Goal: Task Accomplishment & Management: Use online tool/utility

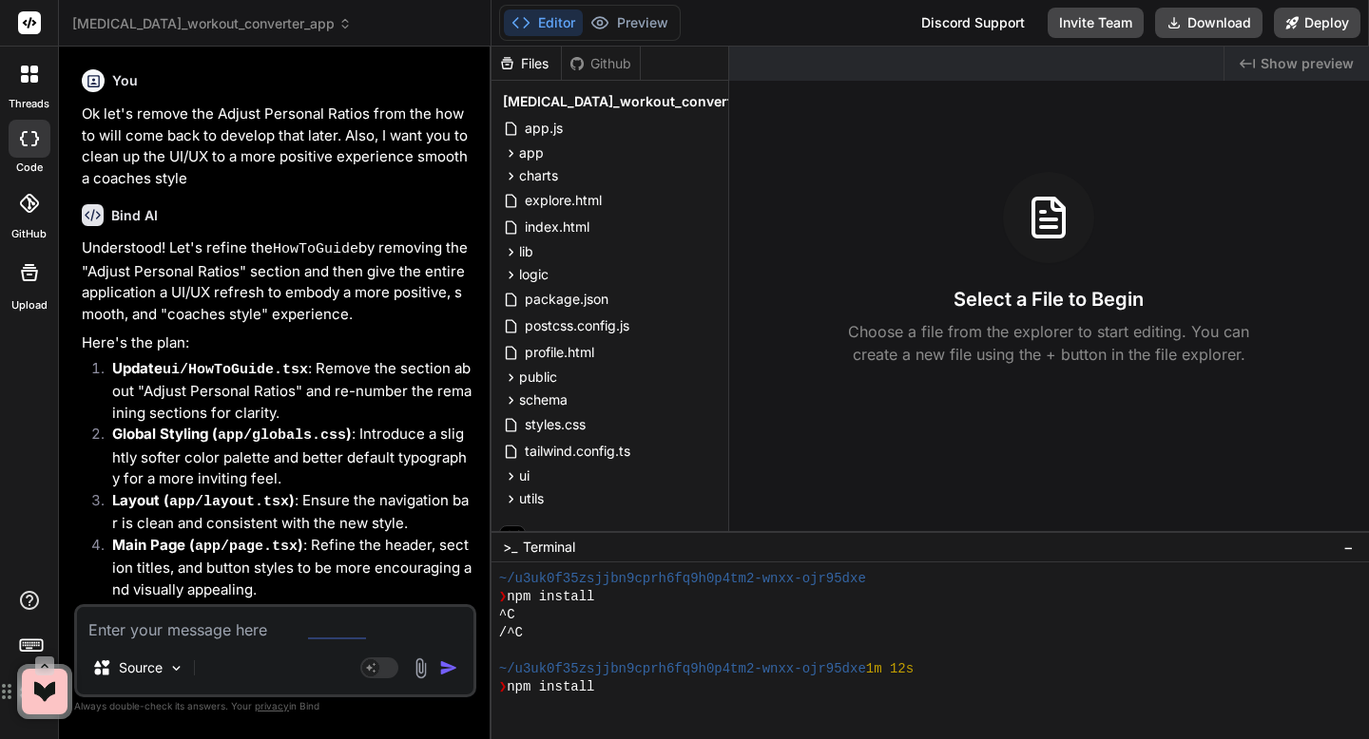
scroll to position [108, 0]
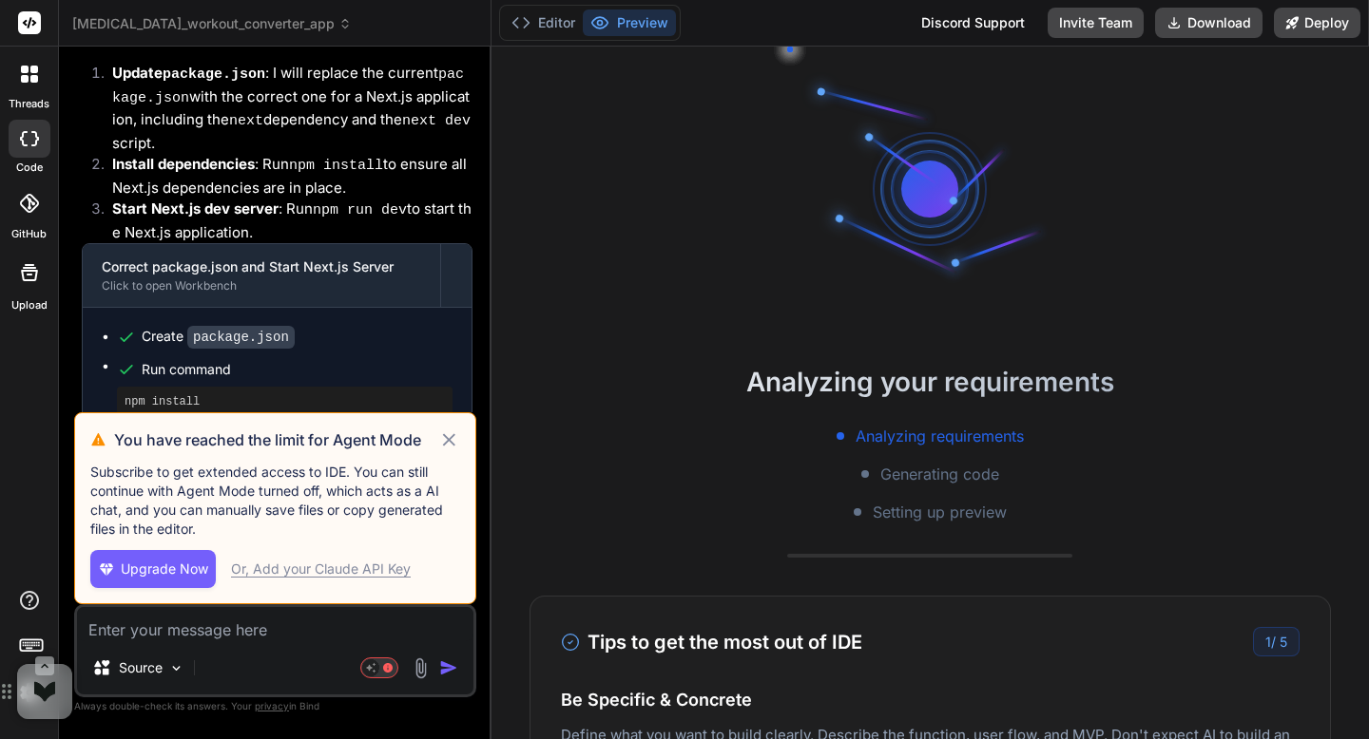
scroll to position [18, 0]
click at [449, 446] on icon at bounding box center [449, 440] width 22 height 23
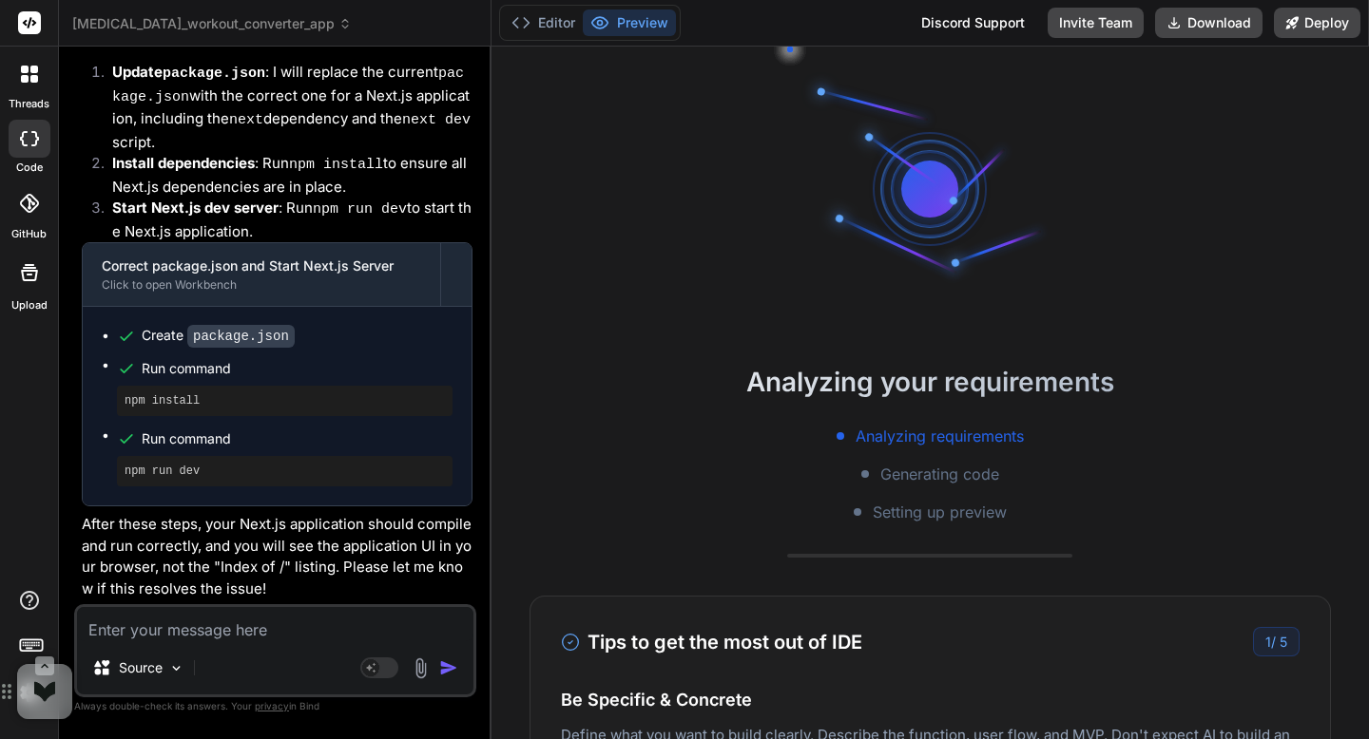
click at [165, 29] on span "[MEDICAL_DATA]_workout_converter_app" at bounding box center [211, 23] width 279 height 19
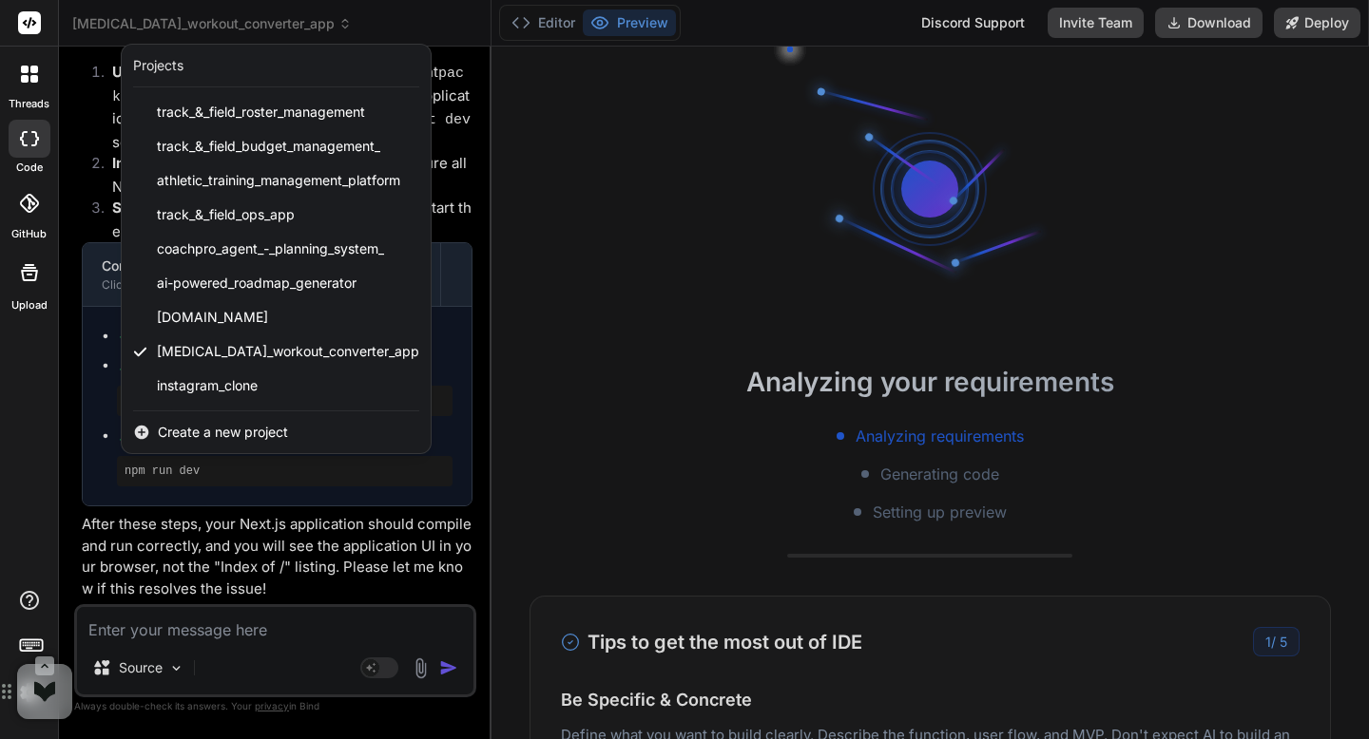
click at [165, 29] on div at bounding box center [684, 369] width 1369 height 739
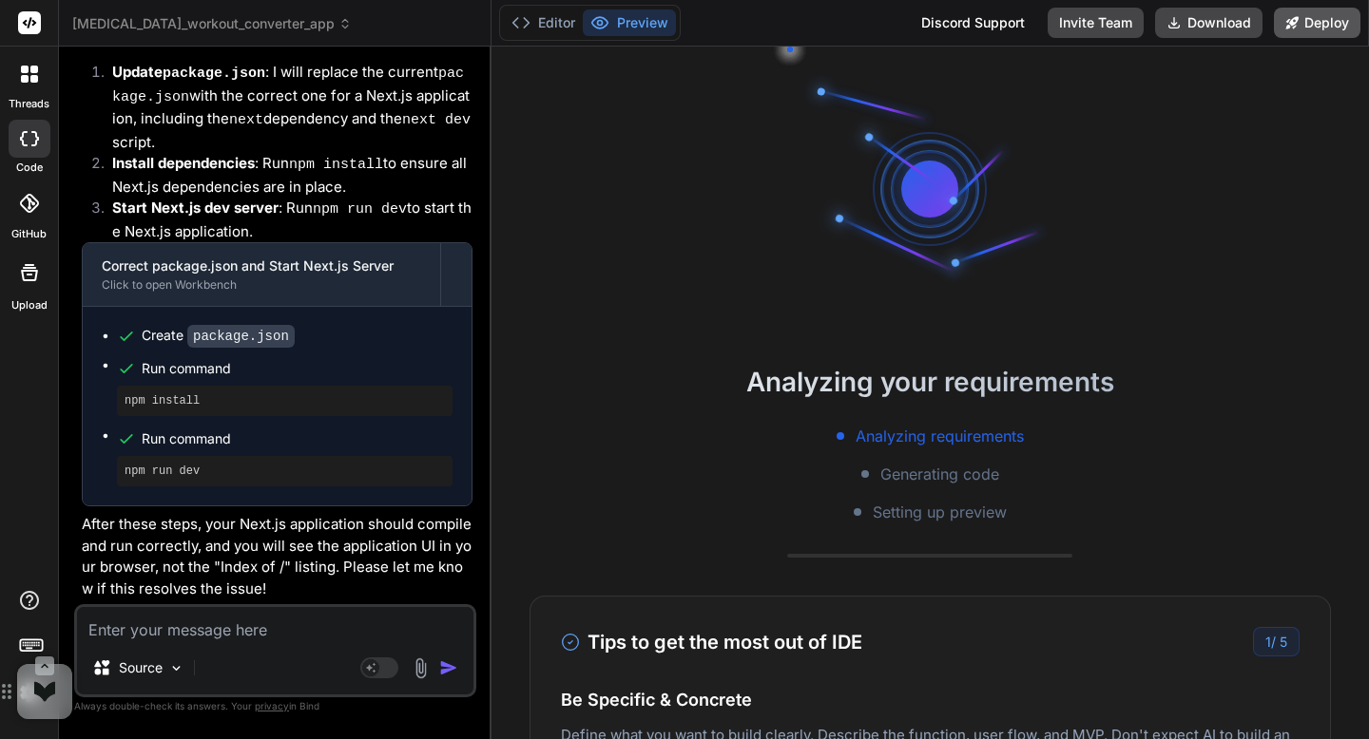
click at [1290, 26] on icon at bounding box center [1291, 22] width 13 height 13
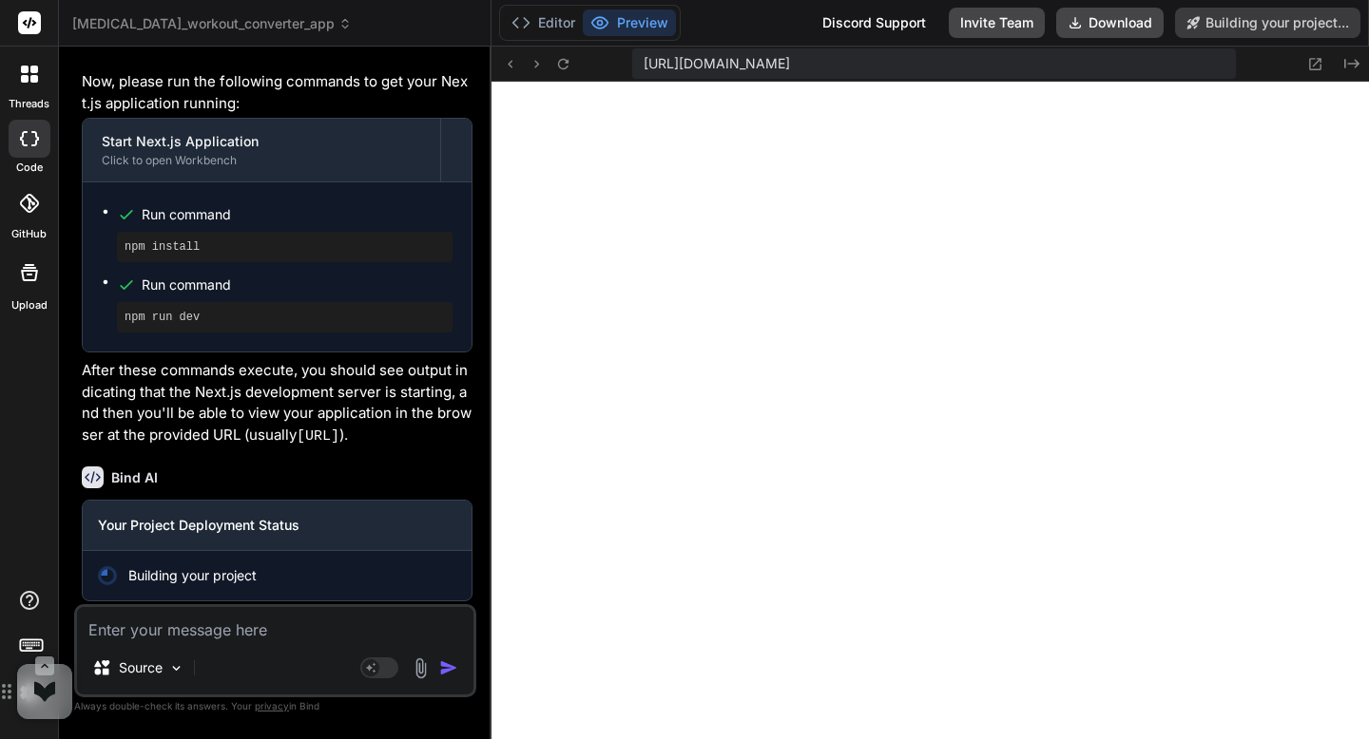
scroll to position [885, 0]
type textarea "x"
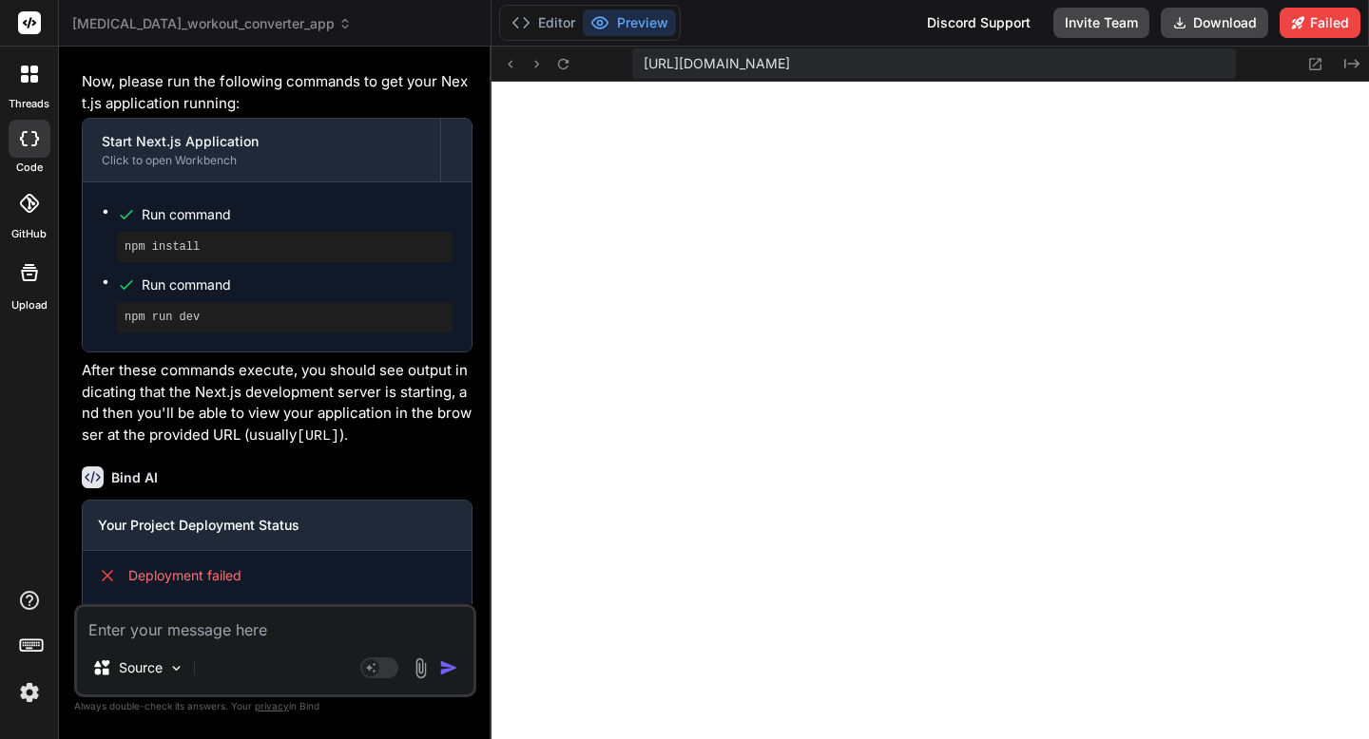
click at [296, 642] on div "Source Agent Mode. When this toggle is activated, AI automatically makes decisi…" at bounding box center [275, 650] width 402 height 93
click at [289, 627] on textarea at bounding box center [275, 624] width 396 height 34
type textarea "f"
type textarea "x"
type textarea "fi"
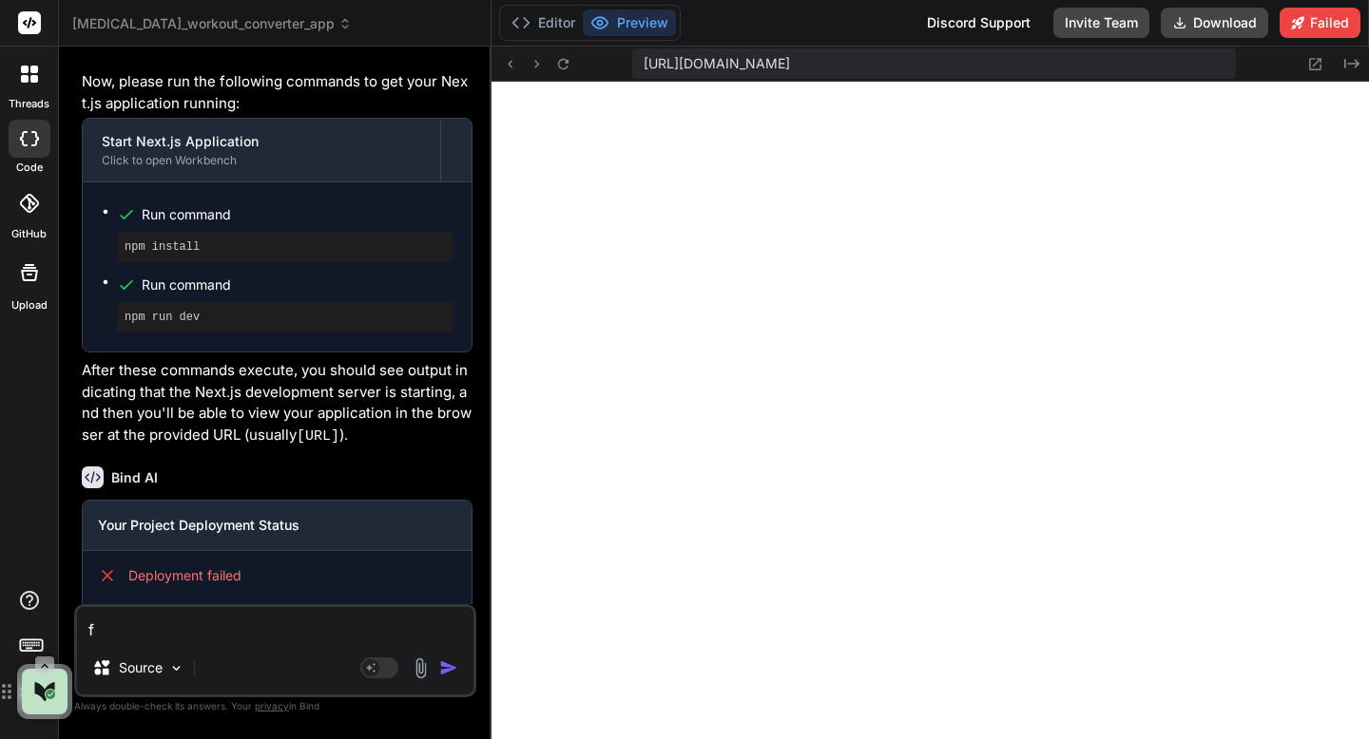
type textarea "x"
type textarea "fix"
type textarea "x"
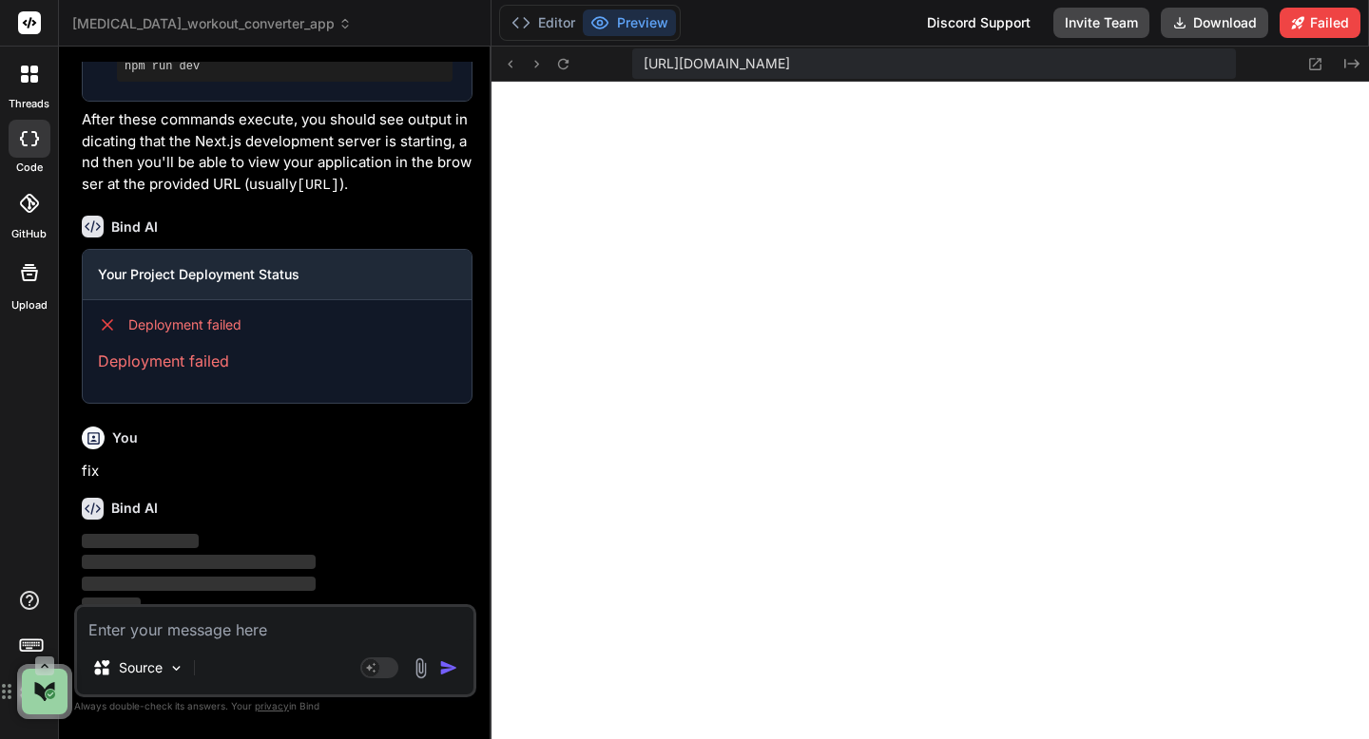
scroll to position [1535, 0]
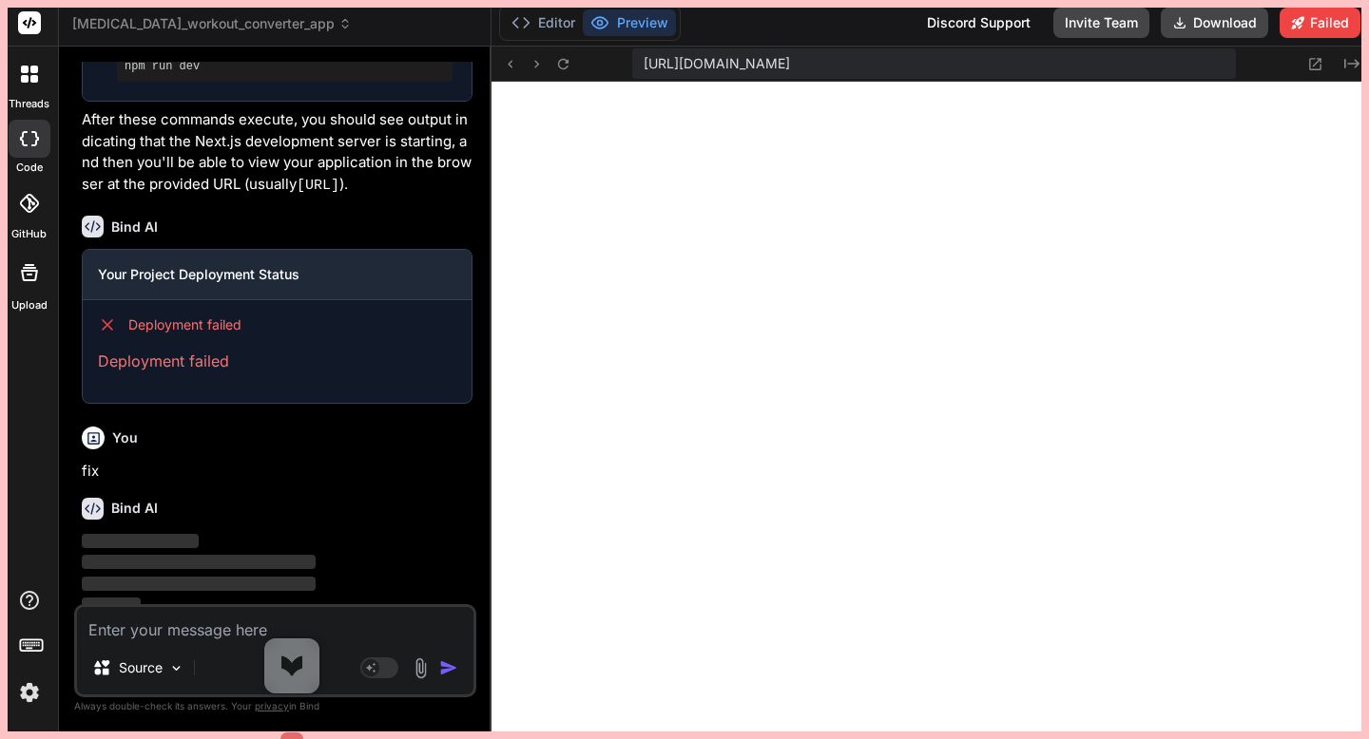
drag, startPoint x: 25, startPoint y: 689, endPoint x: 314, endPoint y: 662, distance: 290.2
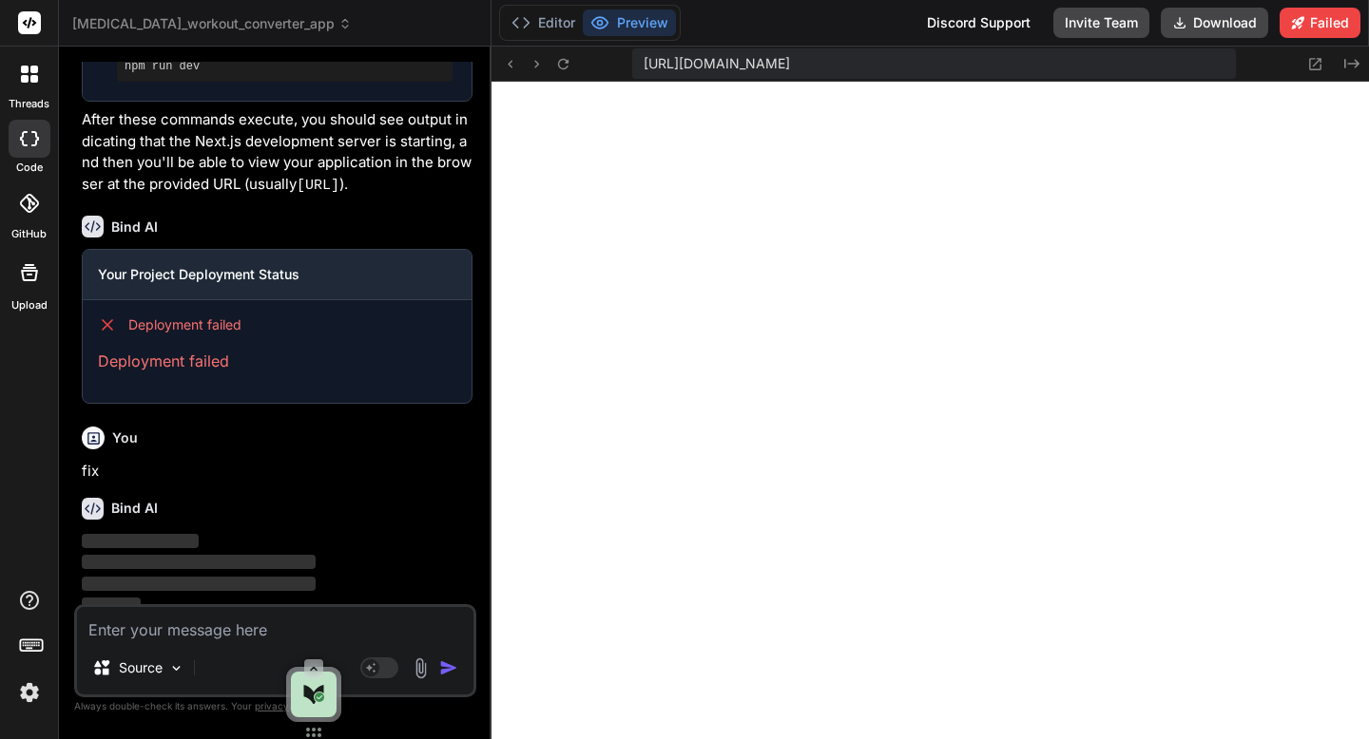
scroll to position [1553, 0]
click at [34, 691] on img at bounding box center [29, 693] width 32 height 32
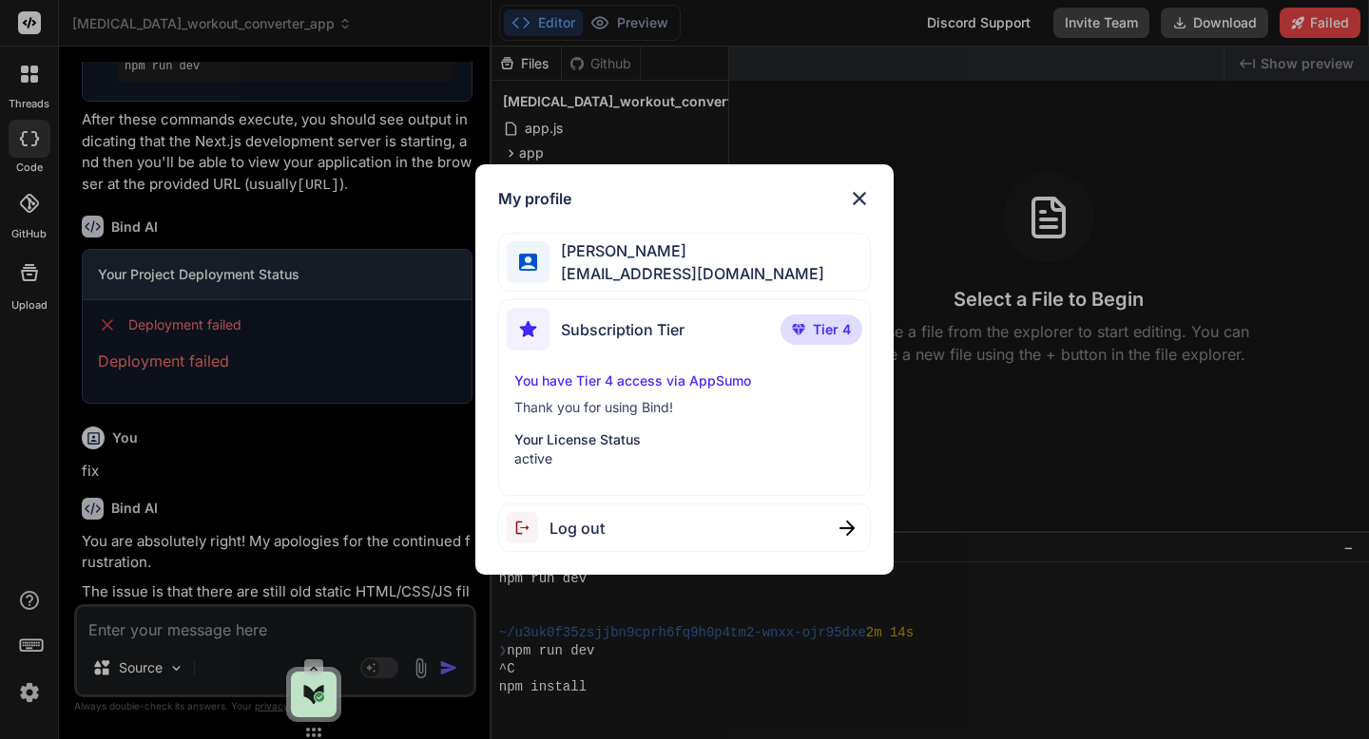
scroll to position [1734, 0]
click at [861, 196] on img at bounding box center [859, 198] width 23 height 23
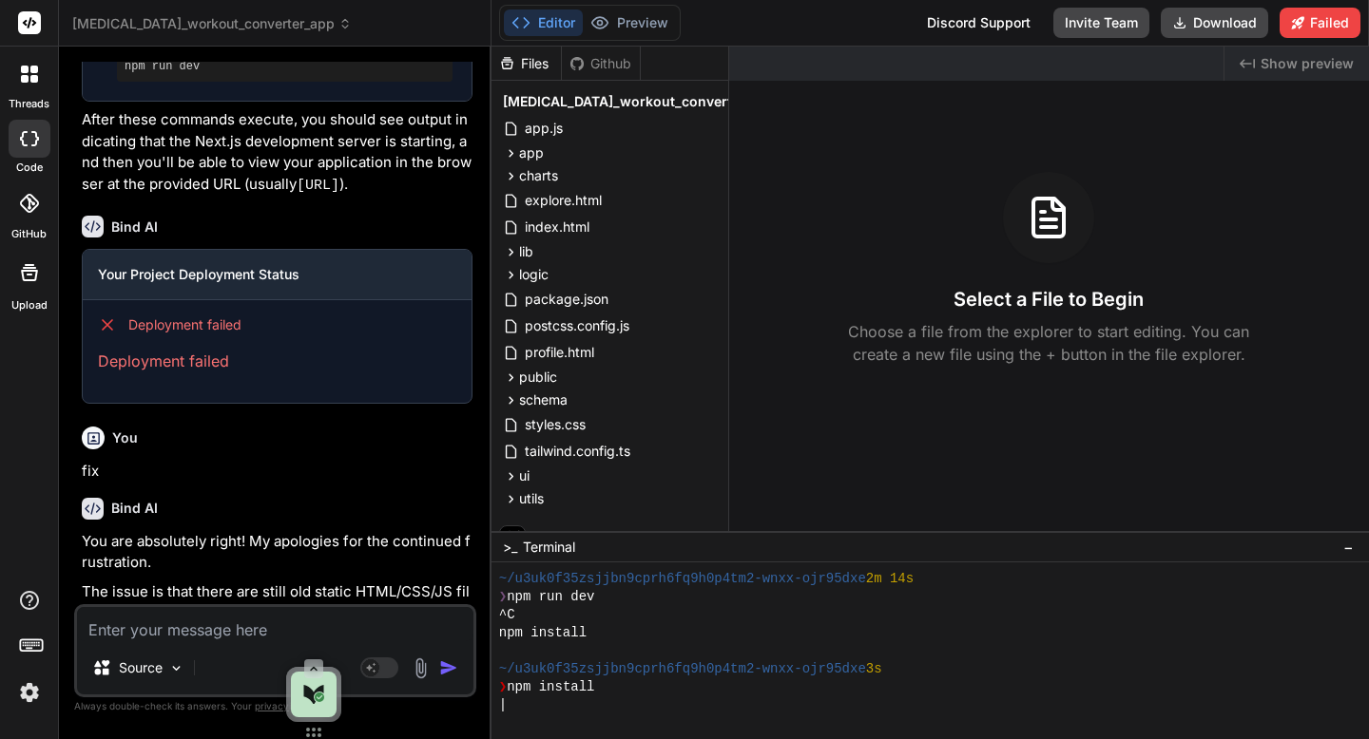
scroll to position [1914, 0]
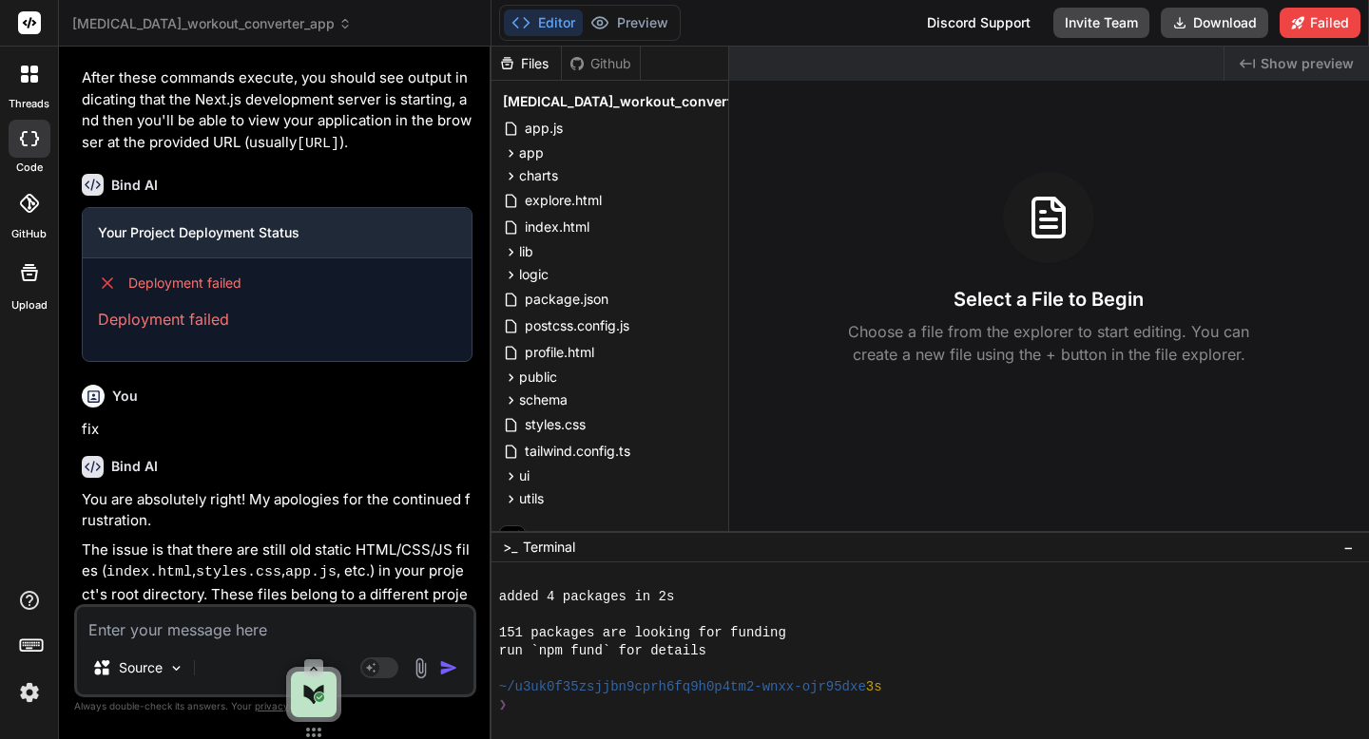
type textarea "x"
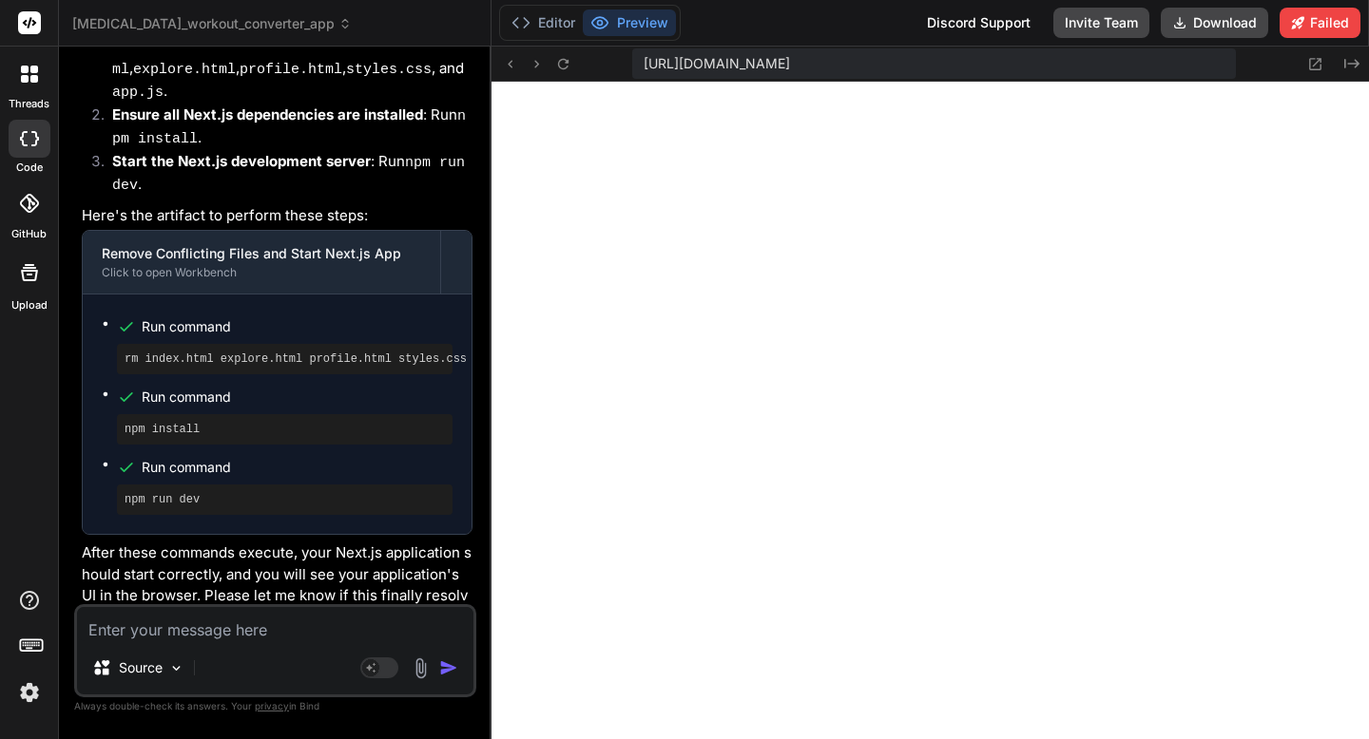
scroll to position [3305, 0]
click at [215, 636] on textarea at bounding box center [275, 624] width 396 height 34
paste textarea "Failed to compile ./ui/FeedbackDialog.tsx NonErrorEmittedError: (Emitted value …"
type textarea "Failed to compile ./ui/FeedbackDialog.tsx NonErrorEmittedError: (Emitted value …"
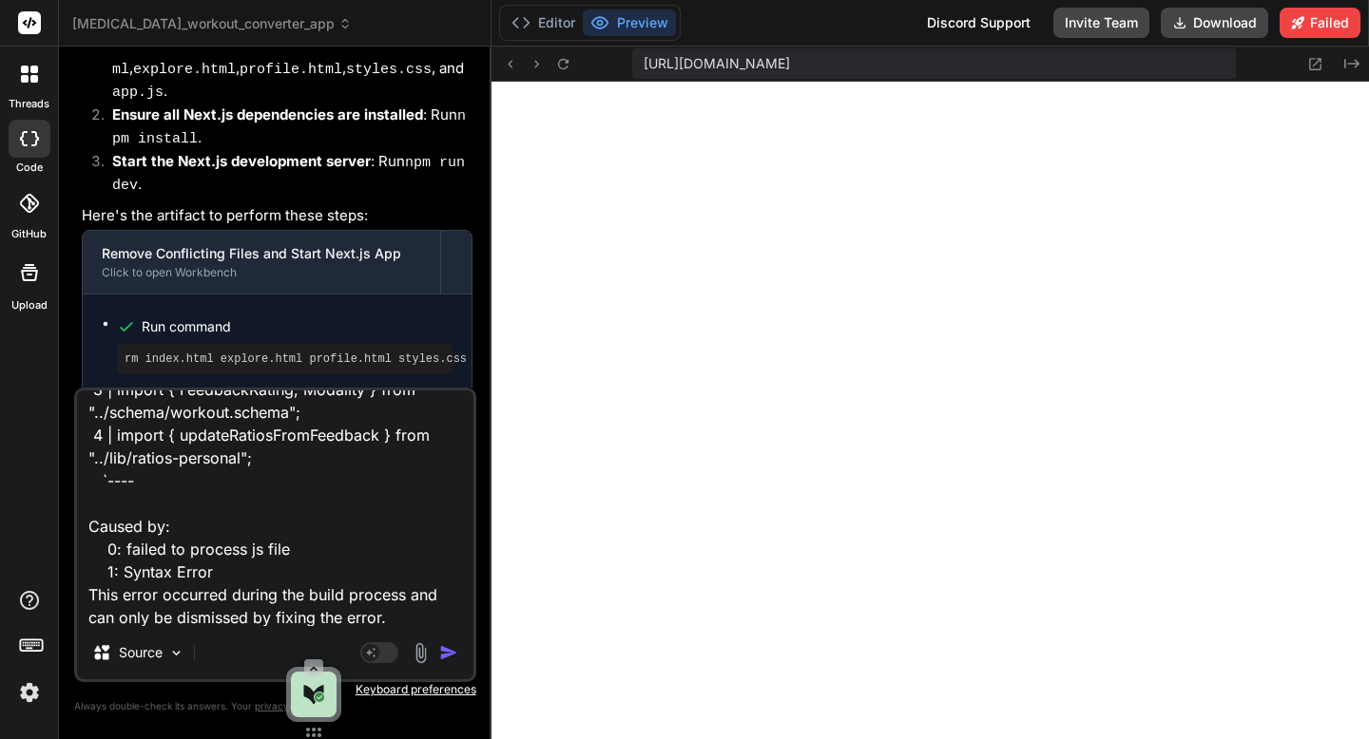
type textarea "x"
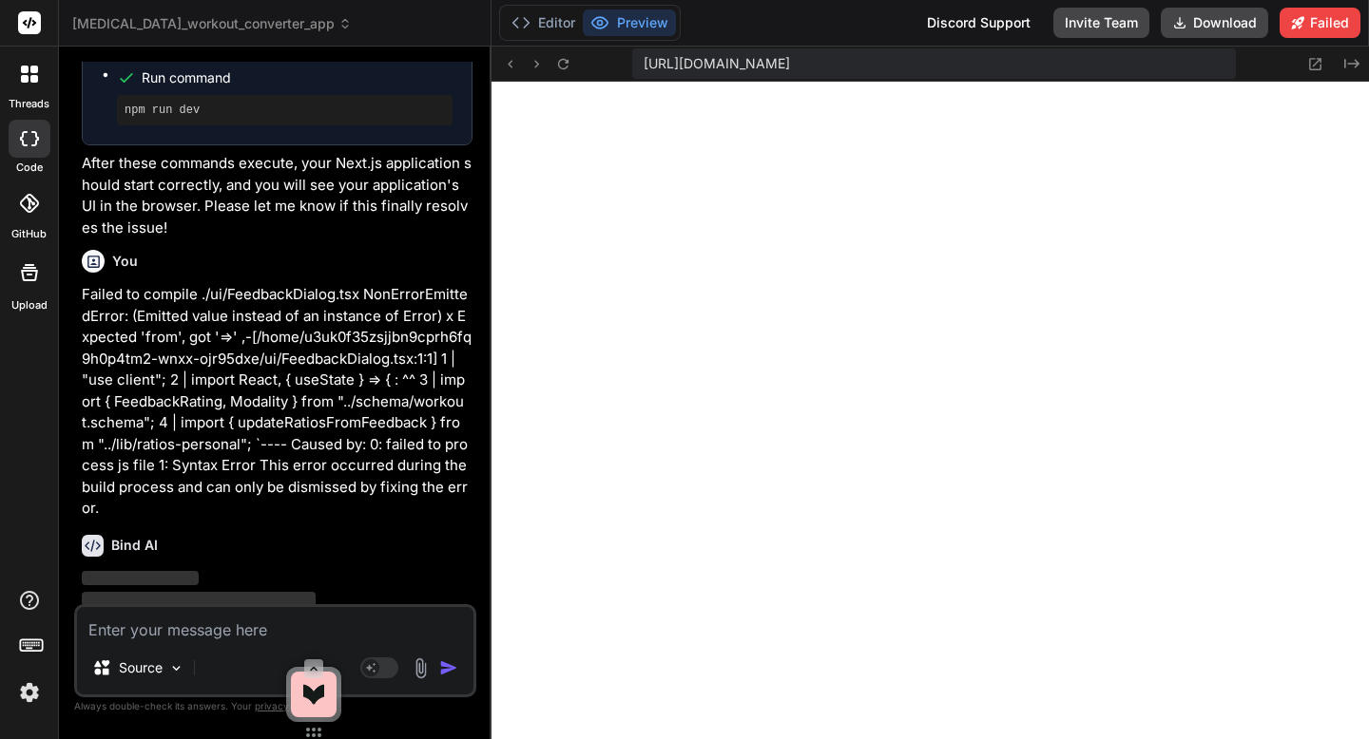
scroll to position [4761, 0]
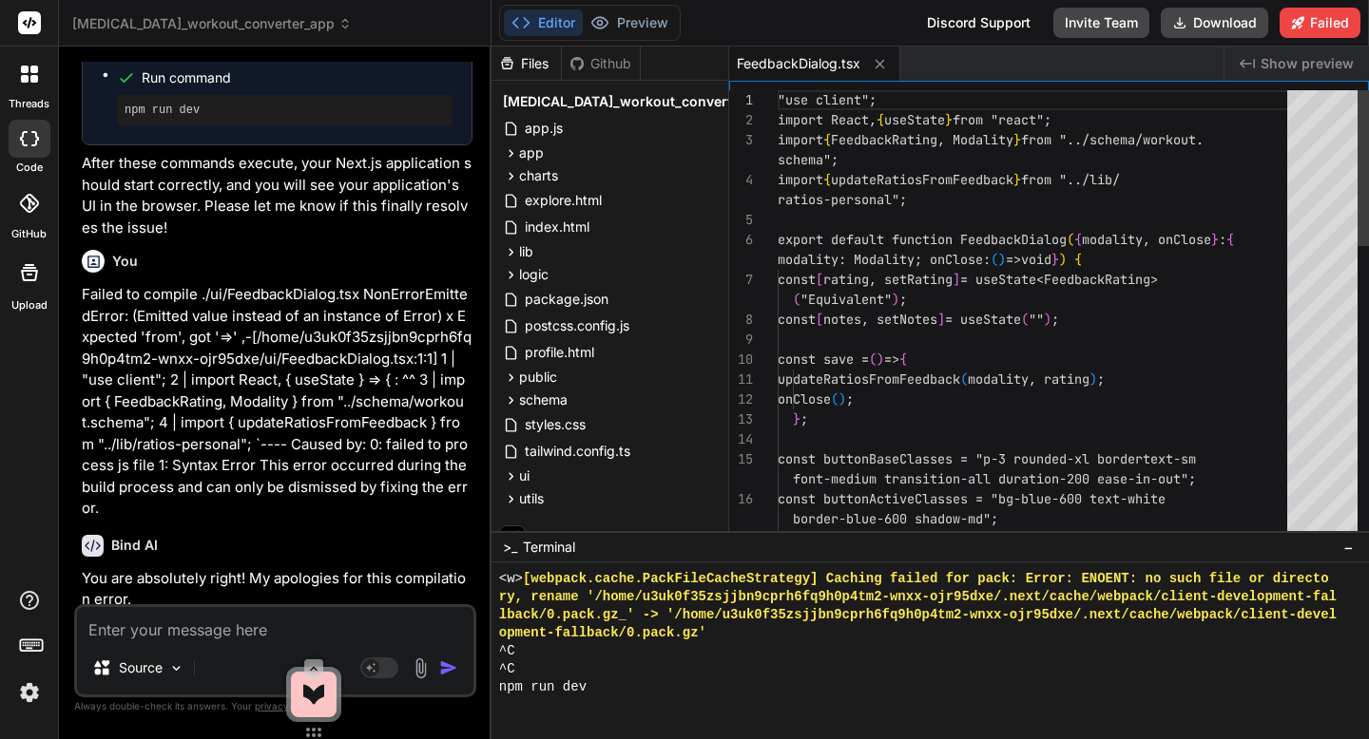
type textarea "x"
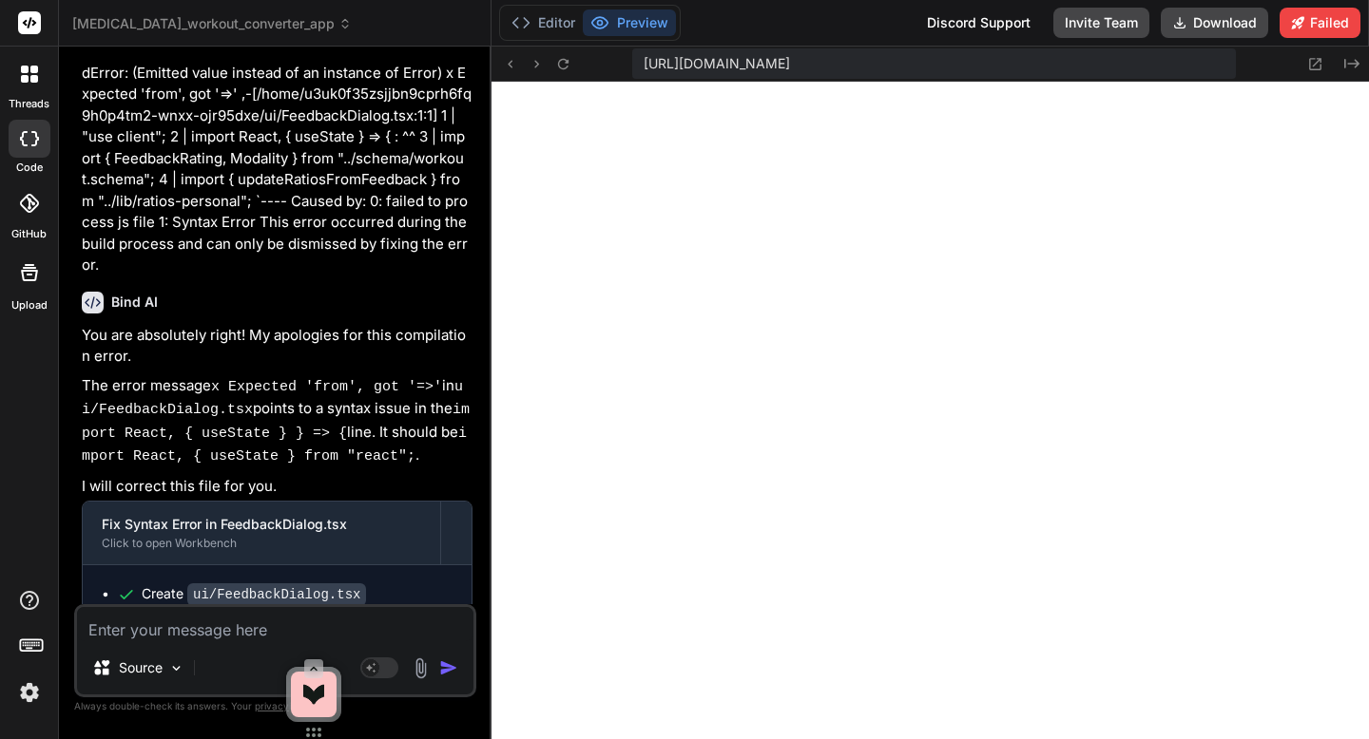
scroll to position [5113, 0]
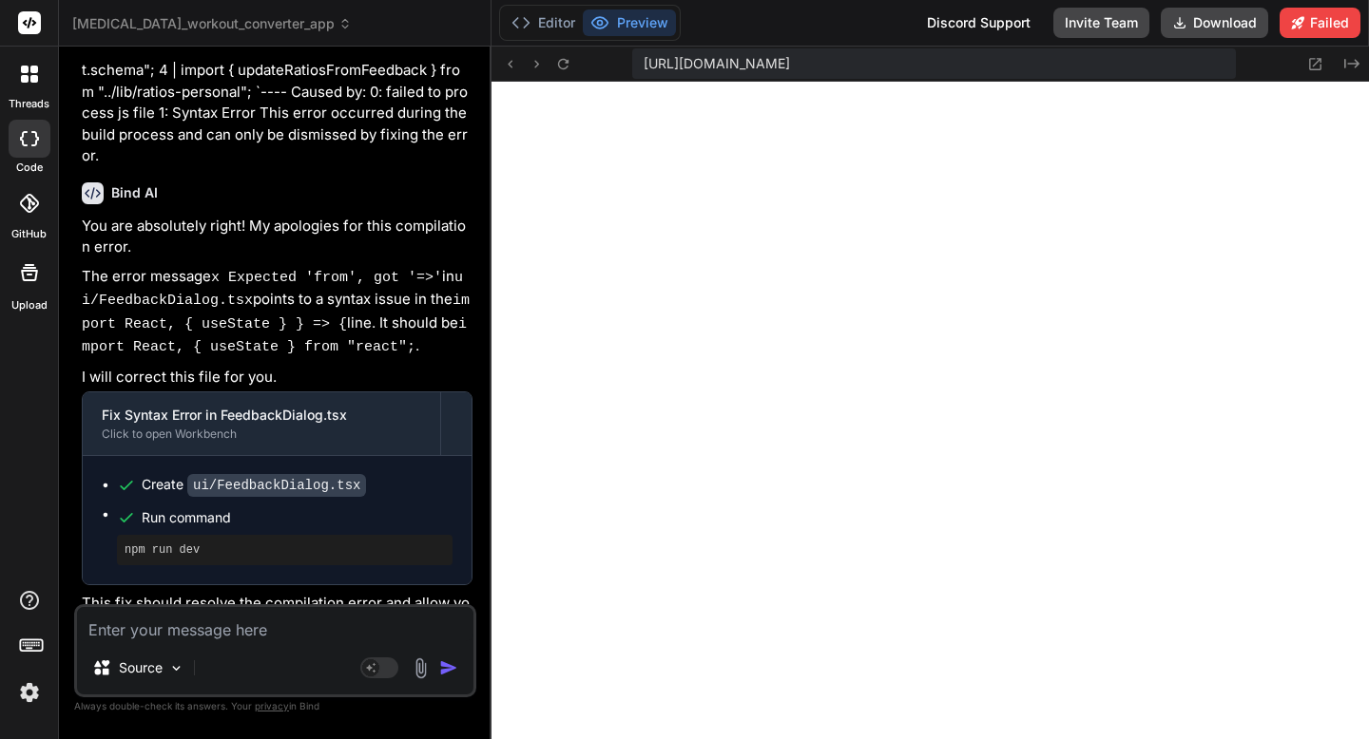
click at [338, 24] on icon at bounding box center [344, 23] width 13 height 13
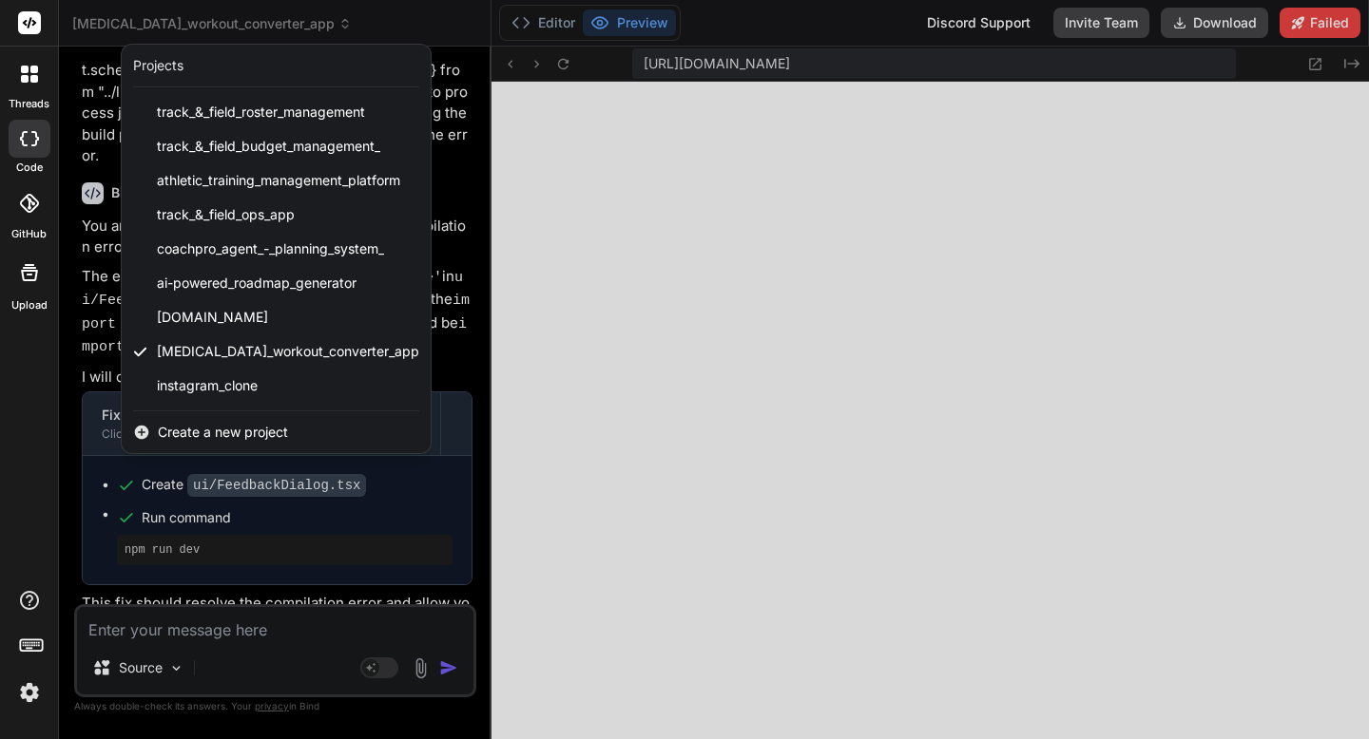
click at [224, 432] on span "Create a new project" at bounding box center [223, 432] width 130 height 19
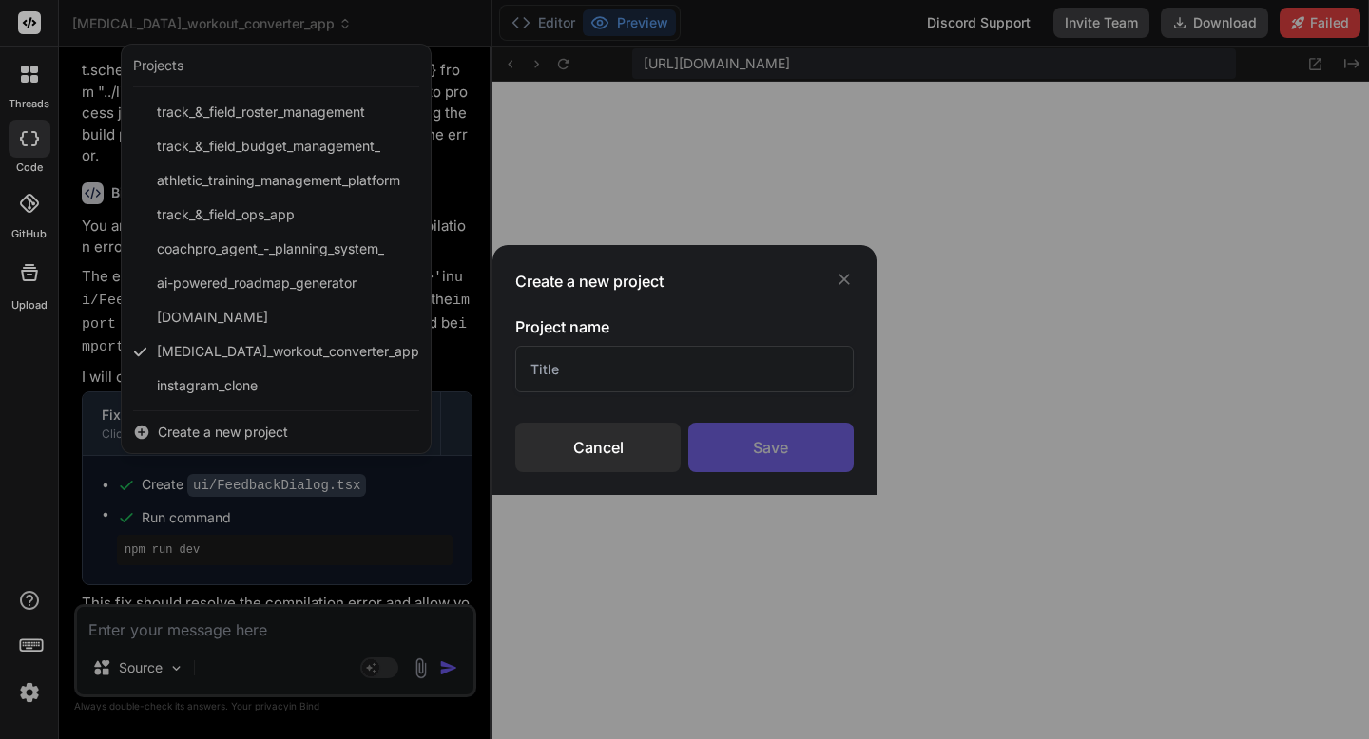
click at [522, 371] on input "text" at bounding box center [683, 369] width 337 height 47
paste input "WeatherShift Training"
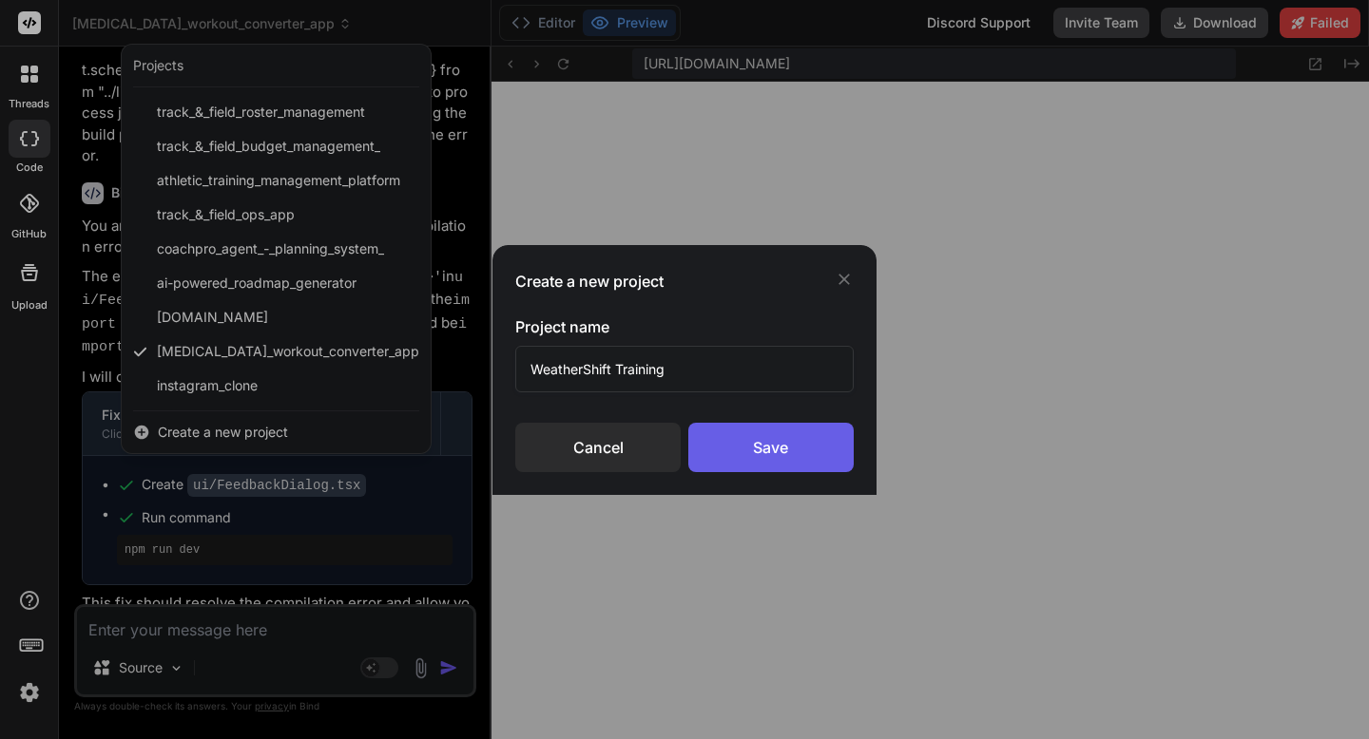
type input "WeatherShift Training"
click at [733, 442] on div "Save" at bounding box center [770, 447] width 165 height 49
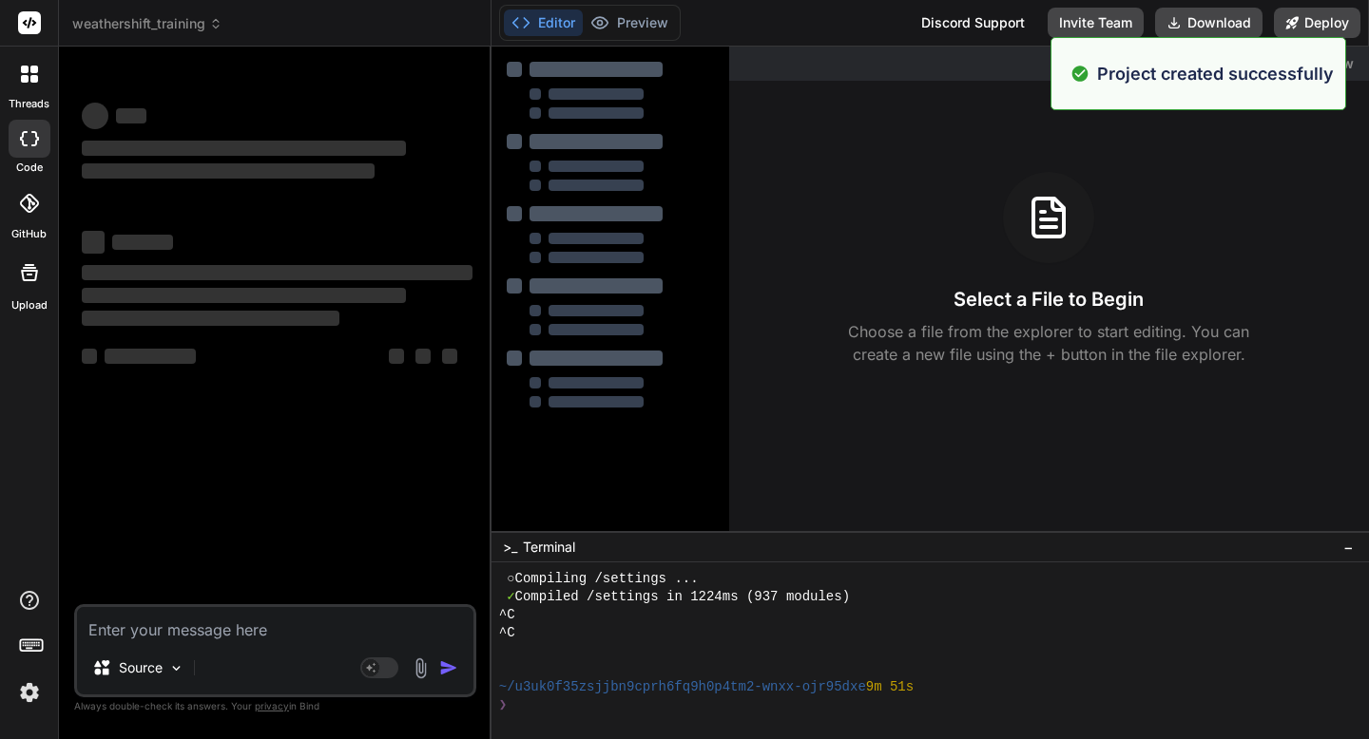
scroll to position [3883, 0]
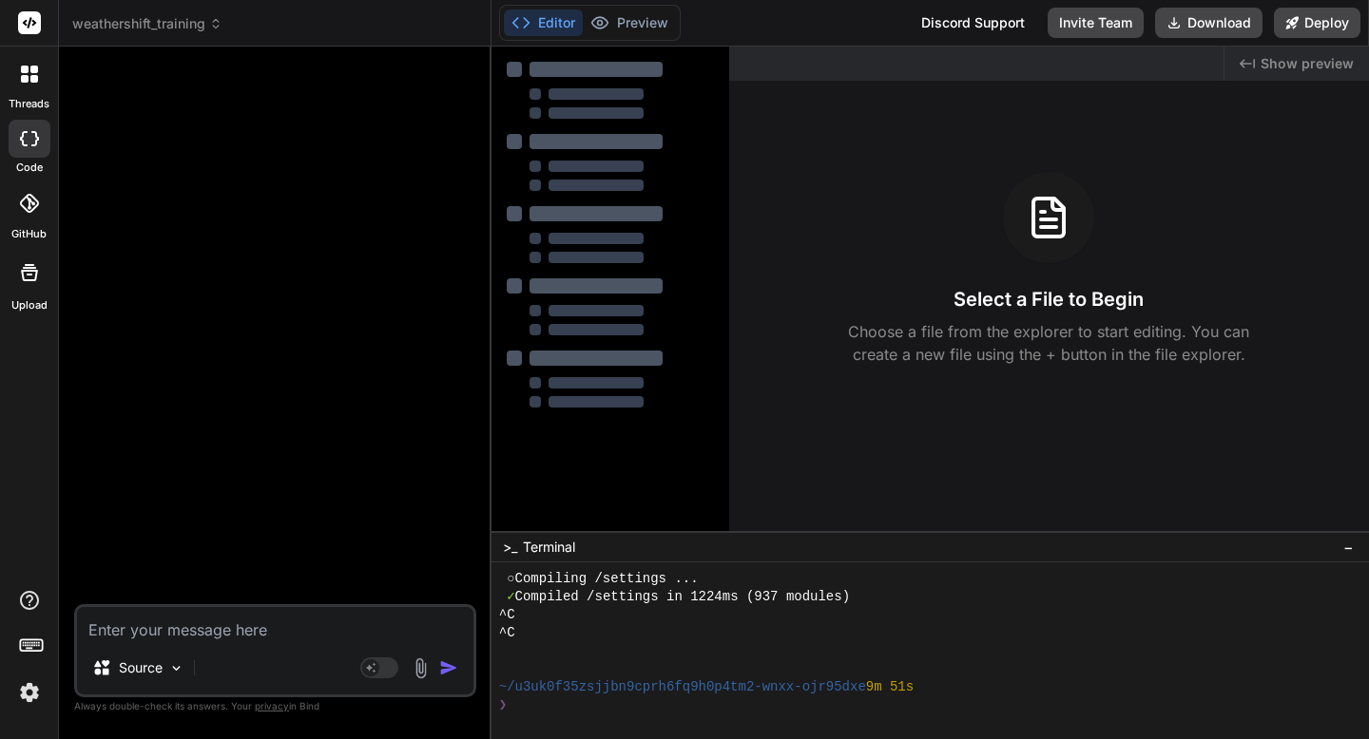
type textarea "x"
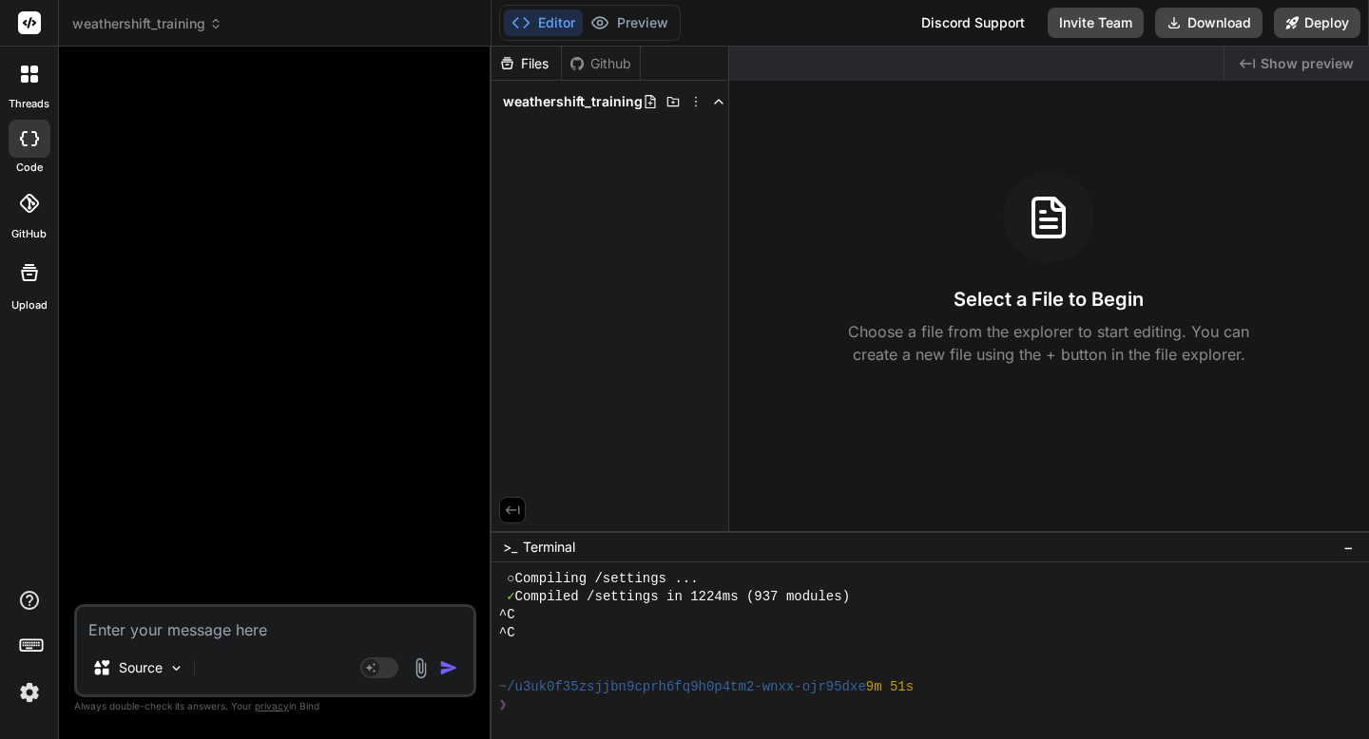
click at [350, 637] on textarea at bounding box center [275, 624] width 396 height 34
paste textarea "# Weather-Adaptive Training App Scaffold ## 1. App Overview **App Name:** Weath…"
type textarea "# Weather-Adaptive Training App Scaffold ## 1. App Overview **App Name:** Weath…"
type textarea "x"
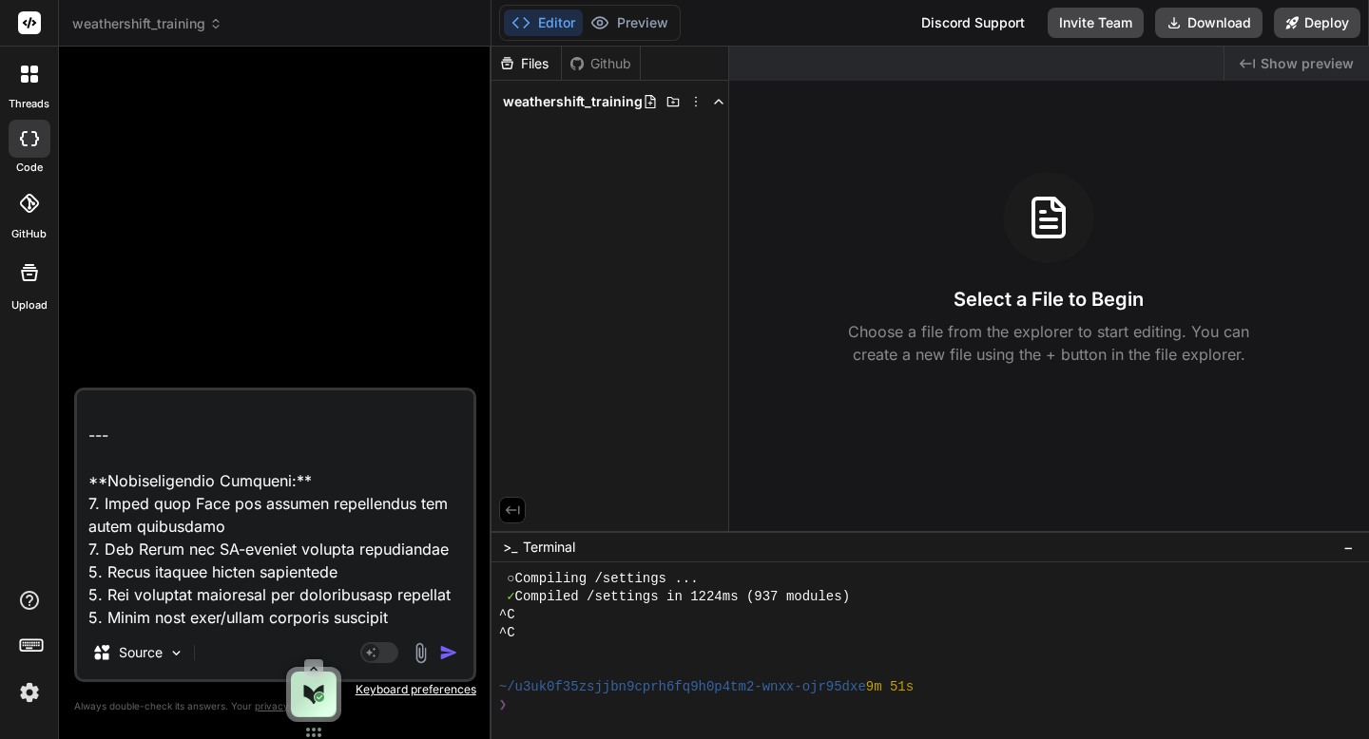
scroll to position [9288, 0]
type textarea "# Weather-Adaptive Training App Scaffold ## 1. App Overview **App Name:** Weath…"
click at [443, 652] on img "button" at bounding box center [448, 652] width 19 height 19
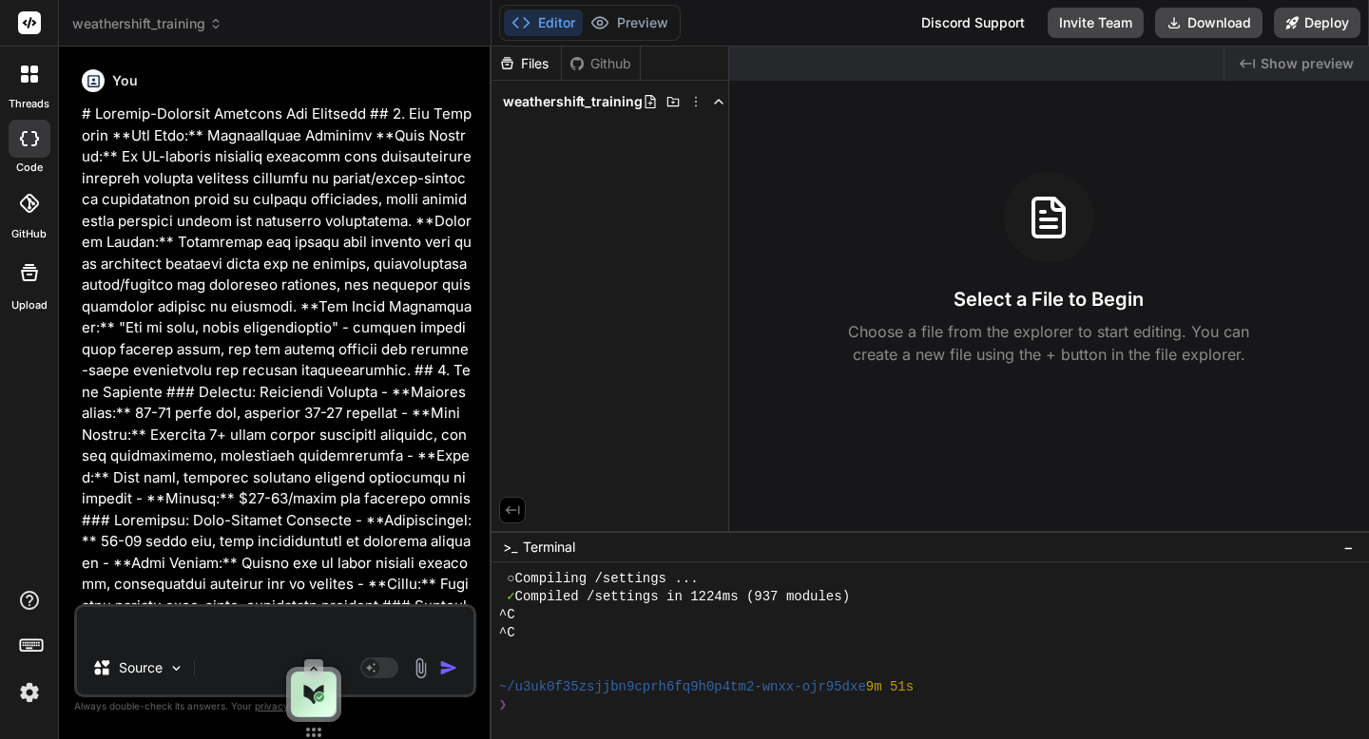
scroll to position [0, 0]
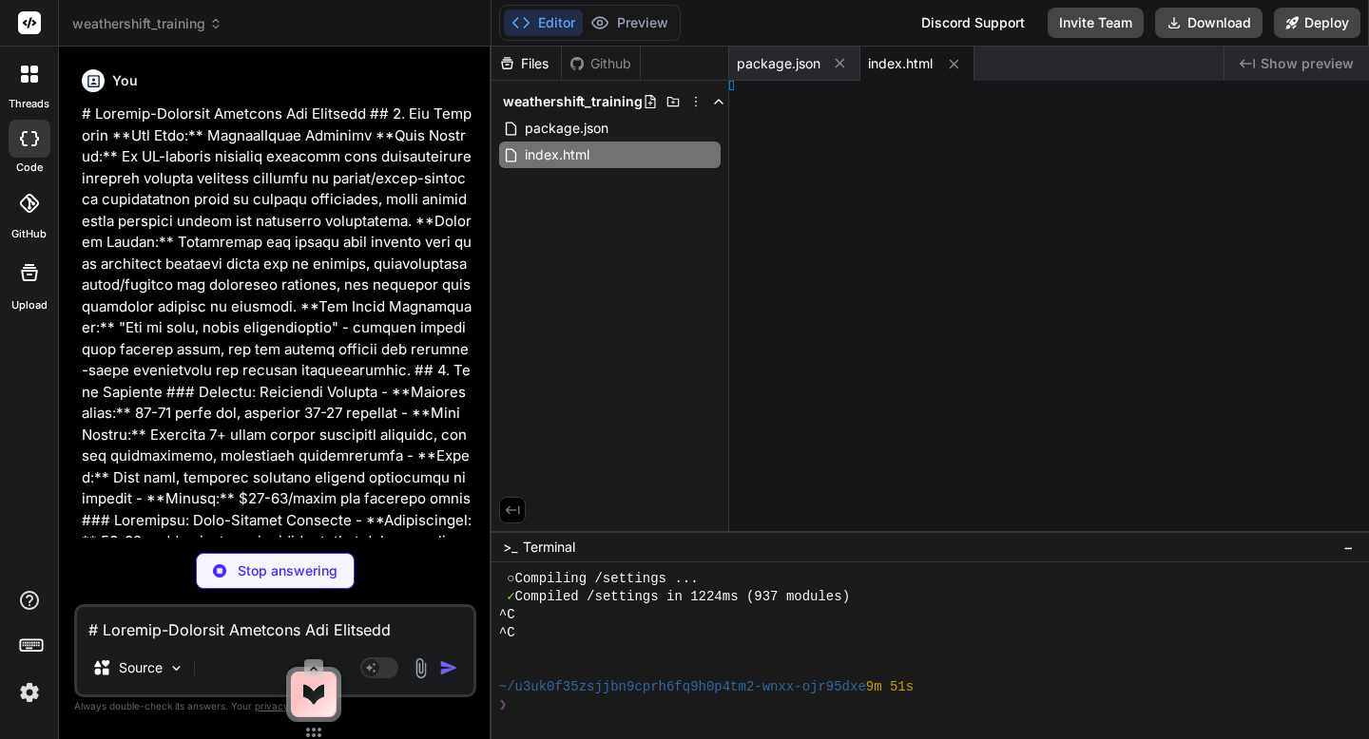
type textarea "x"
type textarea "ode>, )"
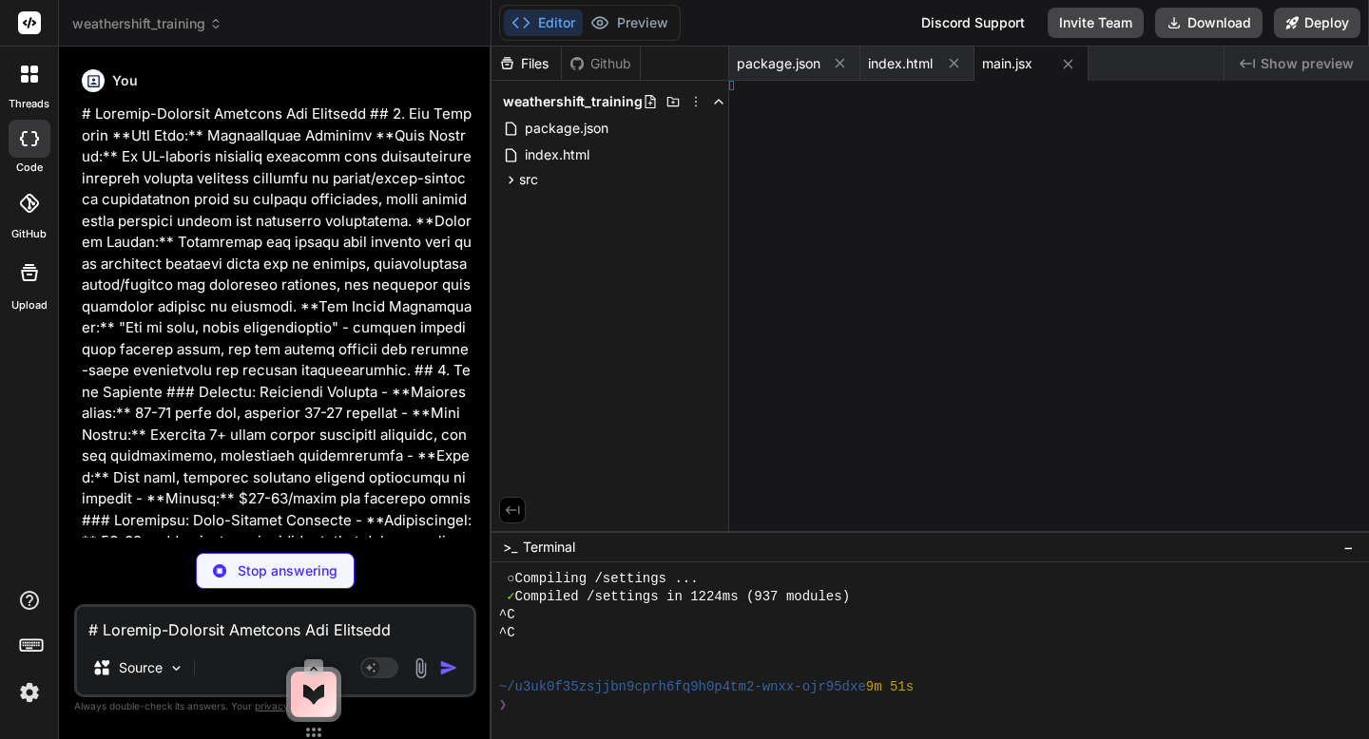
type textarea "x"
type textarea "50; }"
type textarea "x"
type textarea "3e50; }"
type textarea "x"
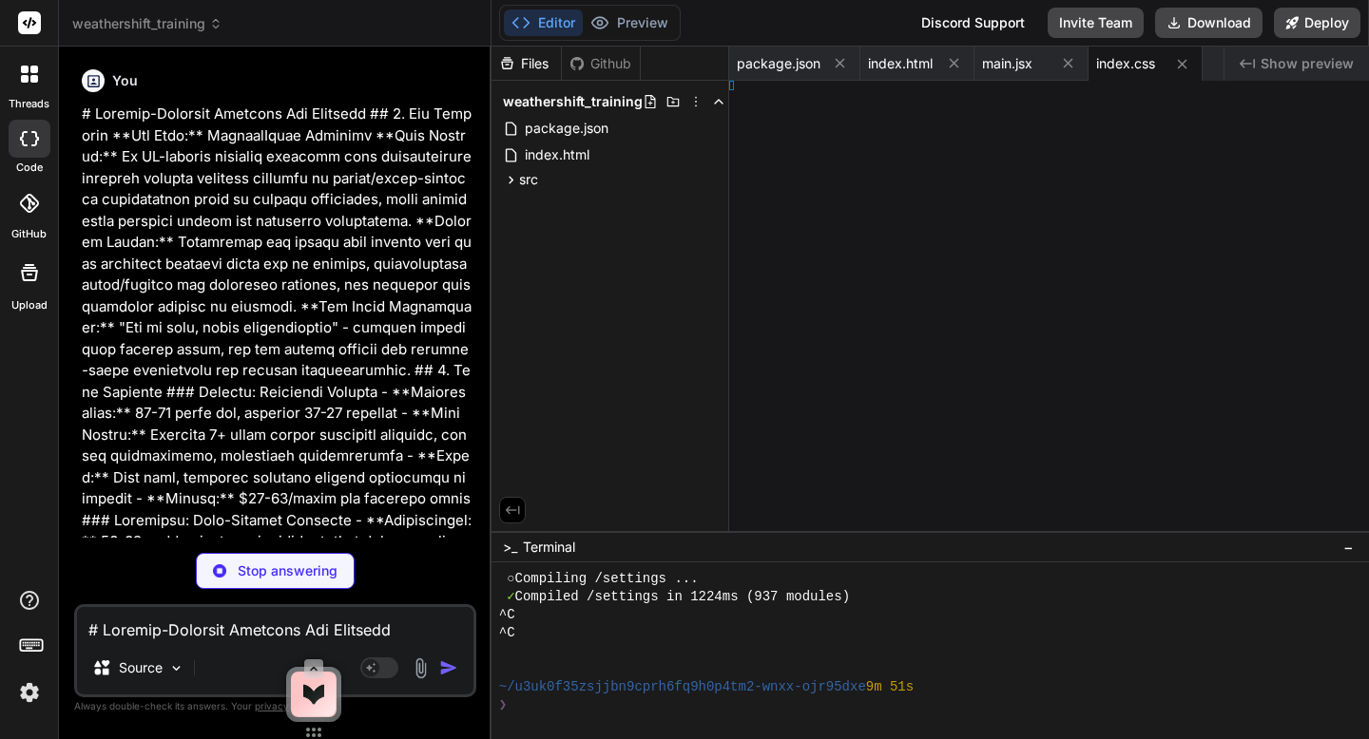
type textarea ";"
type textarea "x"
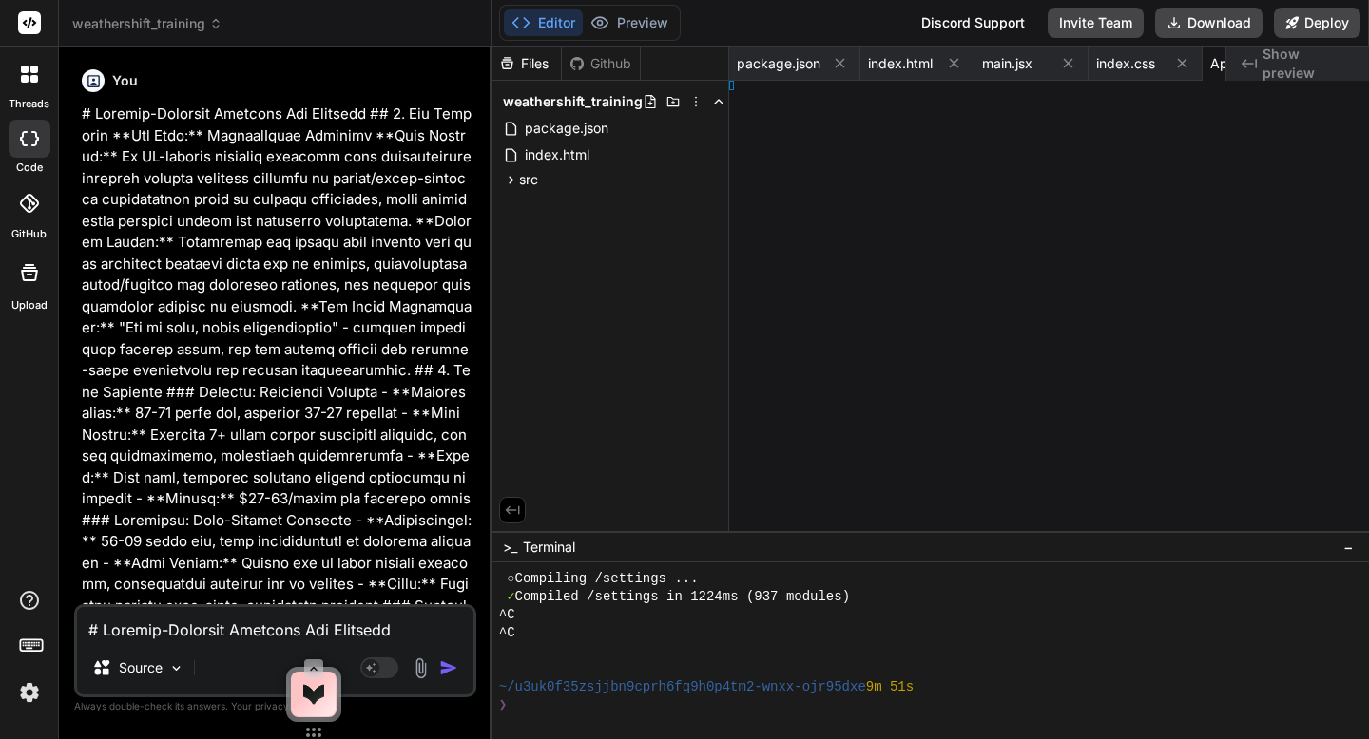
type textarea "</p> </div> )} </div> </div> ); } export default App;"
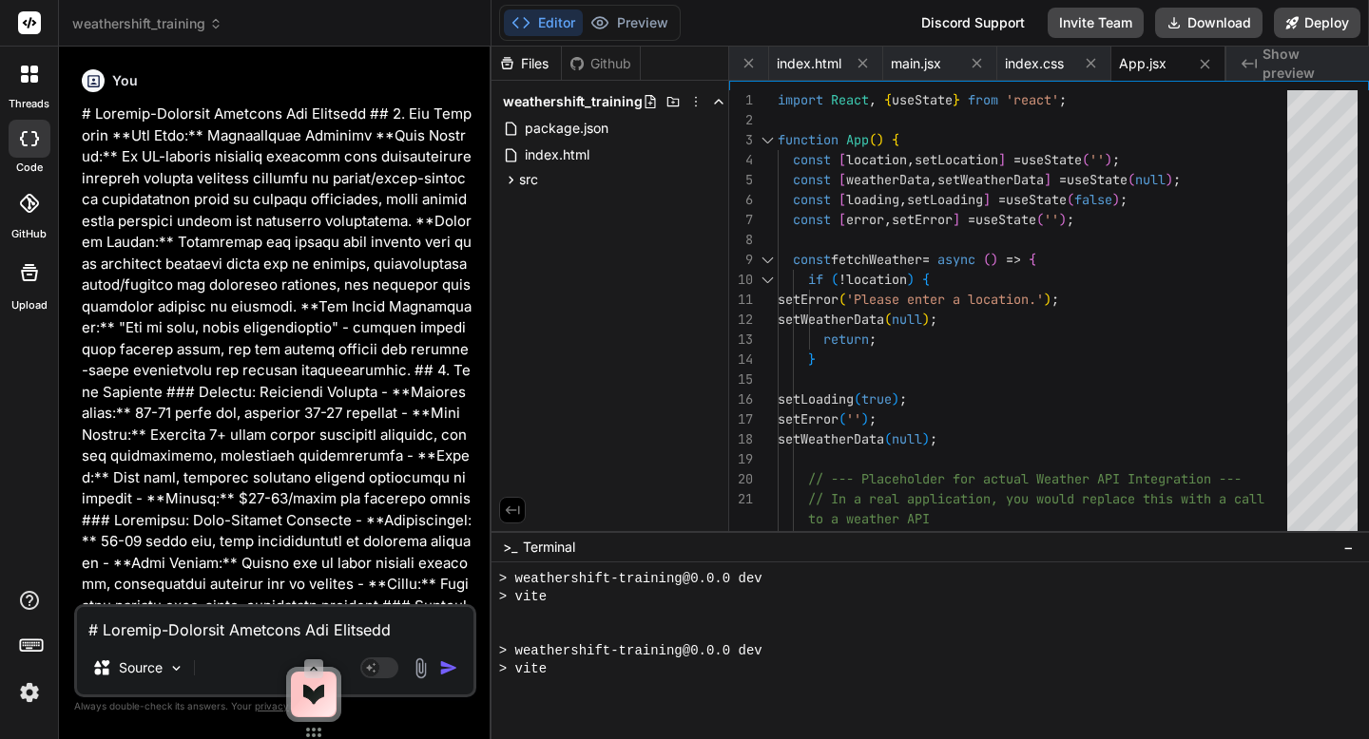
scroll to position [4551, 0]
type textarea "x"
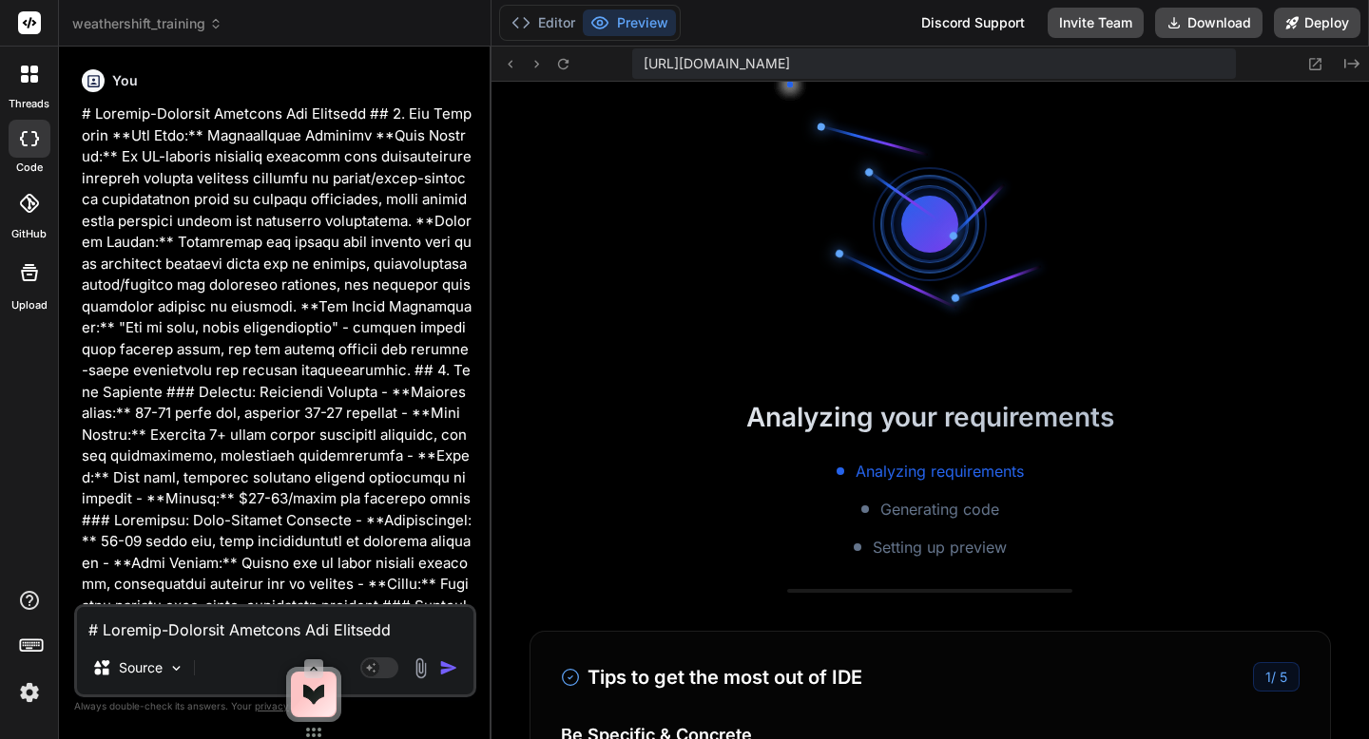
scroll to position [4804, 0]
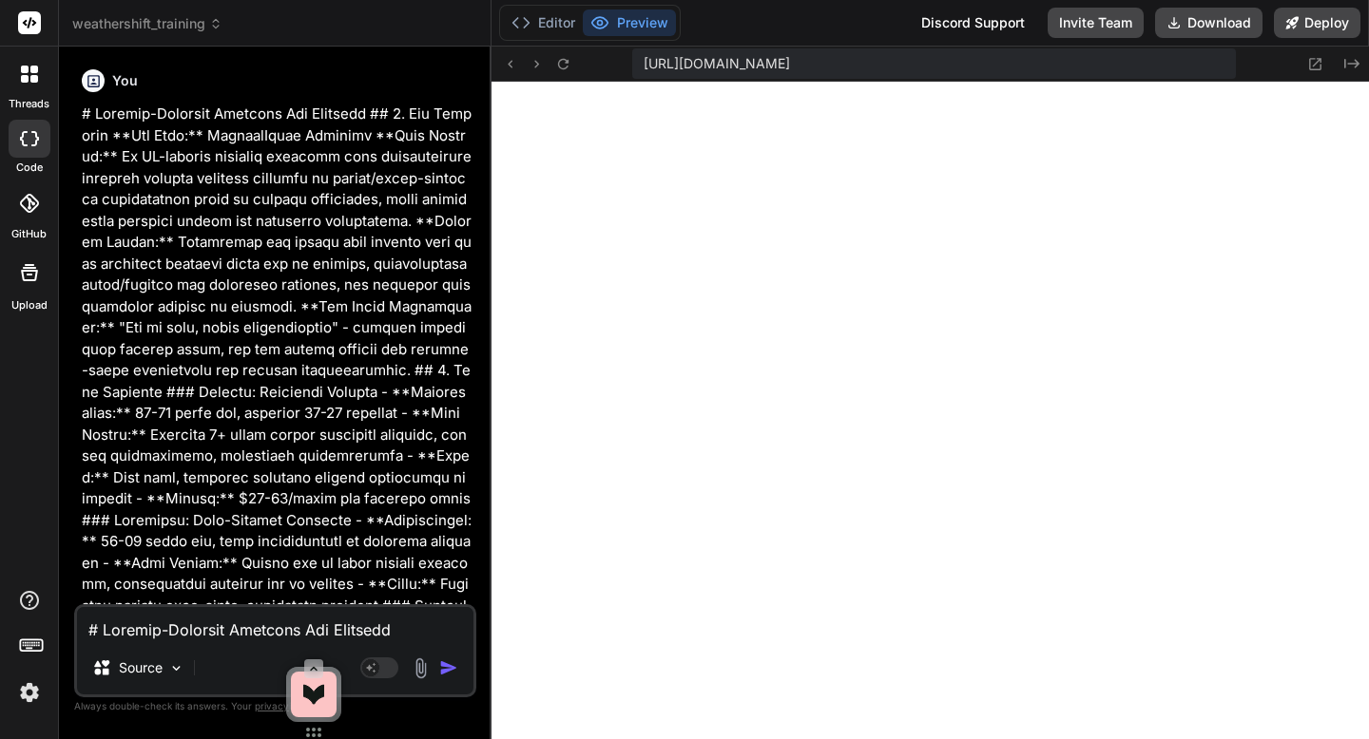
click at [285, 621] on textarea at bounding box center [275, 624] width 396 height 34
paste textarea "Weather data not found for this location. Try [GEOGRAPHIC_DATA], [US_STATE], [G…"
type textarea "Weather data not found for this location. Try [GEOGRAPHIC_DATA], [US_STATE], [G…"
type textarea "x"
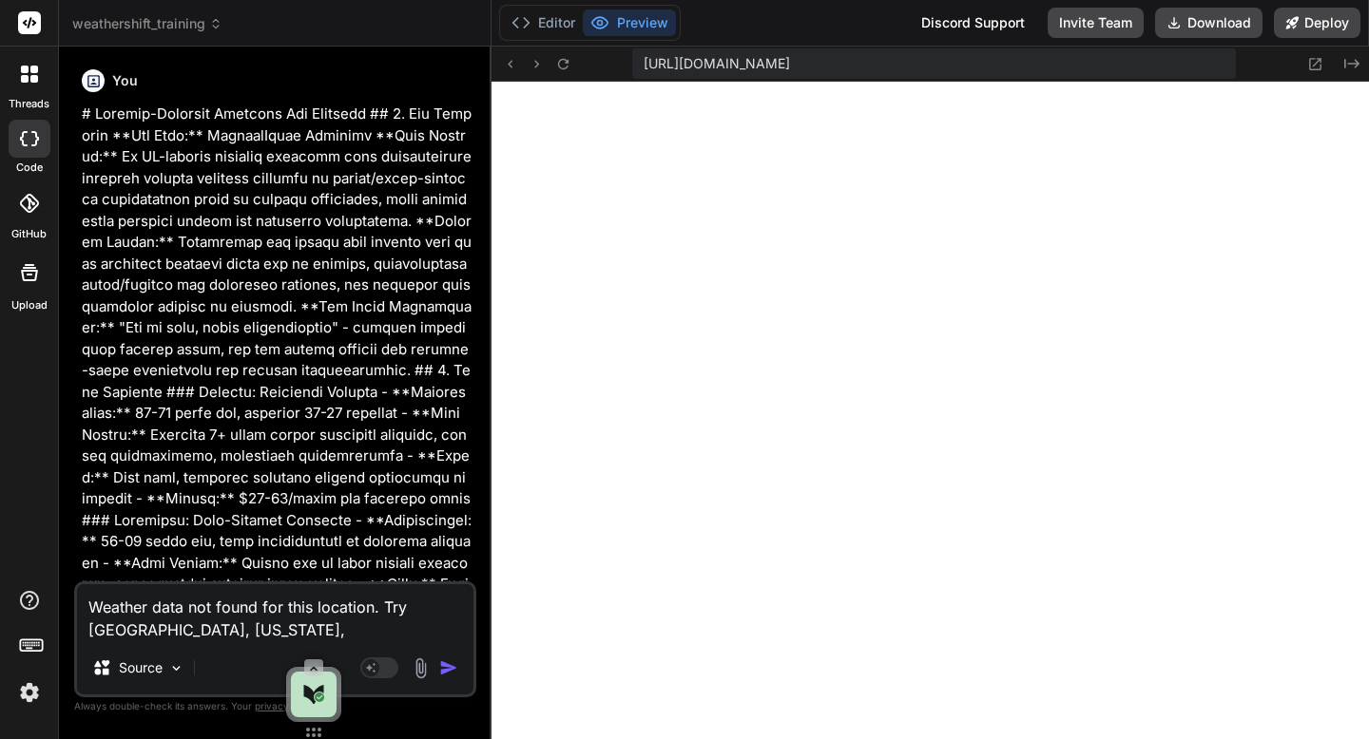
type textarea "Weather data not found for this location. Try [GEOGRAPHIC_DATA], [US_STATE], [G…"
type textarea "x"
type textarea "Weather data not found for this location. Try [GEOGRAPHIC_DATA], [US_STATE], [G…"
type textarea "x"
type textarea "Weather data not found for this location. Try [GEOGRAPHIC_DATA], [US_STATE], [G…"
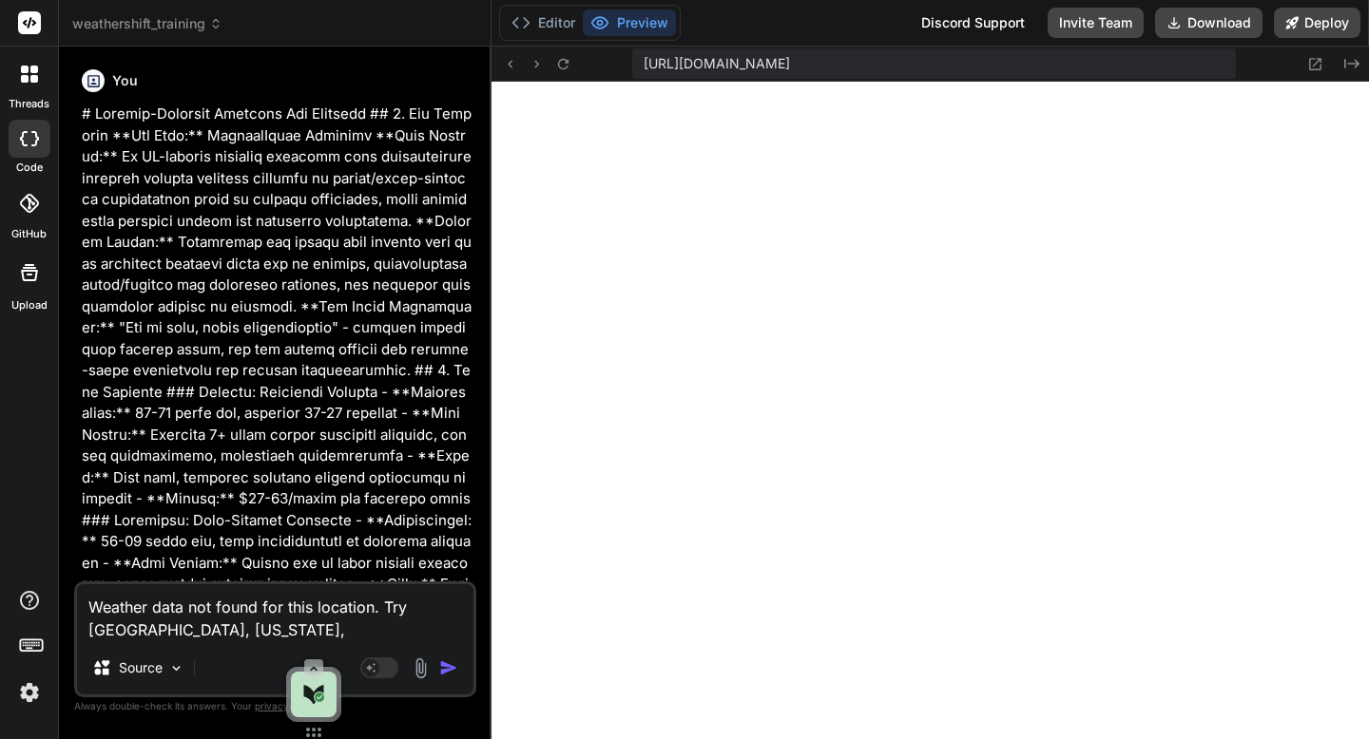
type textarea "x"
type textarea "Weather data not found for this location. Try [GEOGRAPHIC_DATA], [US_STATE], [G…"
type textarea "x"
type textarea "Weather data not found for this location. Try [GEOGRAPHIC_DATA], [US_STATE], [G…"
type textarea "x"
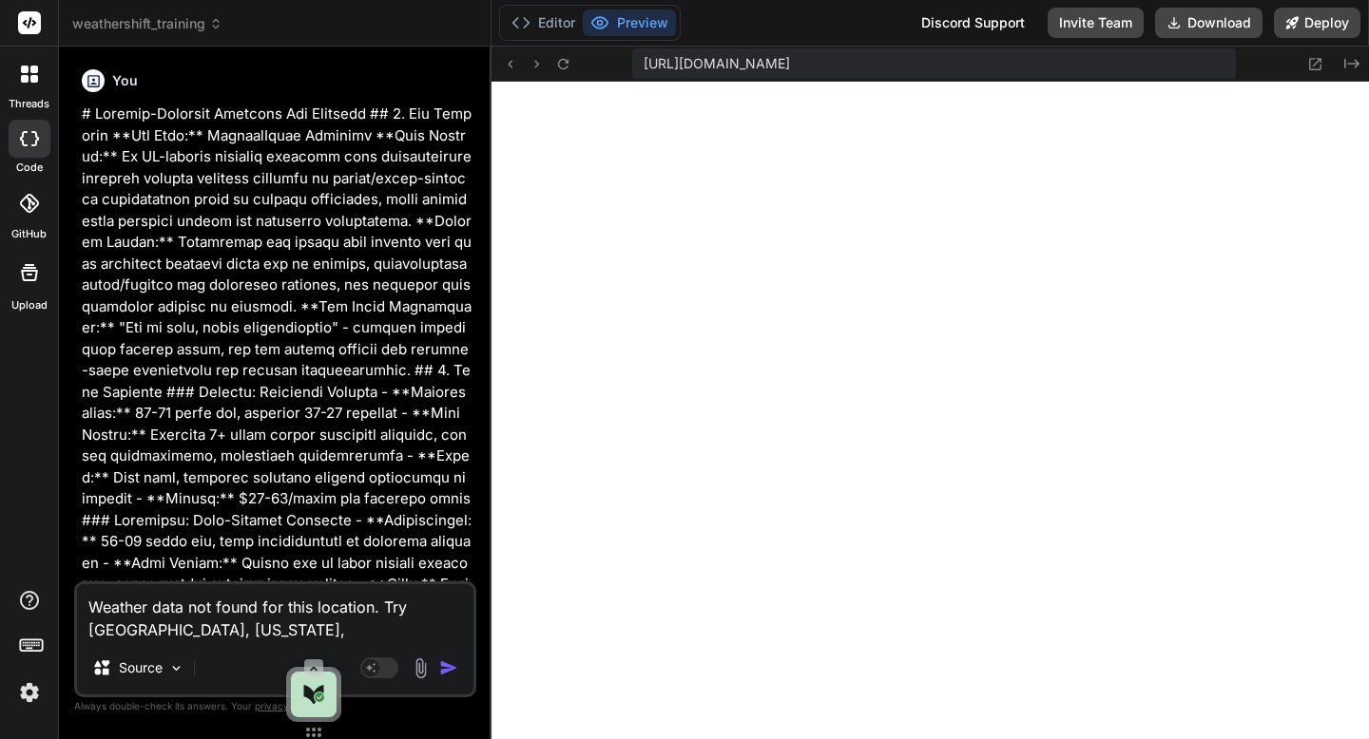
type textarea "Weather data not found for this location. Try [GEOGRAPHIC_DATA], [US_STATE], [G…"
type textarea "x"
type textarea "Weather data not found for this location. Try [GEOGRAPHIC_DATA], [US_STATE], [G…"
type textarea "x"
type textarea "Weather data not found for this location. Try [GEOGRAPHIC_DATA], [US_STATE], [G…"
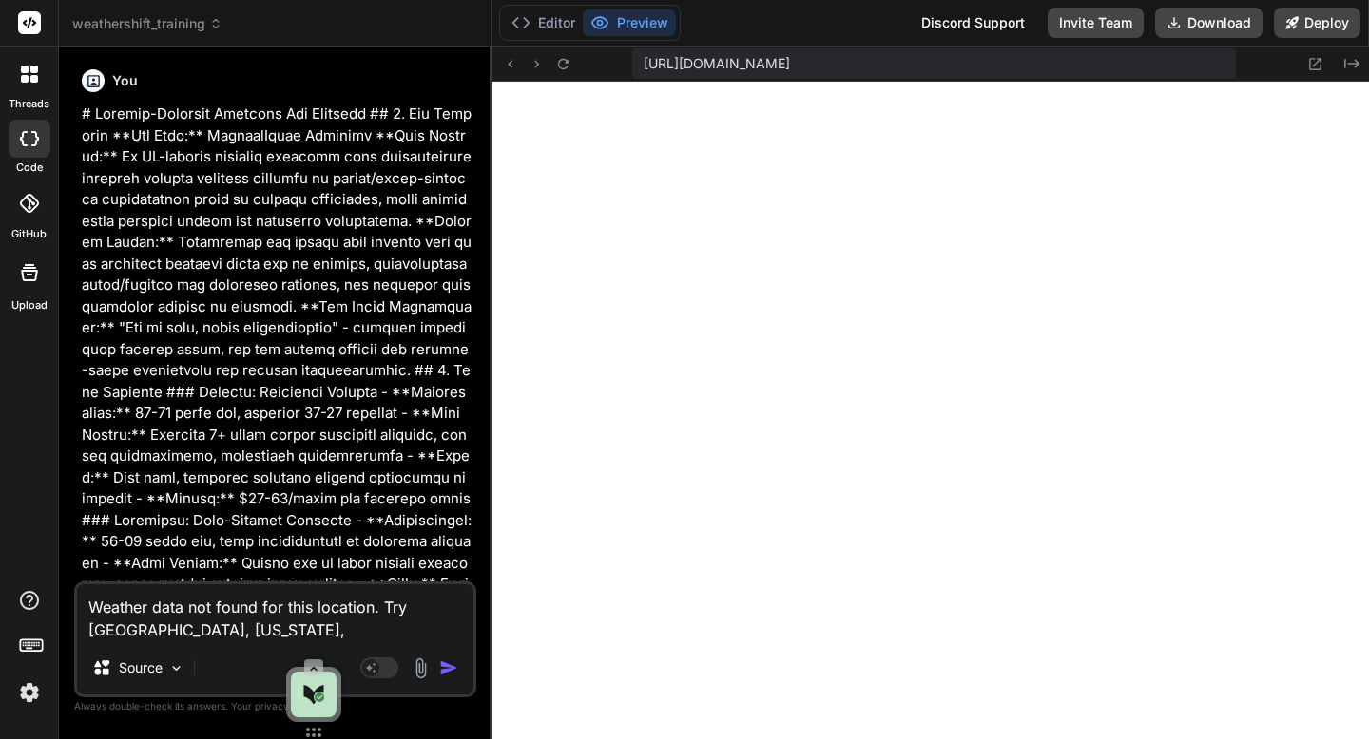
type textarea "x"
type textarea "Weather data not found for this location. Try [GEOGRAPHIC_DATA], [US_STATE], [G…"
type textarea "x"
type textarea "Weather data not found for this location. Try [GEOGRAPHIC_DATA], [US_STATE], [G…"
type textarea "x"
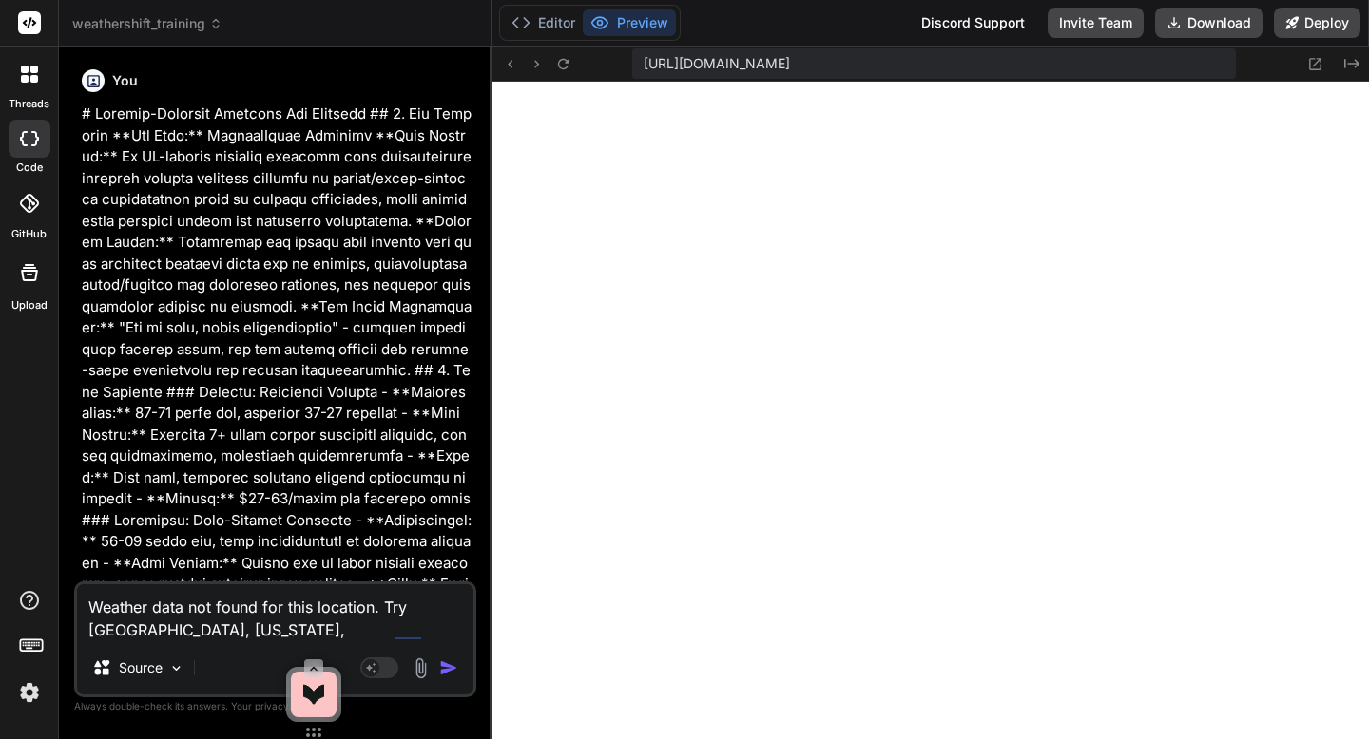
type textarea "Weather data not found for this location. Try [GEOGRAPHIC_DATA], [US_STATE], [G…"
type textarea "x"
type textarea "Weather data not found for this location. Try [GEOGRAPHIC_DATA], [US_STATE], [G…"
type textarea "x"
type textarea "Weather data not found for this location. Try [GEOGRAPHIC_DATA], [US_STATE], [G…"
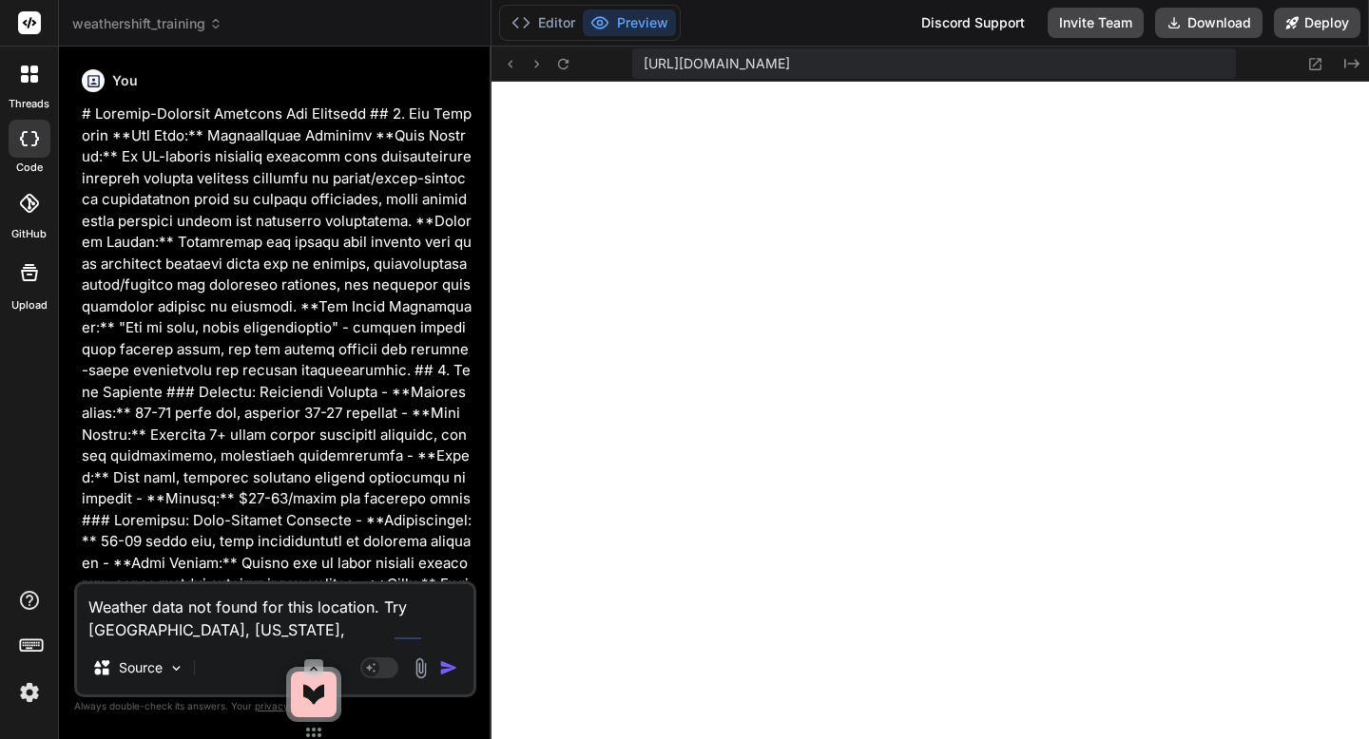
type textarea "x"
type textarea "Weather data not found for this location. Try [GEOGRAPHIC_DATA], [US_STATE], [G…"
type textarea "x"
type textarea "Weather data not found for this location. Try [GEOGRAPHIC_DATA], [US_STATE], [G…"
type textarea "x"
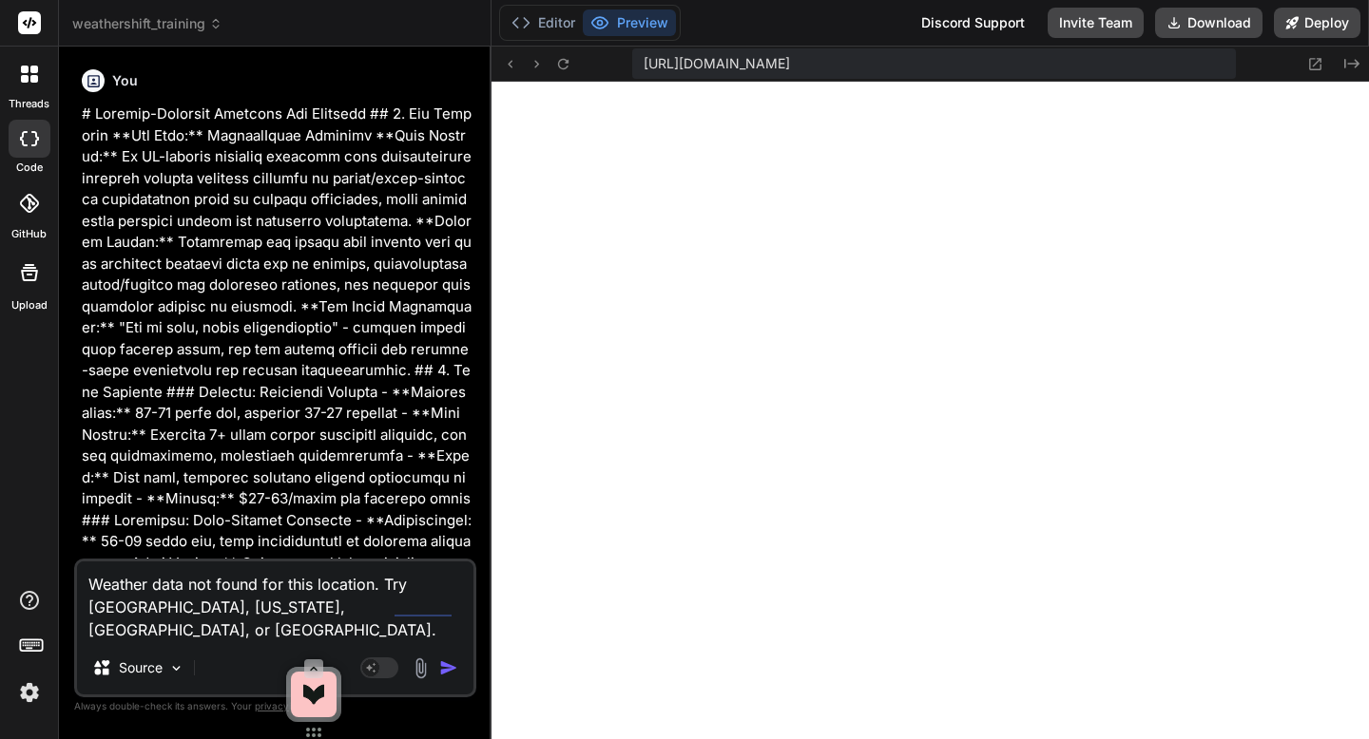
type textarea "Weather data not found for this location. Try [GEOGRAPHIC_DATA], [US_STATE], [G…"
type textarea "x"
type textarea "Weather data not found for this location. Try [GEOGRAPHIC_DATA], [US_STATE], [G…"
type textarea "x"
type textarea "Weather data not found for this location. Try [GEOGRAPHIC_DATA], [US_STATE], [G…"
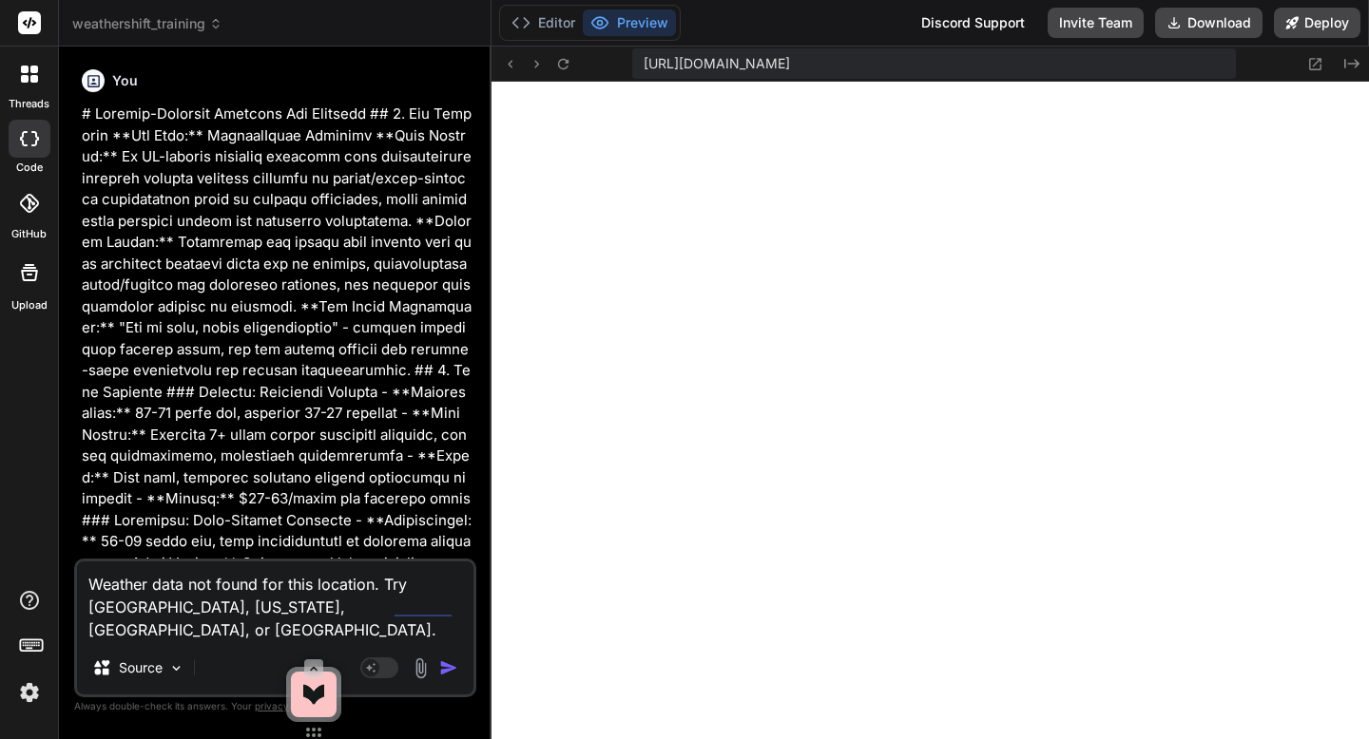
type textarea "x"
type textarea "Weather data not found for this location. Try [GEOGRAPHIC_DATA], [US_STATE], [G…"
type textarea "x"
type textarea "Weather data not found for this location. Try [GEOGRAPHIC_DATA], [US_STATE], [G…"
type textarea "x"
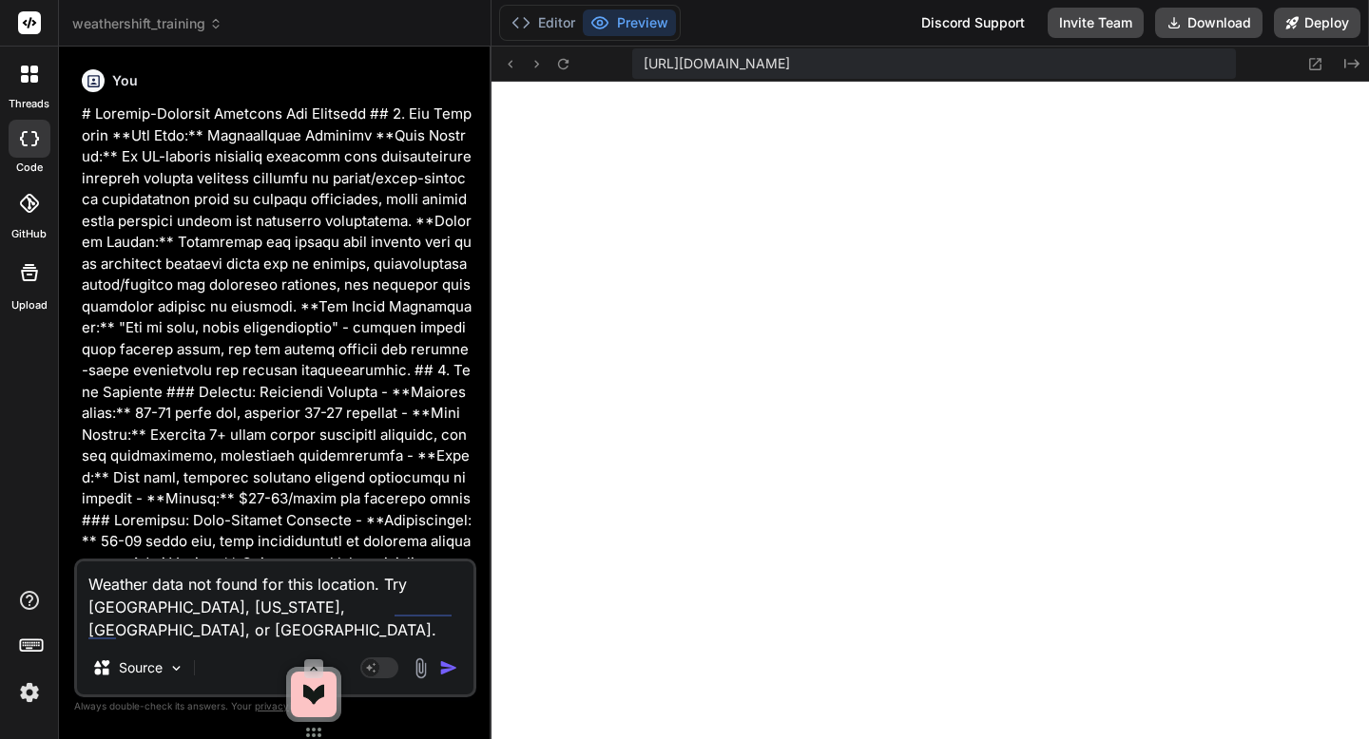
type textarea "Weather data not found for this location. Try [GEOGRAPHIC_DATA], [US_STATE], [G…"
type textarea "x"
type textarea "Weather data not found for this location. Try [GEOGRAPHIC_DATA], [US_STATE], [G…"
type textarea "x"
type textarea "Weather data not found for this location. Try [GEOGRAPHIC_DATA], [US_STATE], [G…"
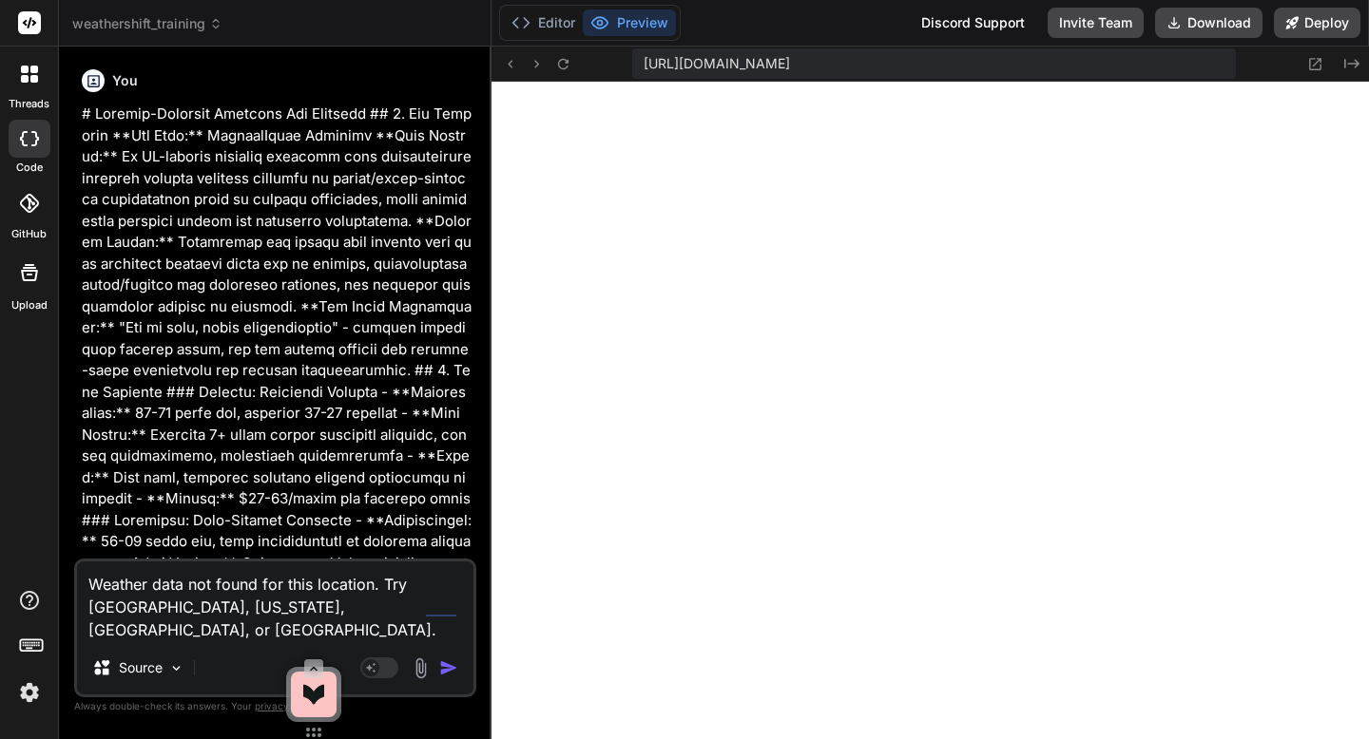
type textarea "x"
type textarea "Weather data not found for this location. Try [GEOGRAPHIC_DATA], [US_STATE], [G…"
type textarea "x"
type textarea "Weather data not found for this location. Try [GEOGRAPHIC_DATA], [US_STATE], [G…"
type textarea "x"
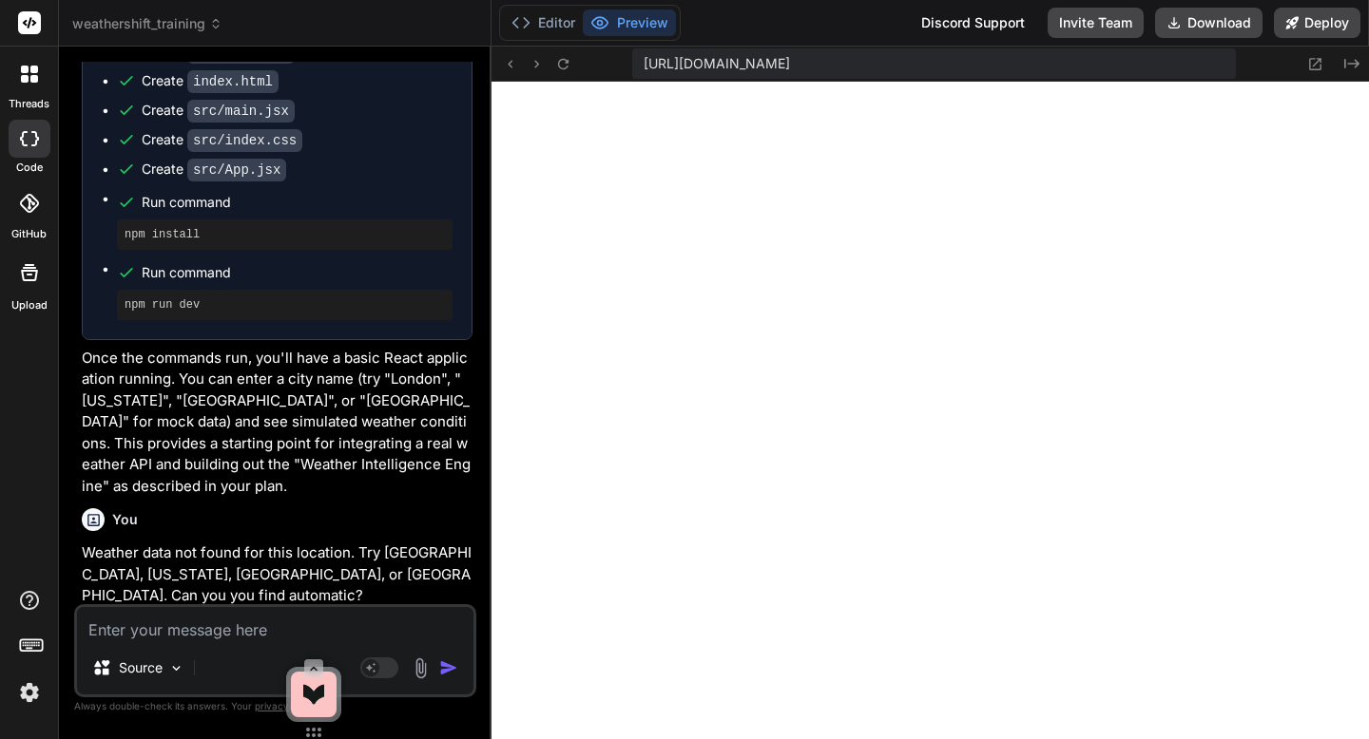
scroll to position [4994, 0]
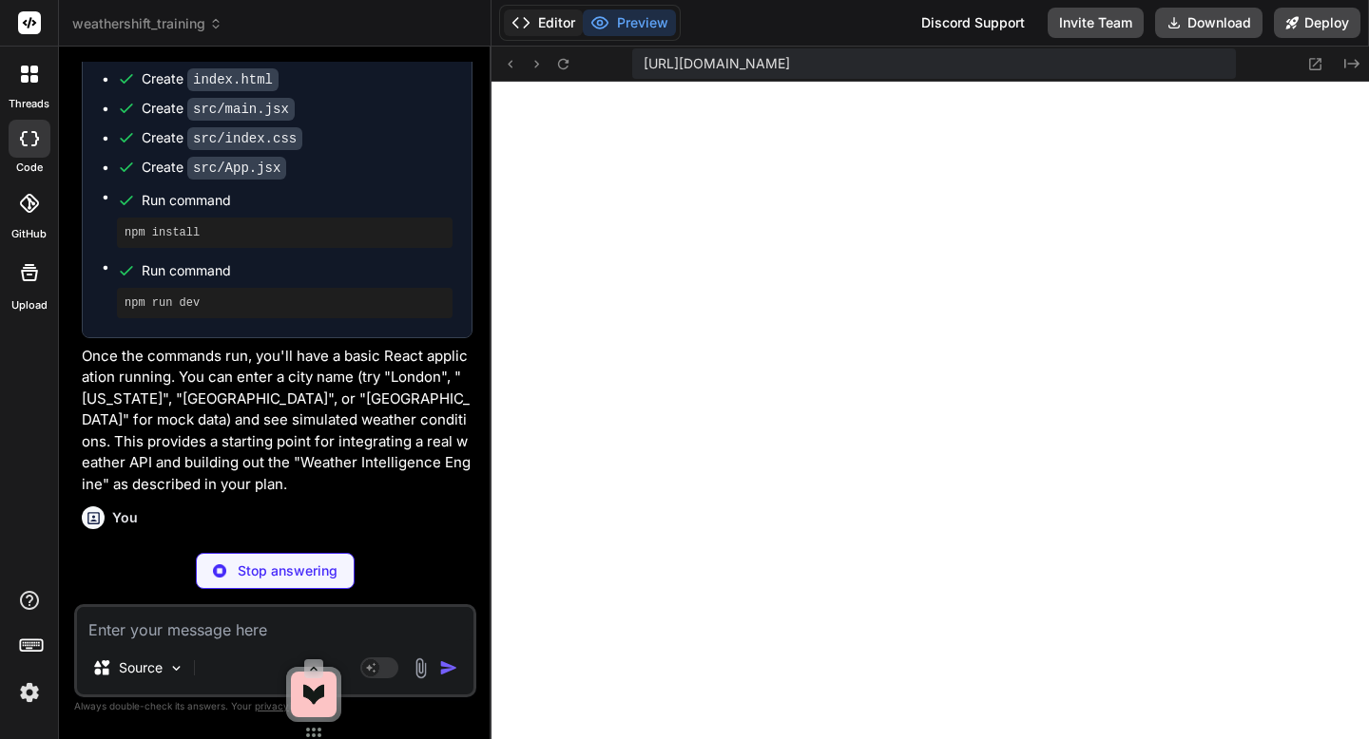
type textarea "x"
type textarea ")} </div> </div> ); } export default App;"
type textarea "x"
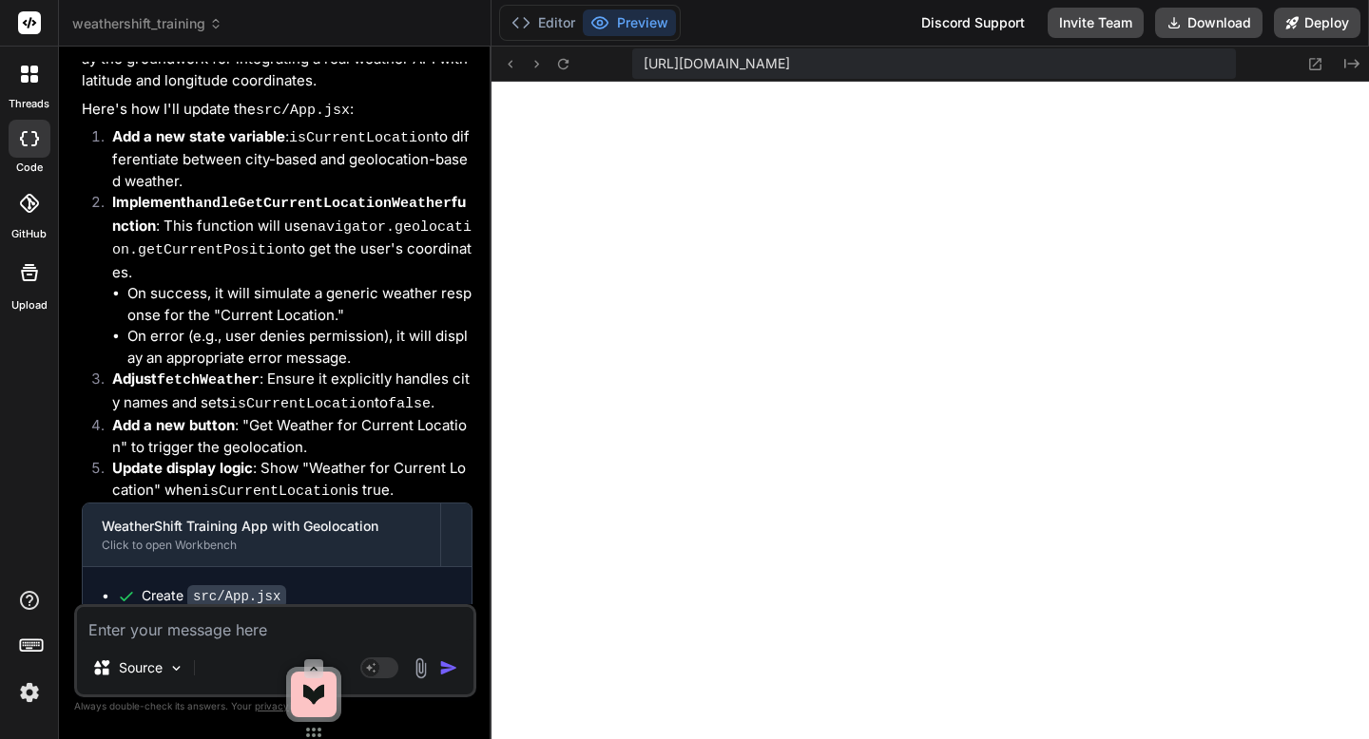
scroll to position [5876, 0]
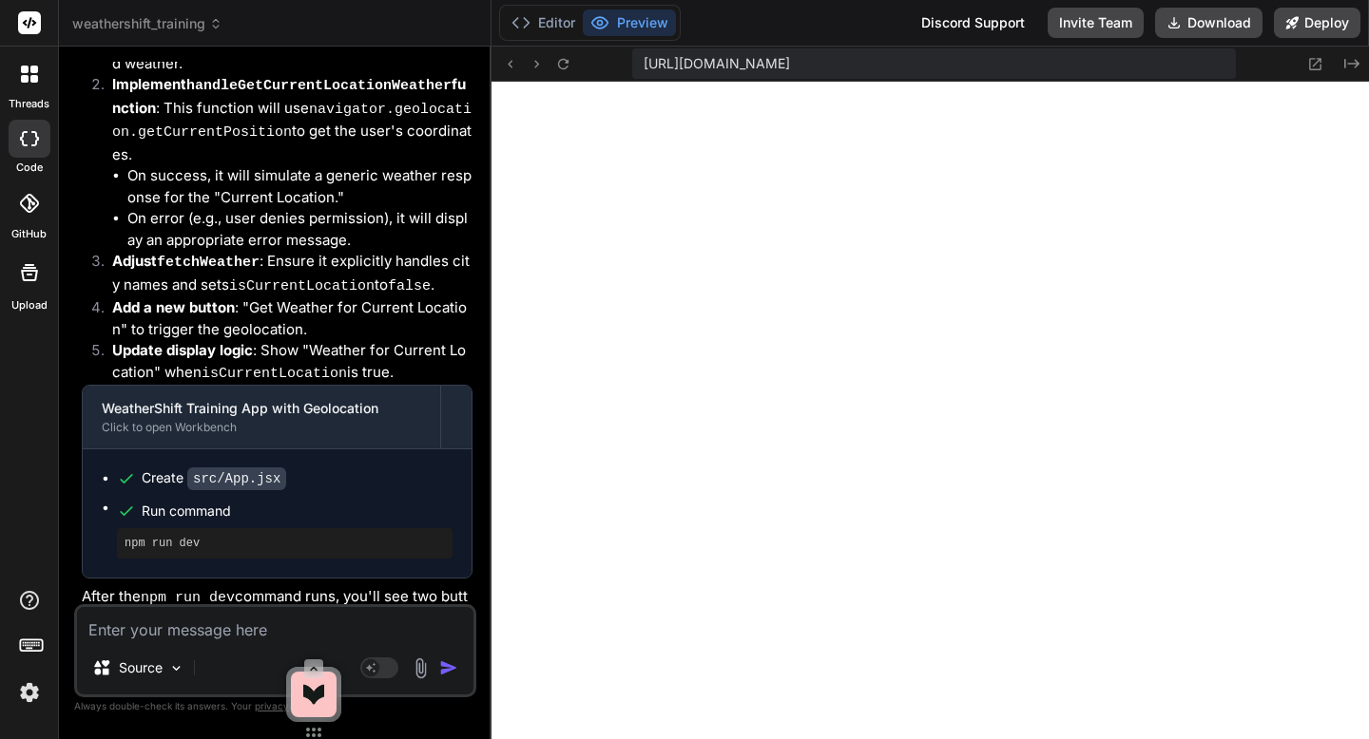
click at [158, 635] on textarea at bounding box center [275, 624] width 396 height 34
type textarea "a"
type textarea "x"
type textarea "ad"
type textarea "x"
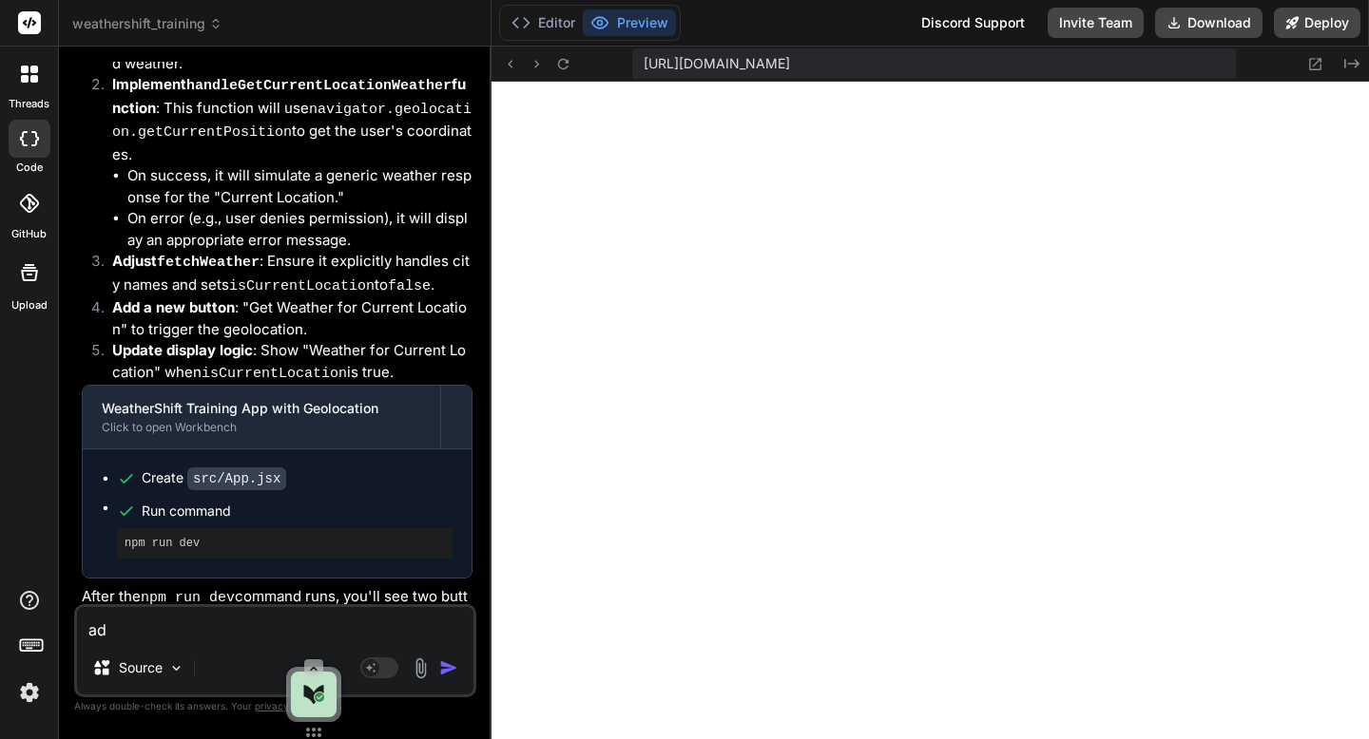
type textarea "add"
type textarea "x"
type textarea "add"
type textarea "x"
type textarea "add f"
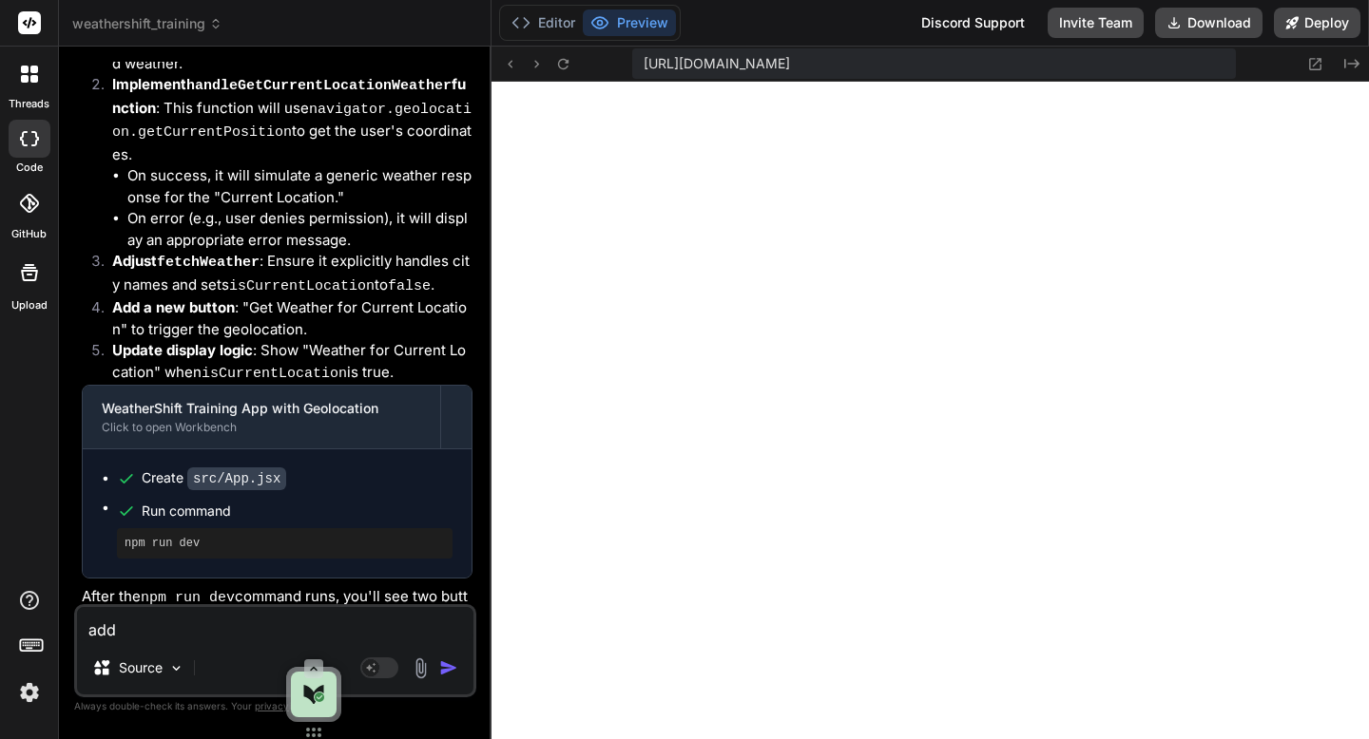
type textarea "x"
type textarea "add fe"
type textarea "x"
type textarea "add f"
type textarea "x"
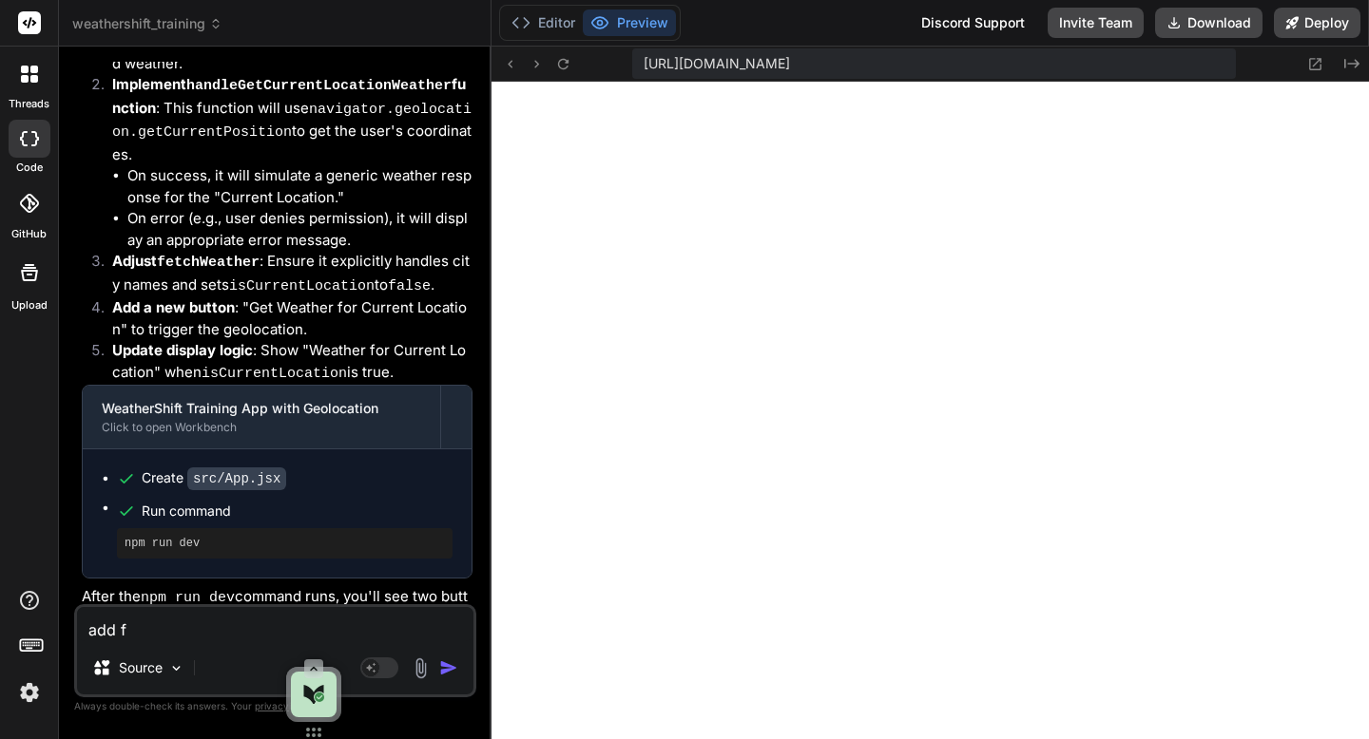
type textarea "add fr"
type textarea "x"
type textarea "add fre"
type textarea "x"
type textarea "add free"
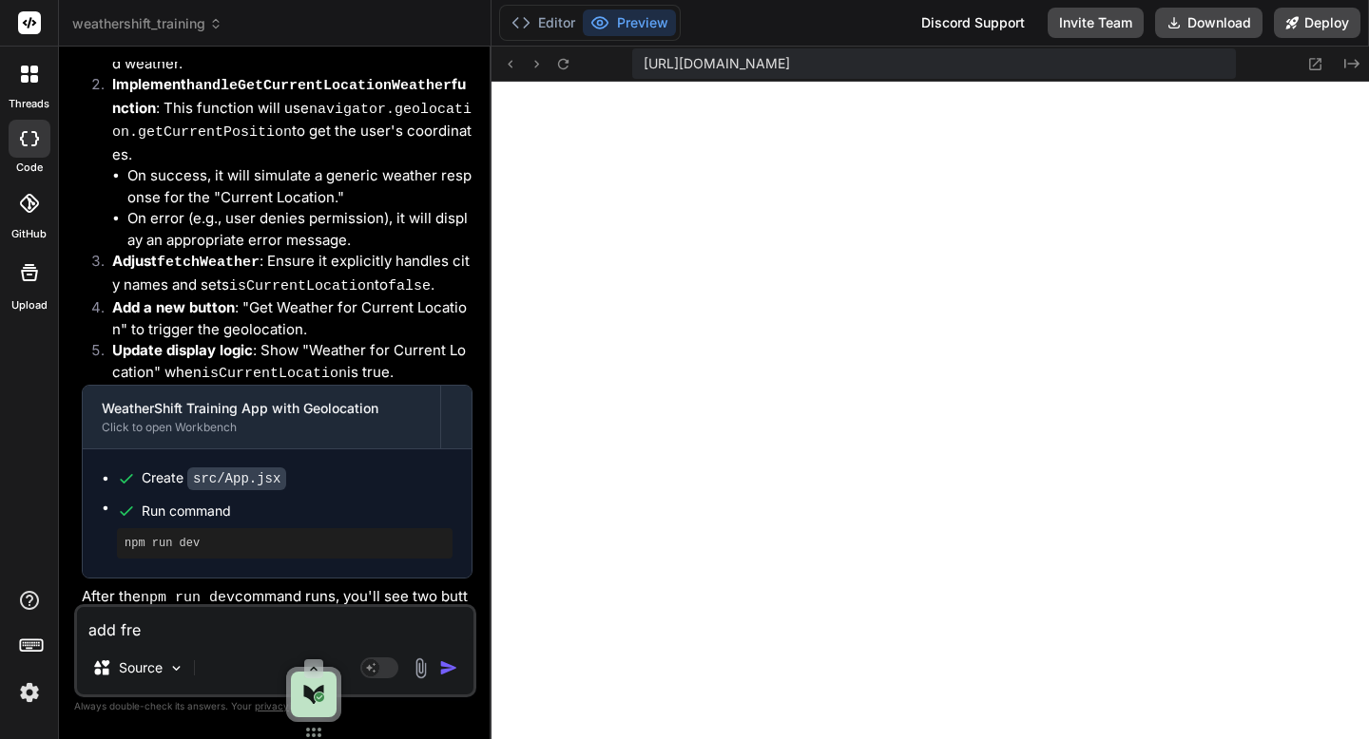
type textarea "x"
type textarea "add free"
type textarea "x"
paste textarea "Integrate a real weather API"
type textarea "add free Integrate a real weather API"
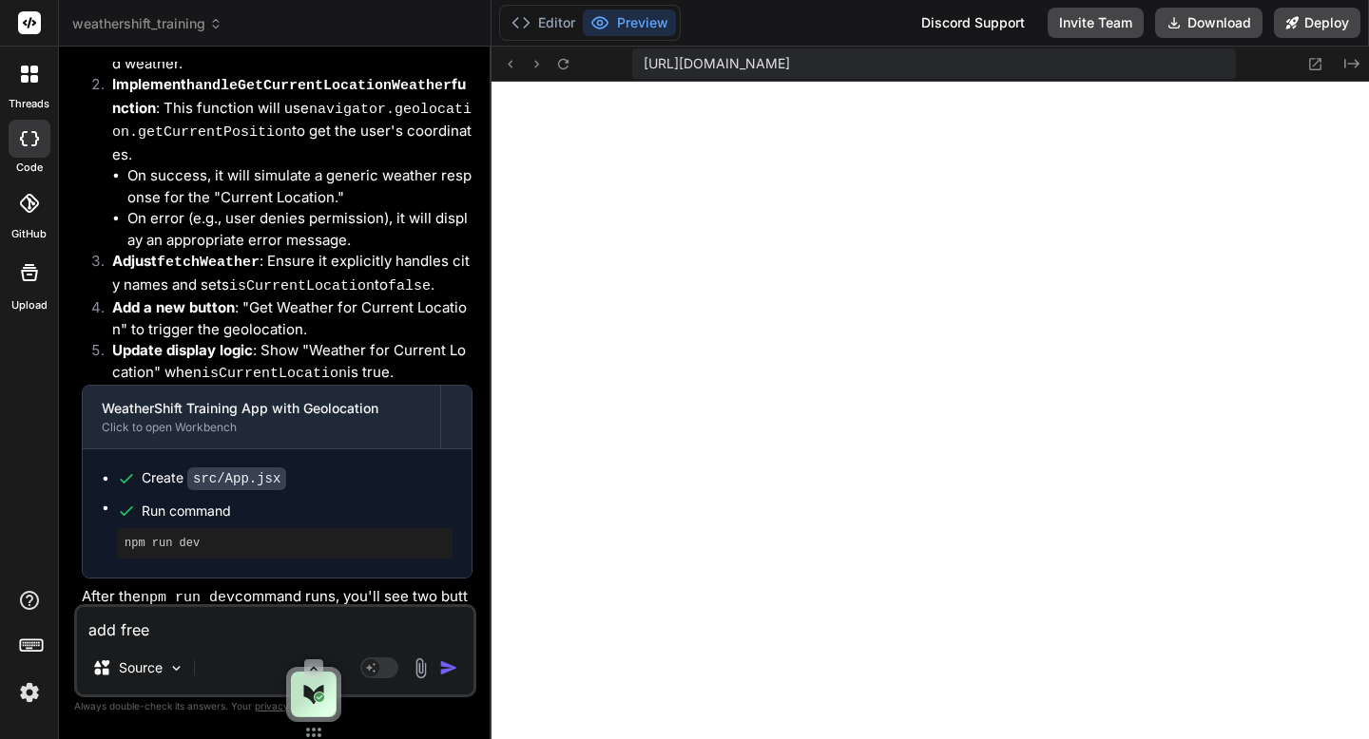
type textarea "x"
type textarea "add free Integrate a real weather API"
click at [444, 663] on img "button" at bounding box center [448, 668] width 19 height 19
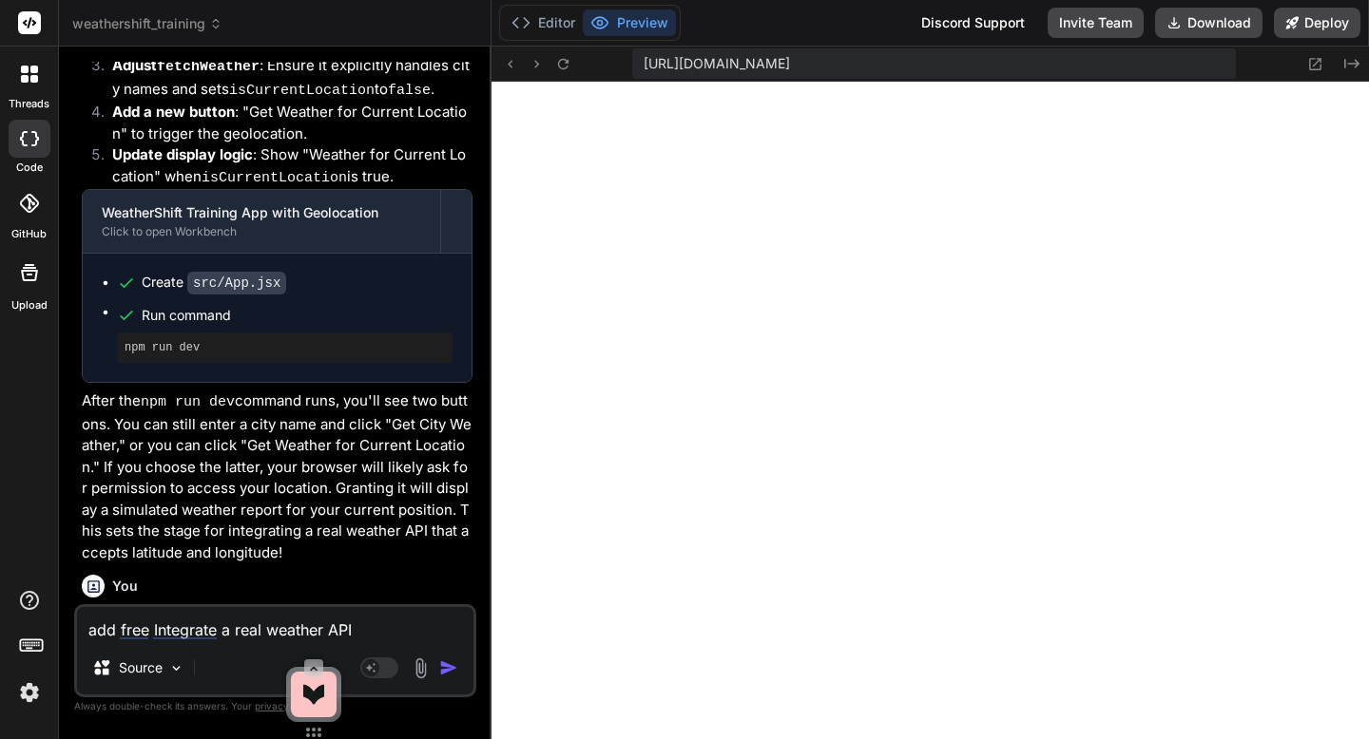
scroll to position [6077, 0]
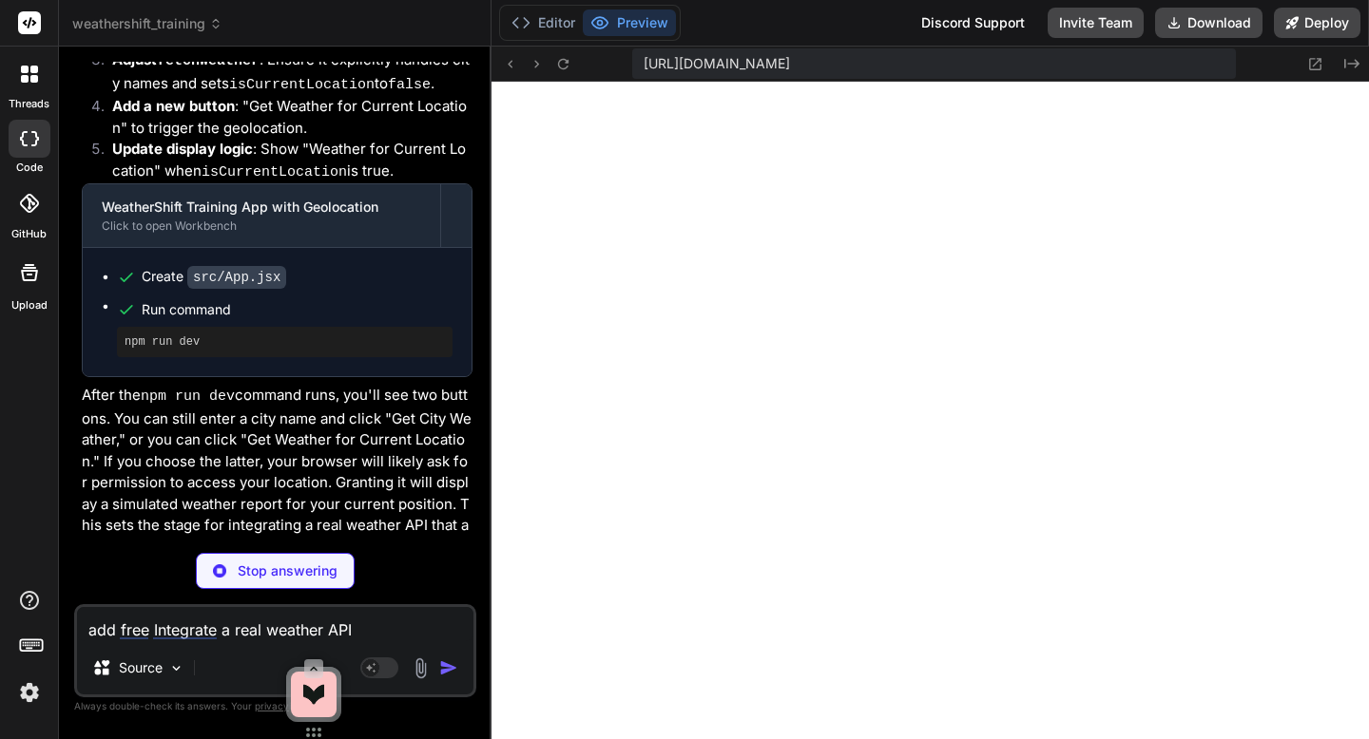
type textarea "x"
type textarea "</div> ); } export default App;"
type textarea "x"
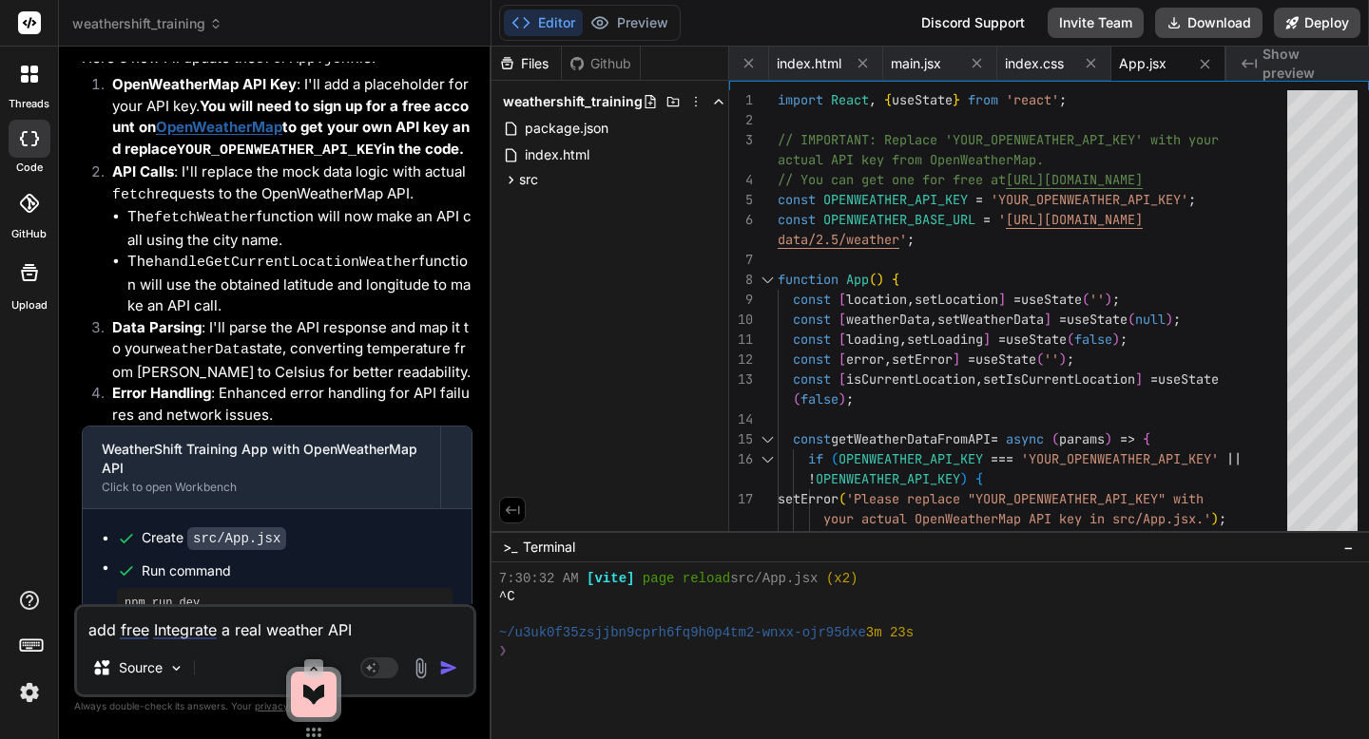
scroll to position [6966, 0]
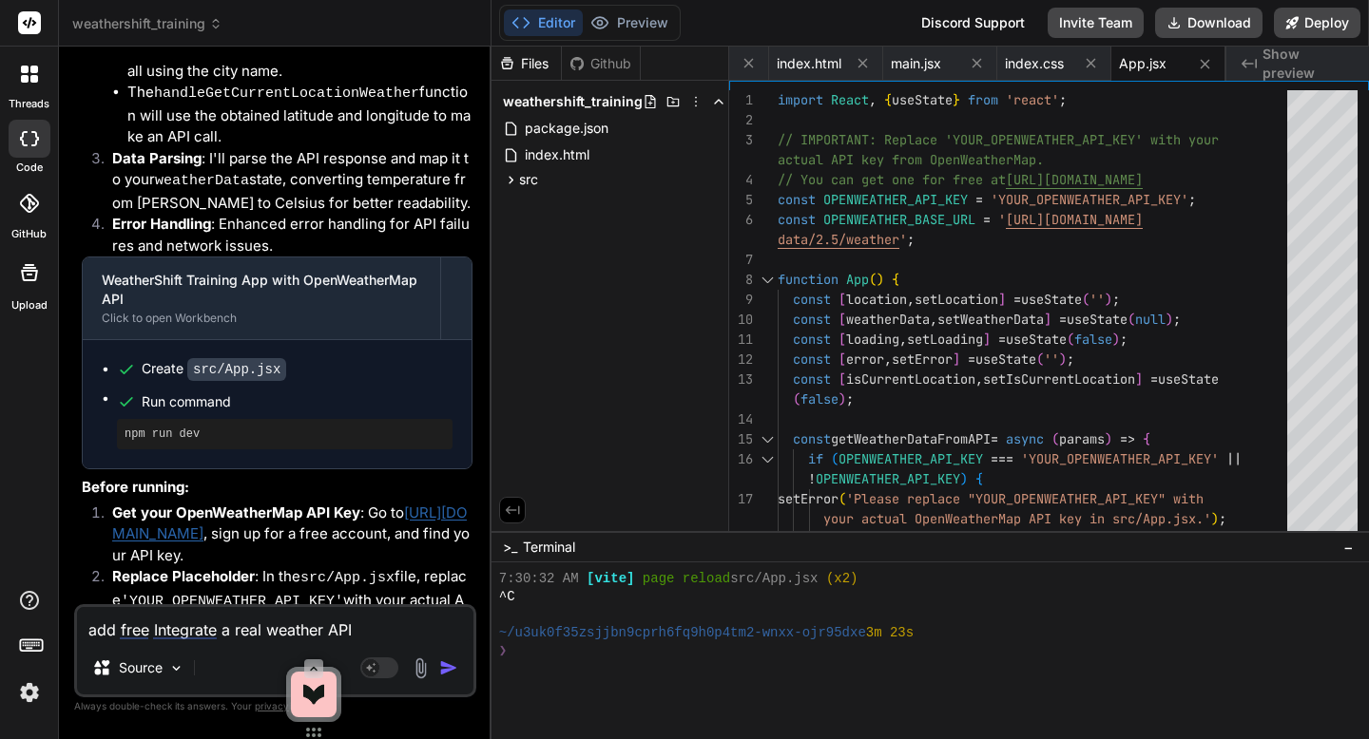
click at [255, 504] on link "[URL][DOMAIN_NAME]" at bounding box center [289, 524] width 355 height 40
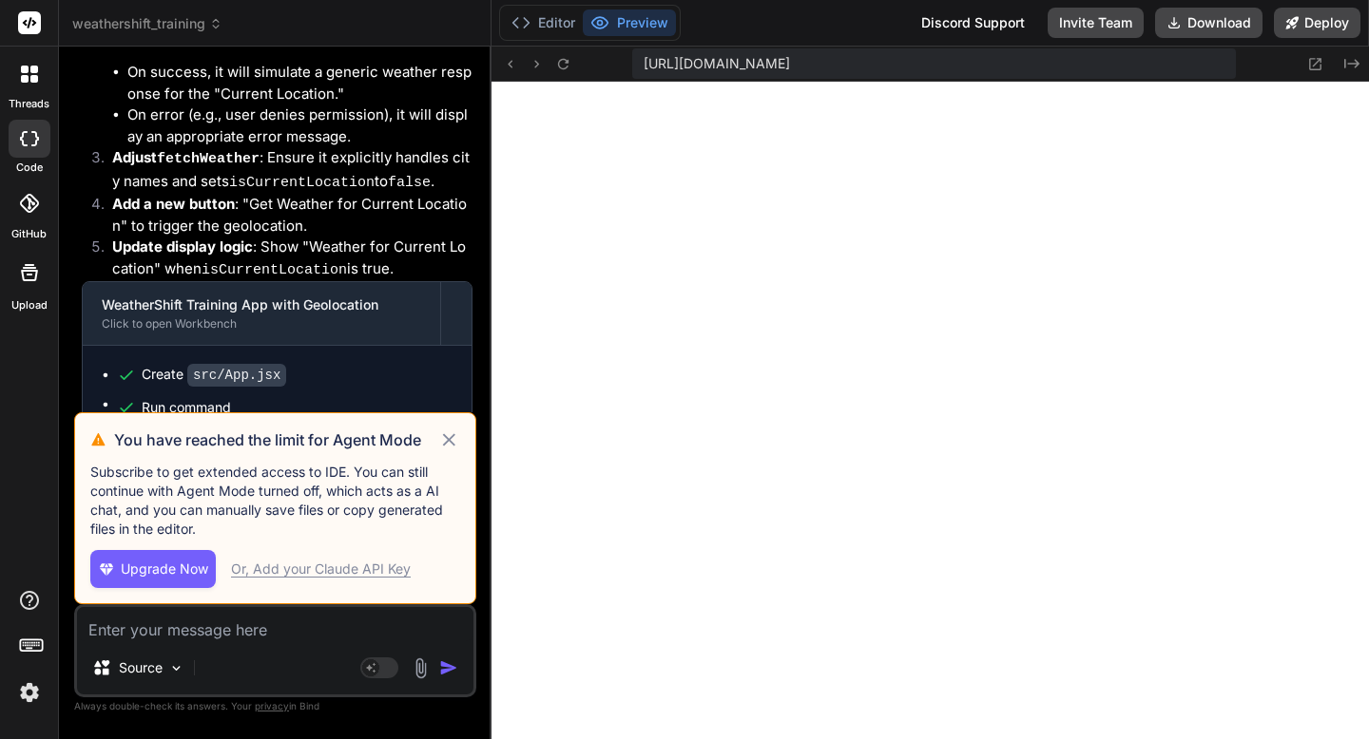
click at [449, 443] on icon at bounding box center [449, 440] width 22 height 23
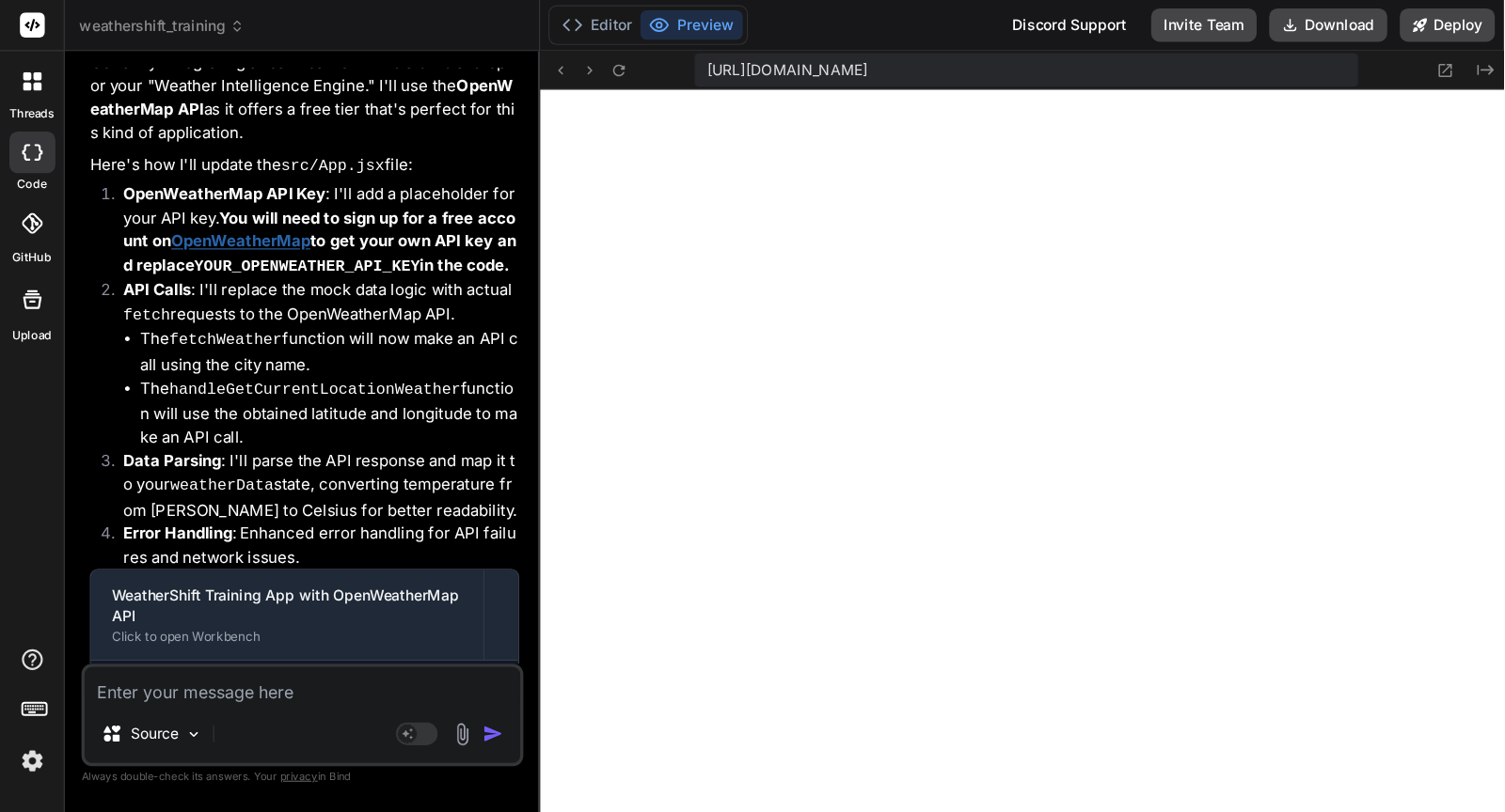
scroll to position [6890, 0]
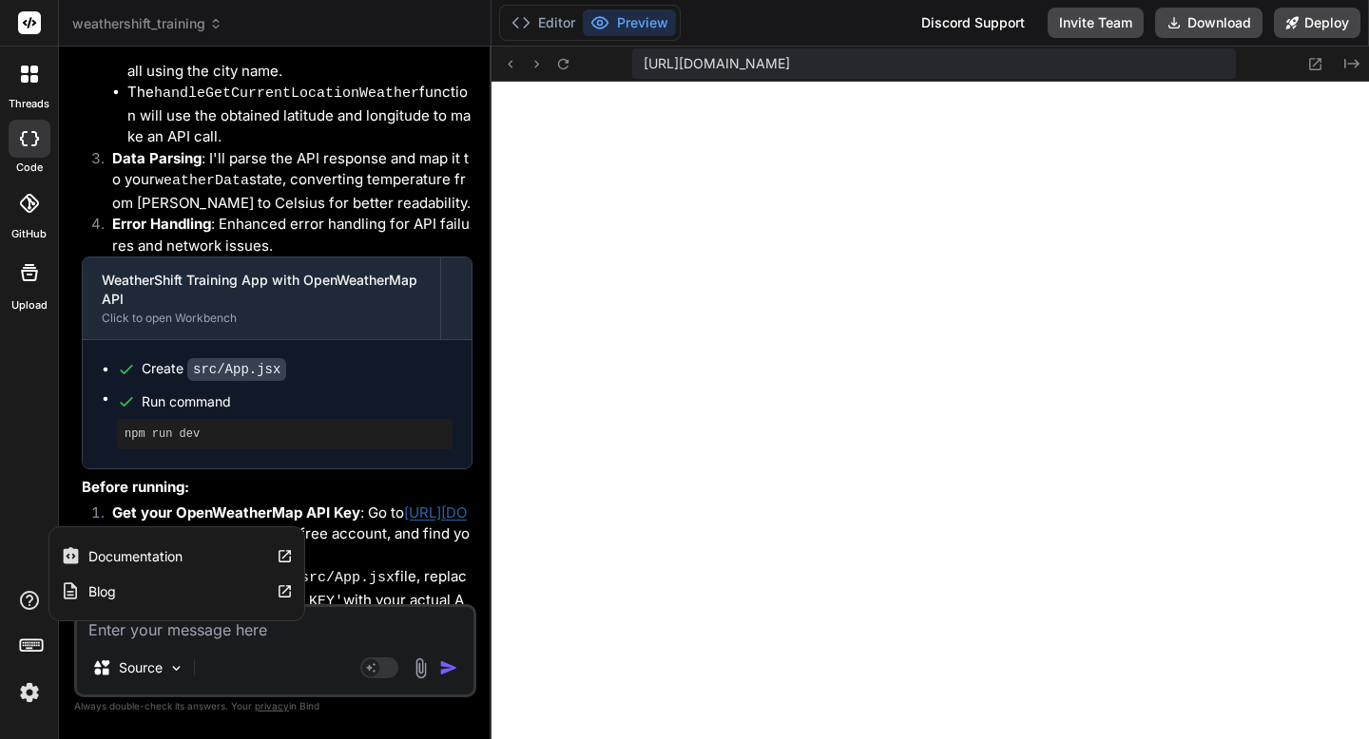
click at [29, 608] on icon at bounding box center [29, 600] width 19 height 19
click at [97, 561] on label "Documentation" at bounding box center [135, 556] width 94 height 19
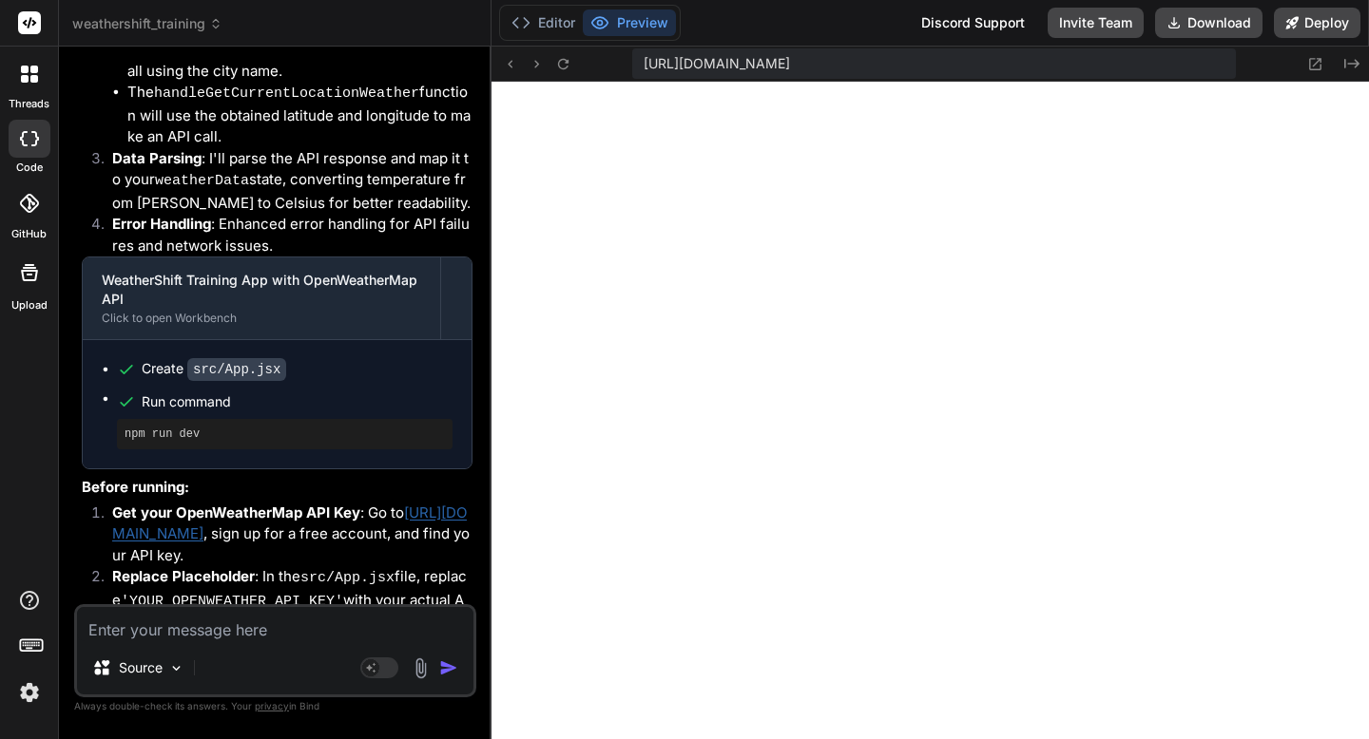
click at [25, 267] on icon at bounding box center [29, 272] width 17 height 17
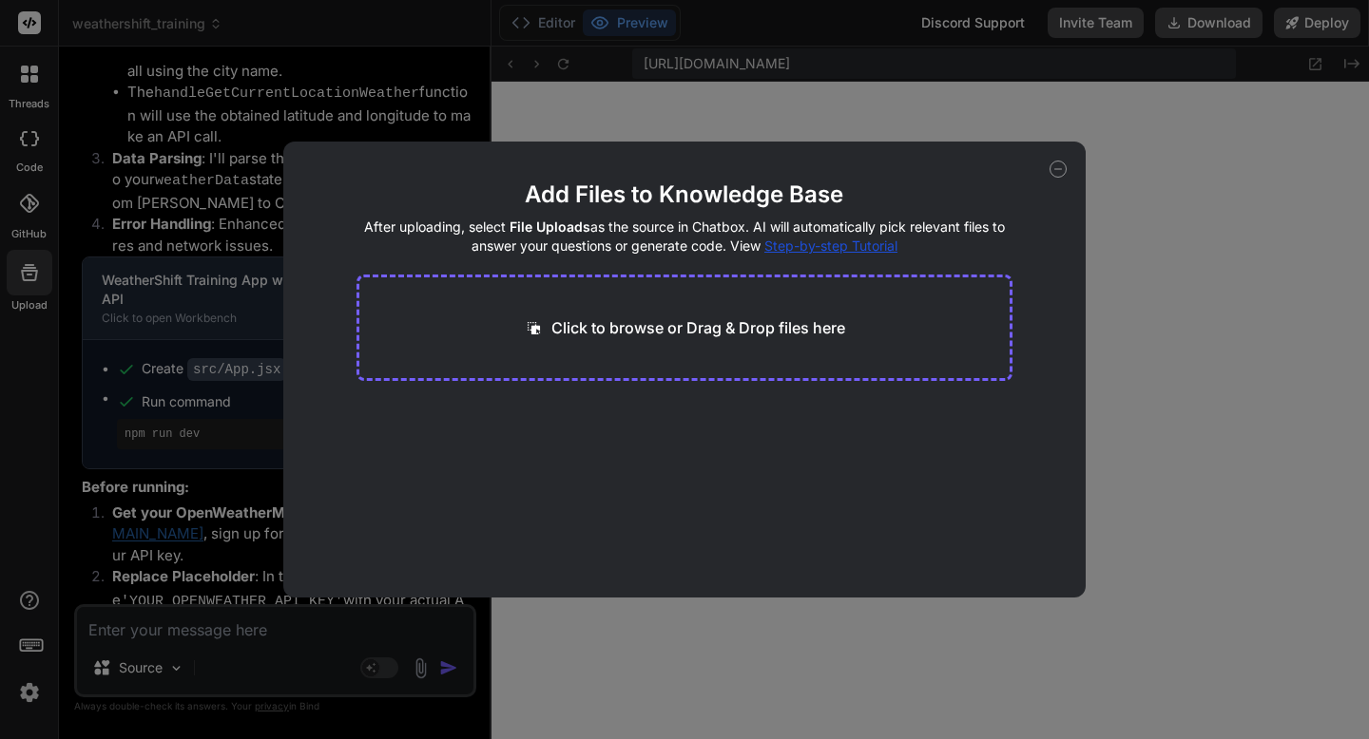
click at [765, 334] on p "Click to browse or Drag & Drop files here" at bounding box center [698, 327] width 294 height 23
click at [1056, 177] on icon at bounding box center [1057, 169] width 17 height 17
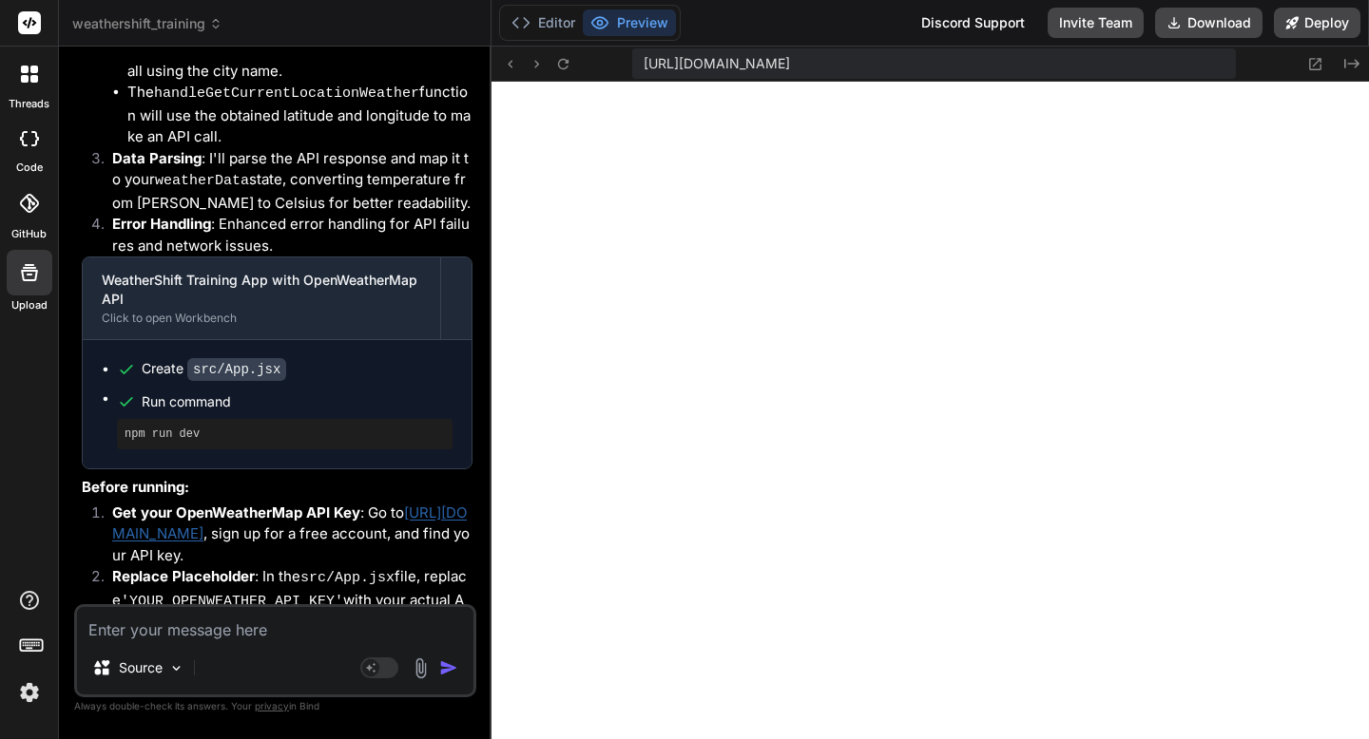
click at [216, 25] on icon at bounding box center [215, 23] width 13 height 13
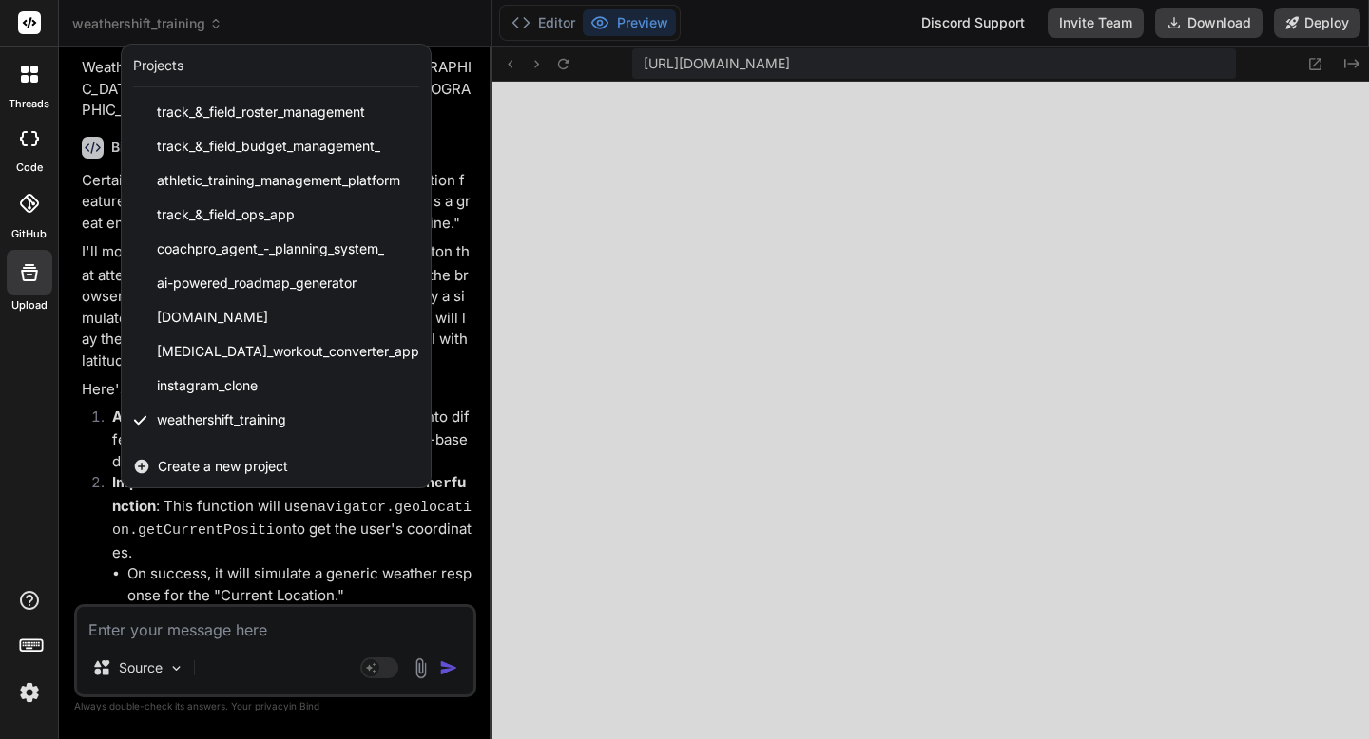
scroll to position [5478, 0]
click at [230, 319] on span "[DOMAIN_NAME]" at bounding box center [212, 317] width 111 height 19
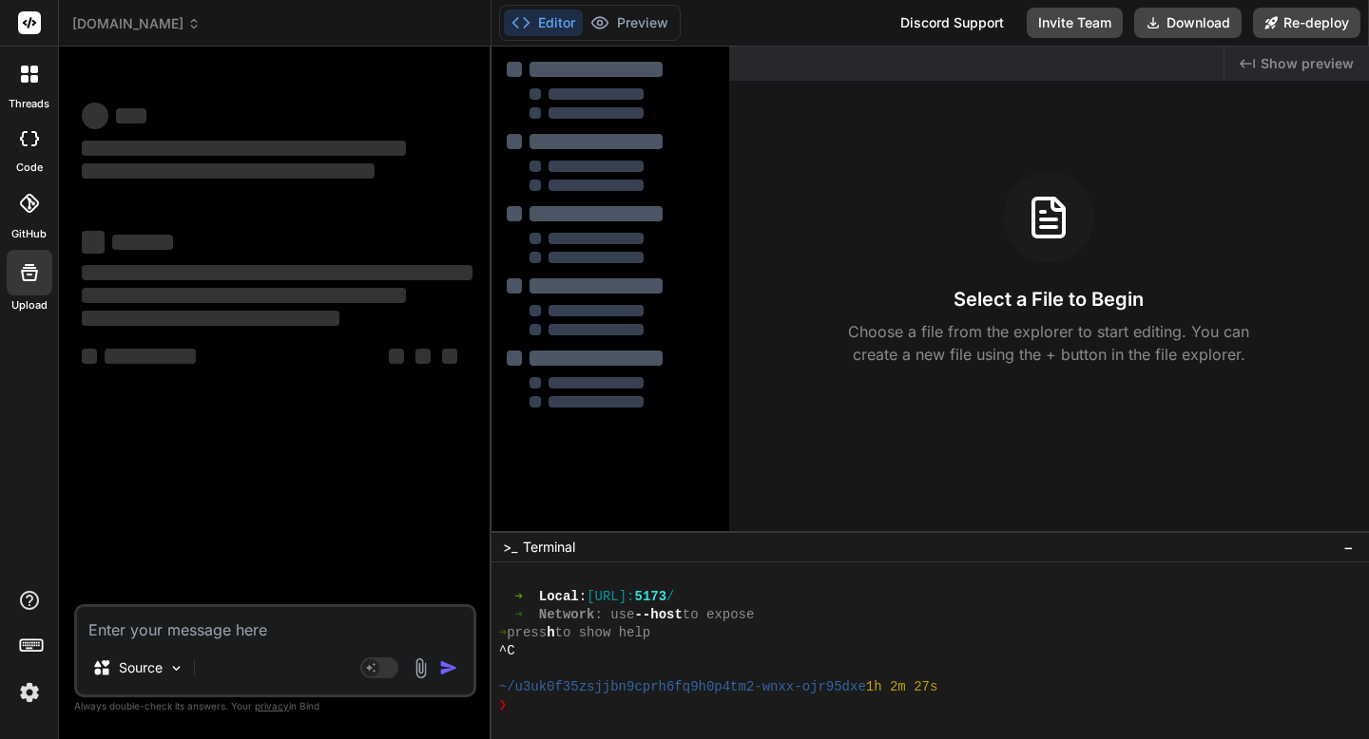
scroll to position [397, 0]
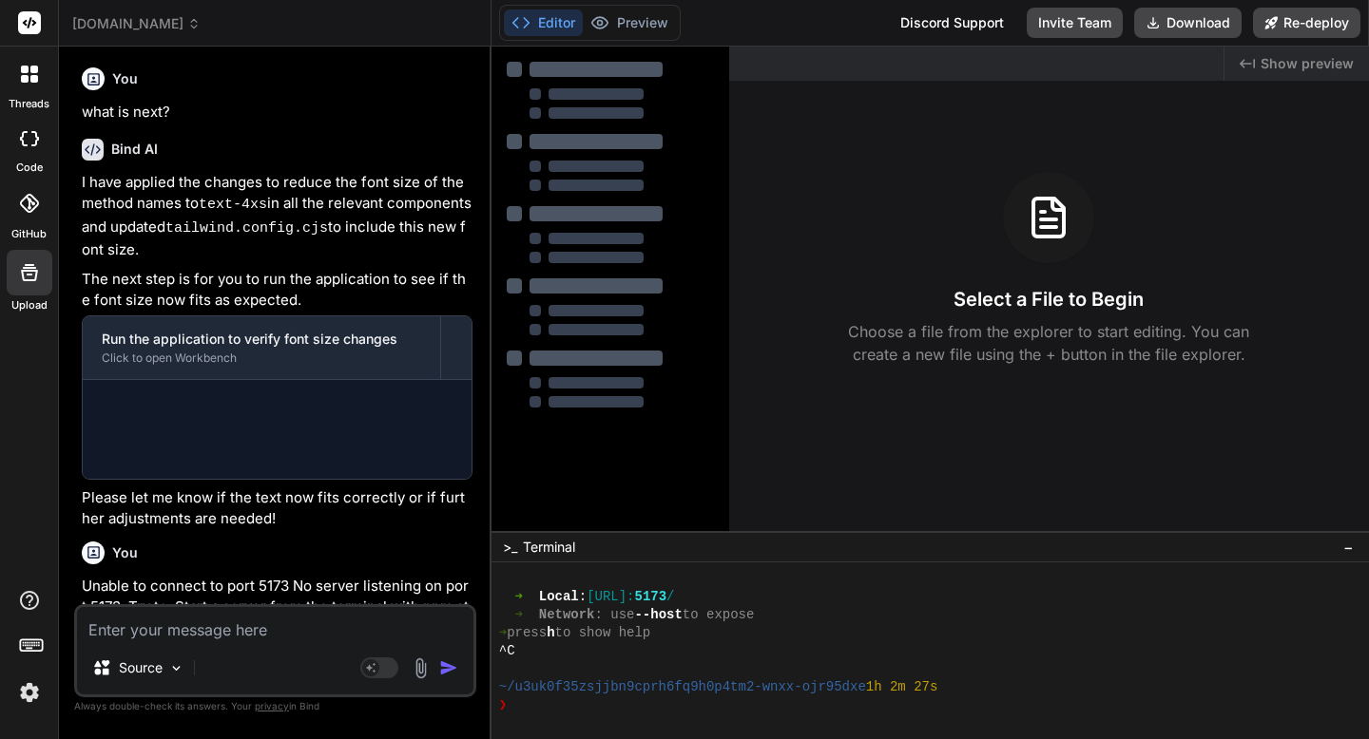
drag, startPoint x: 223, startPoint y: 31, endPoint x: 73, endPoint y: 22, distance: 150.5
click at [73, 22] on div "[DOMAIN_NAME]" at bounding box center [274, 23] width 405 height 19
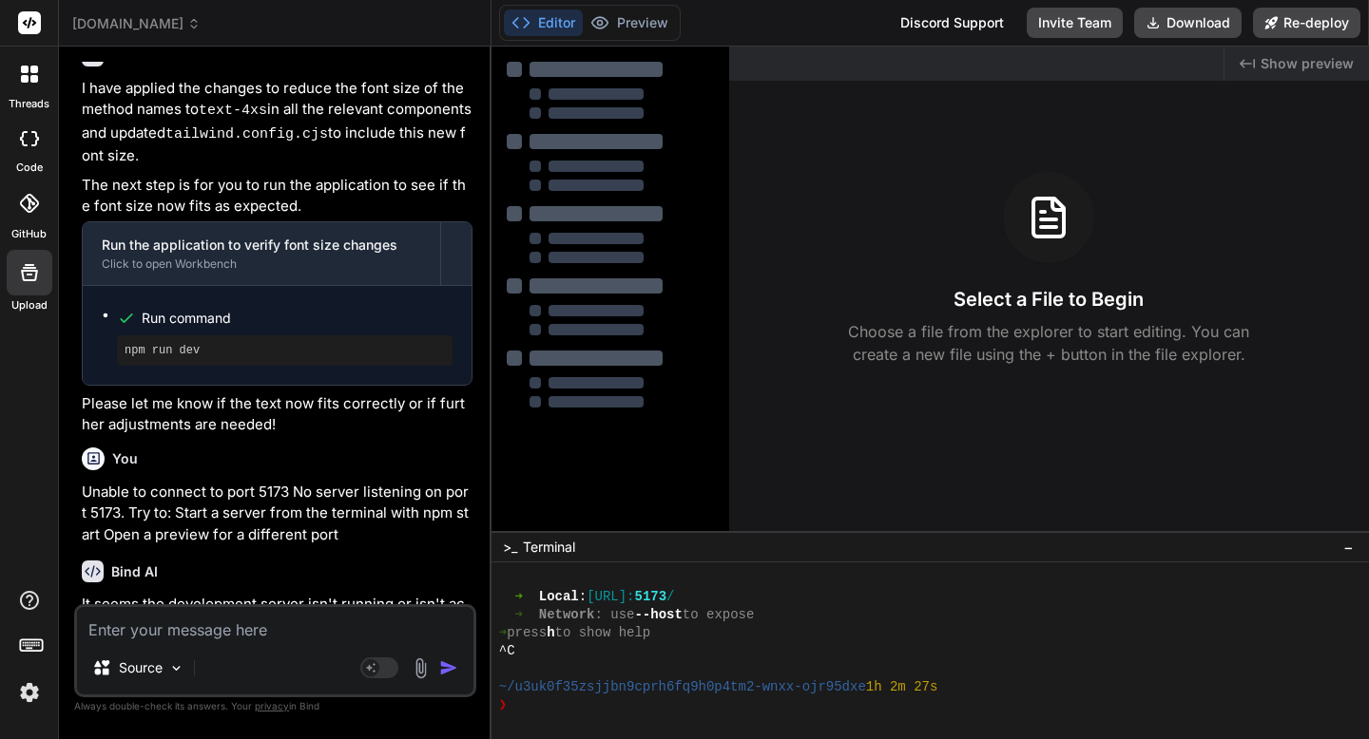
scroll to position [2028, 0]
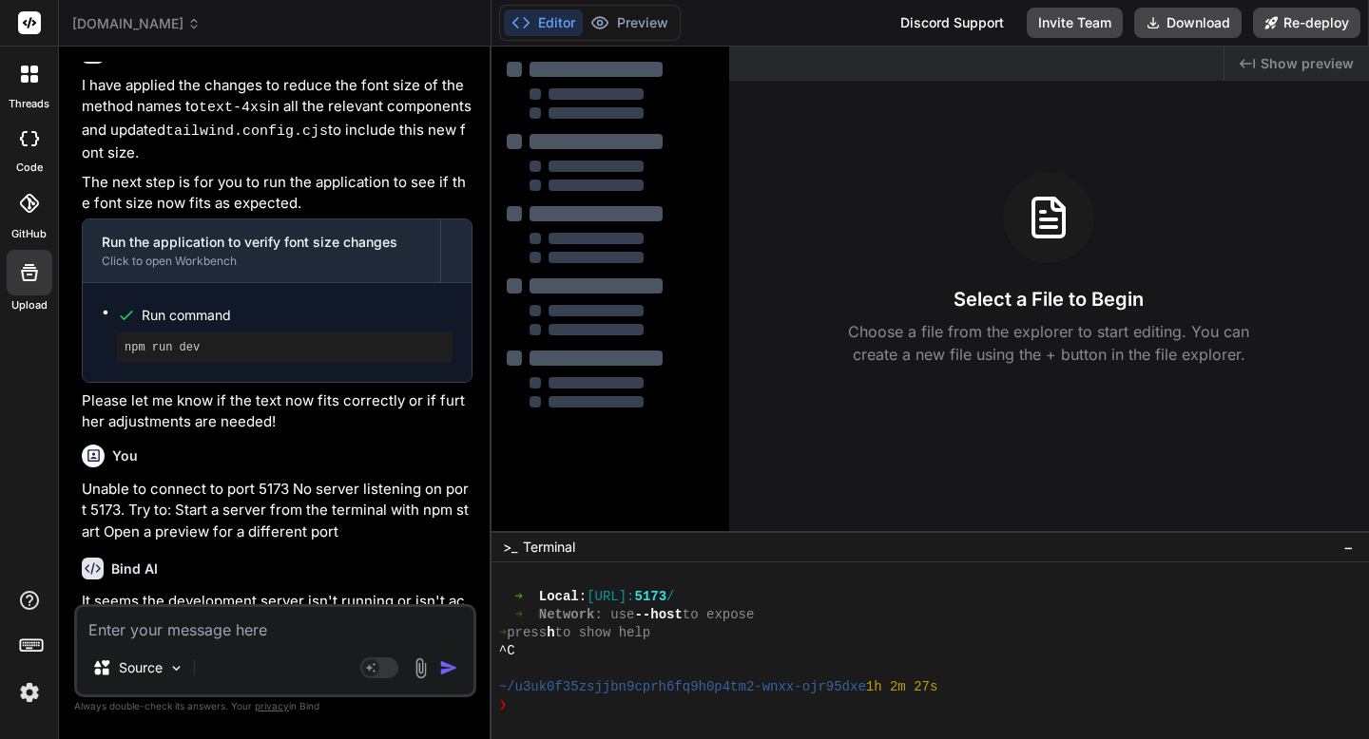
copy span "[DOMAIN_NAME]"
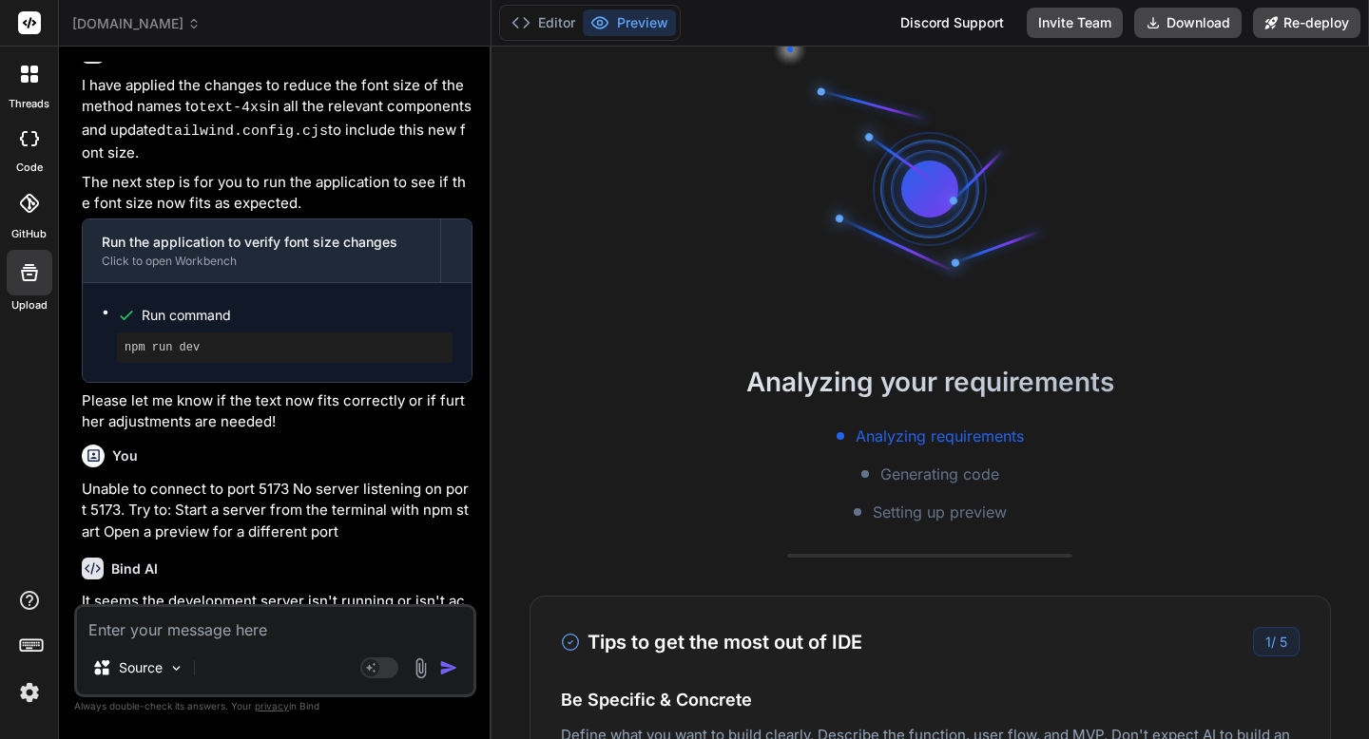
scroll to position [488, 0]
type textarea "x"
